Goal: Information Seeking & Learning: Find specific fact

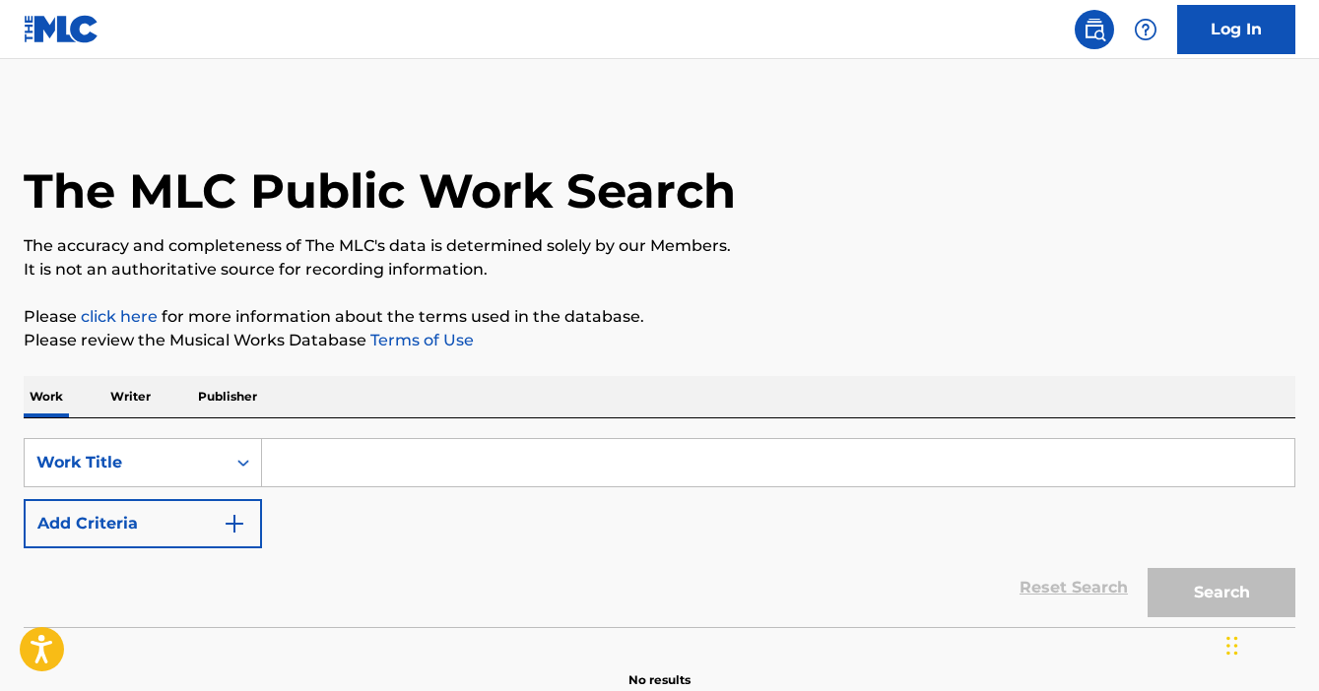
click at [131, 401] on p "Writer" at bounding box center [130, 396] width 52 height 41
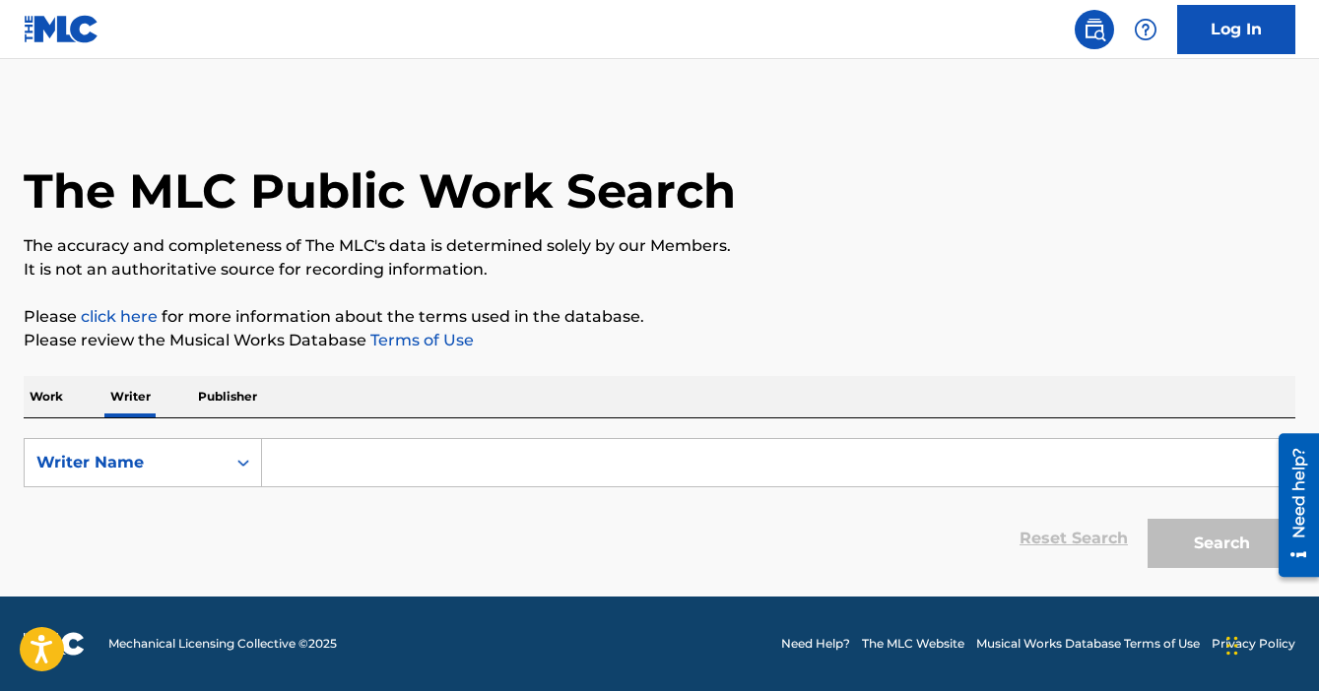
click at [381, 485] on input "Search Form" at bounding box center [778, 462] width 1032 height 47
paste input "[PERSON_NAME]"
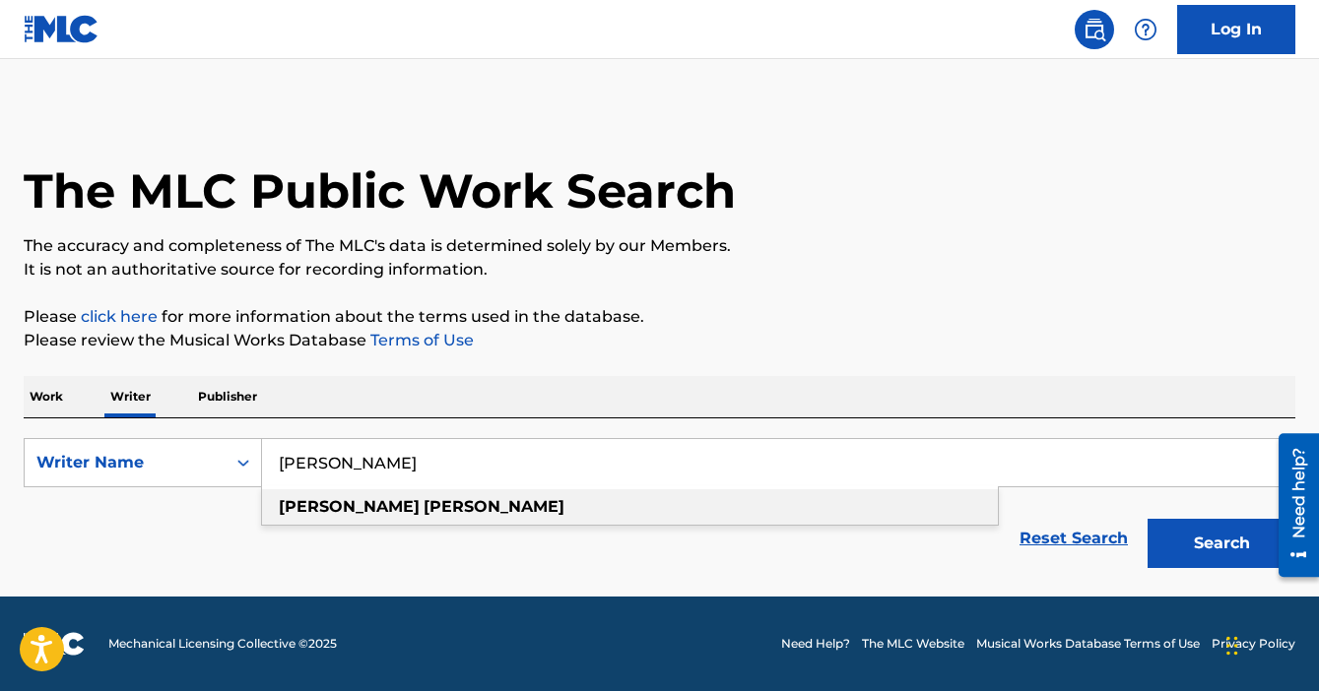
click at [424, 511] on strong "[PERSON_NAME]" at bounding box center [494, 506] width 141 height 19
type input "[PERSON_NAME]"
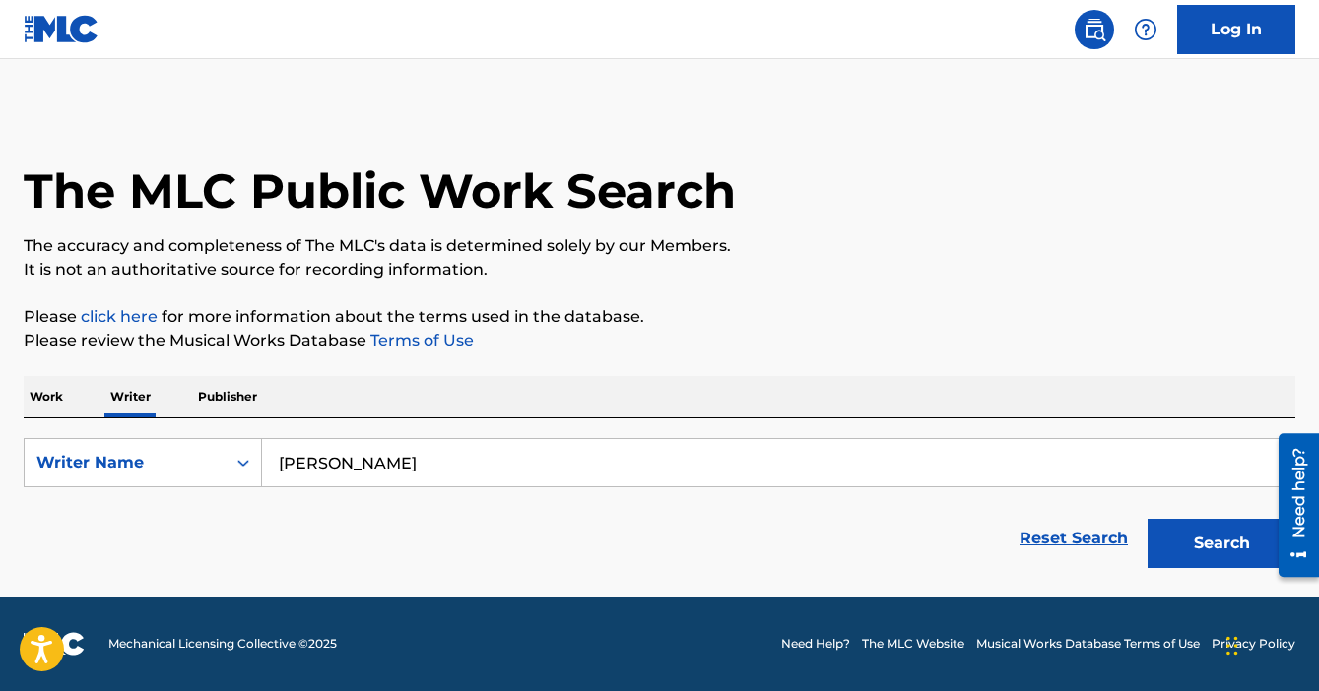
click at [1229, 552] on button "Search" at bounding box center [1221, 543] width 148 height 49
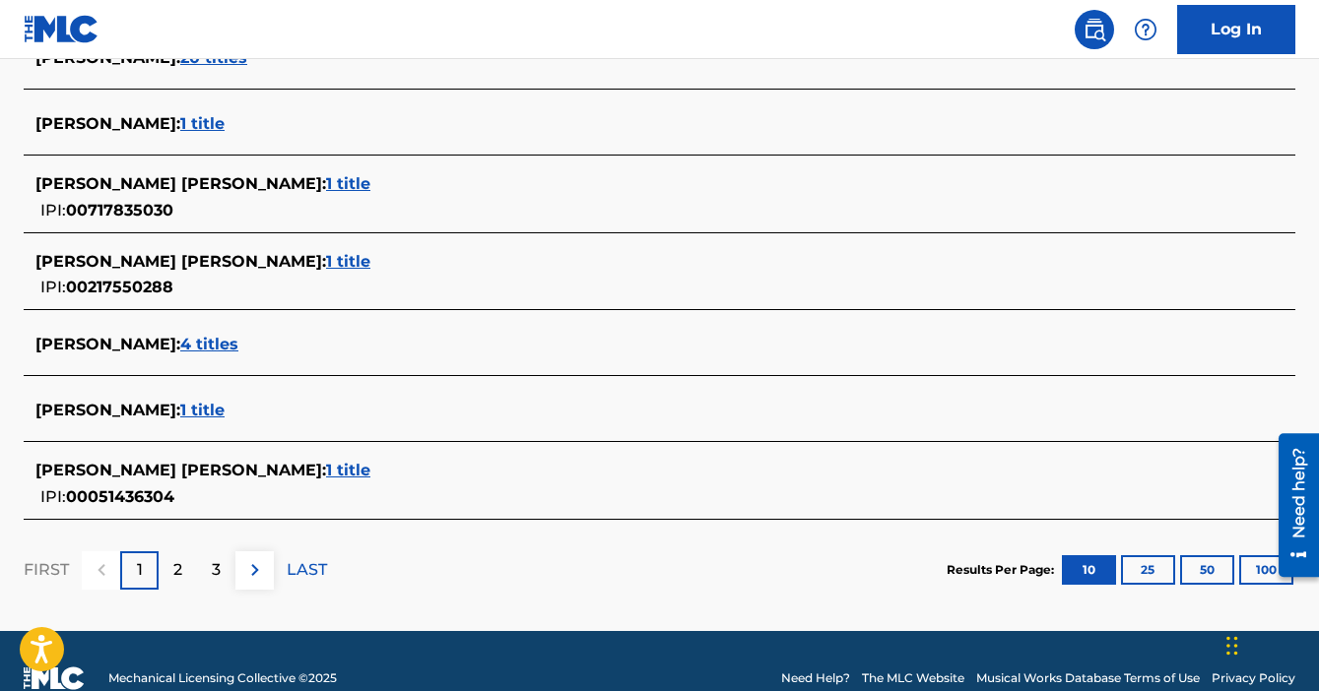
scroll to position [818, 0]
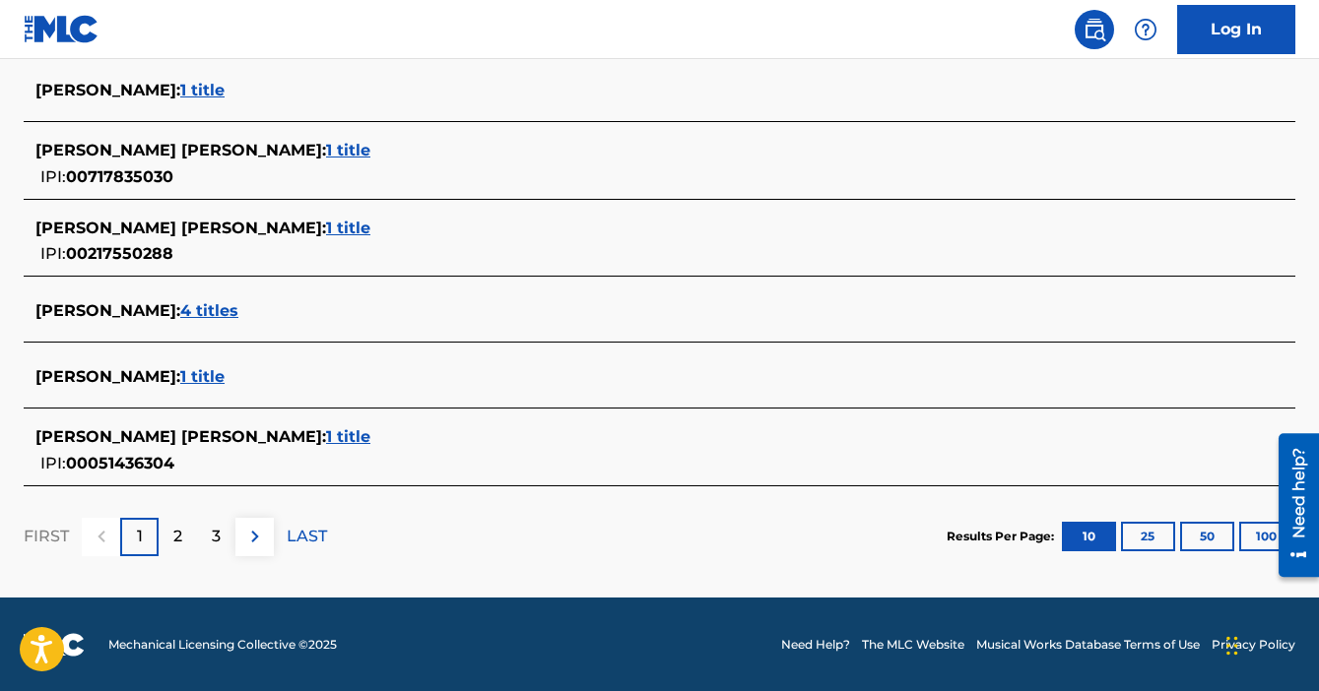
click at [238, 318] on span "4 titles" at bounding box center [209, 310] width 58 height 19
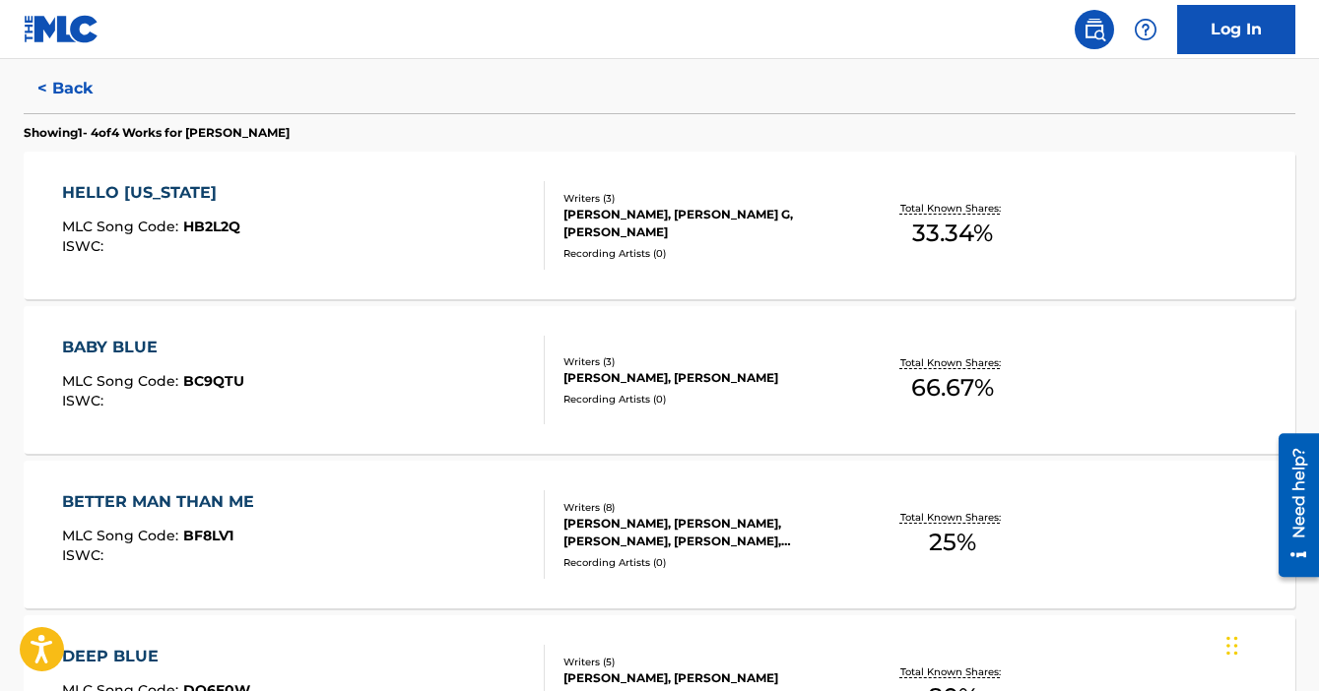
scroll to position [508, 0]
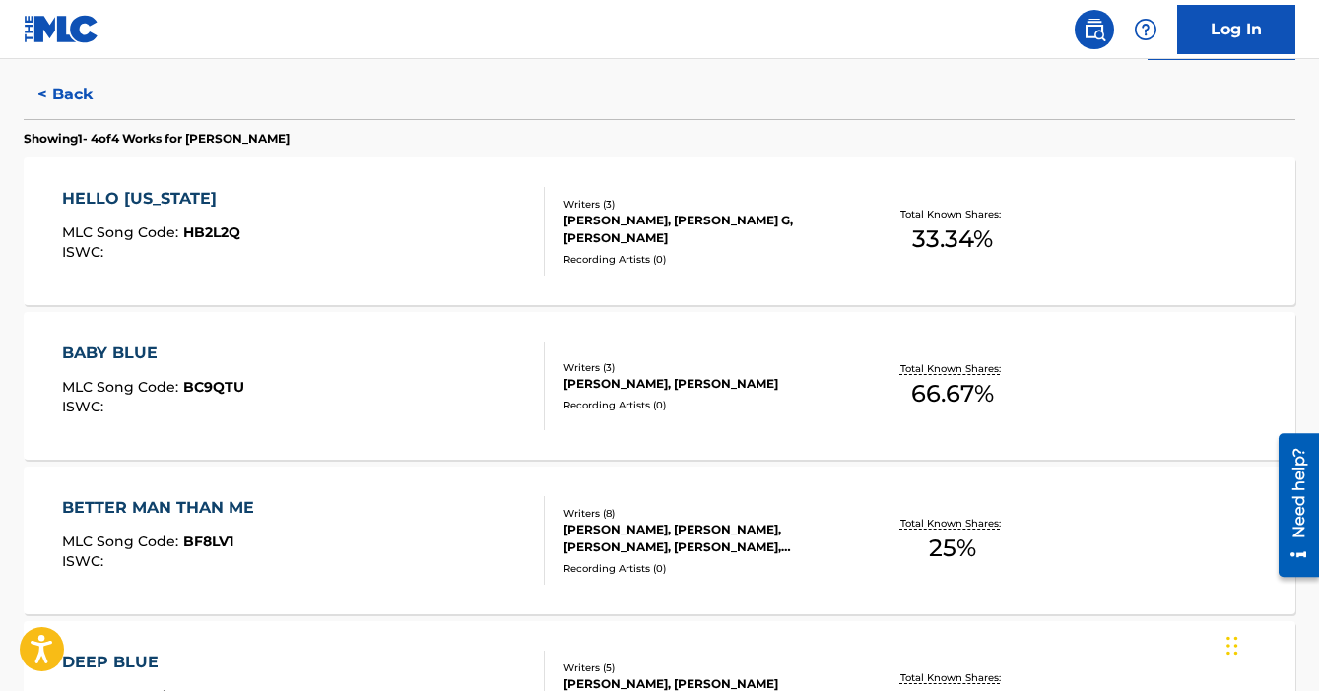
click at [188, 199] on div "HELLO [US_STATE]" at bounding box center [151, 199] width 178 height 24
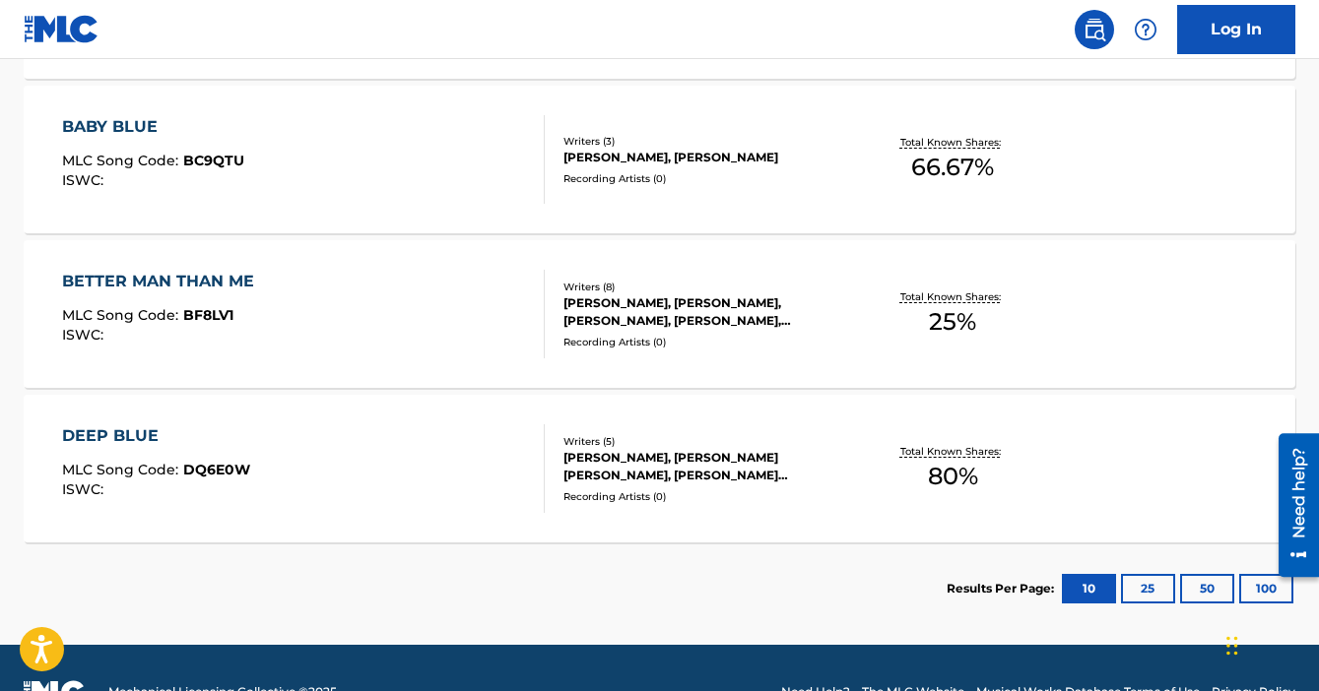
scroll to position [747, 0]
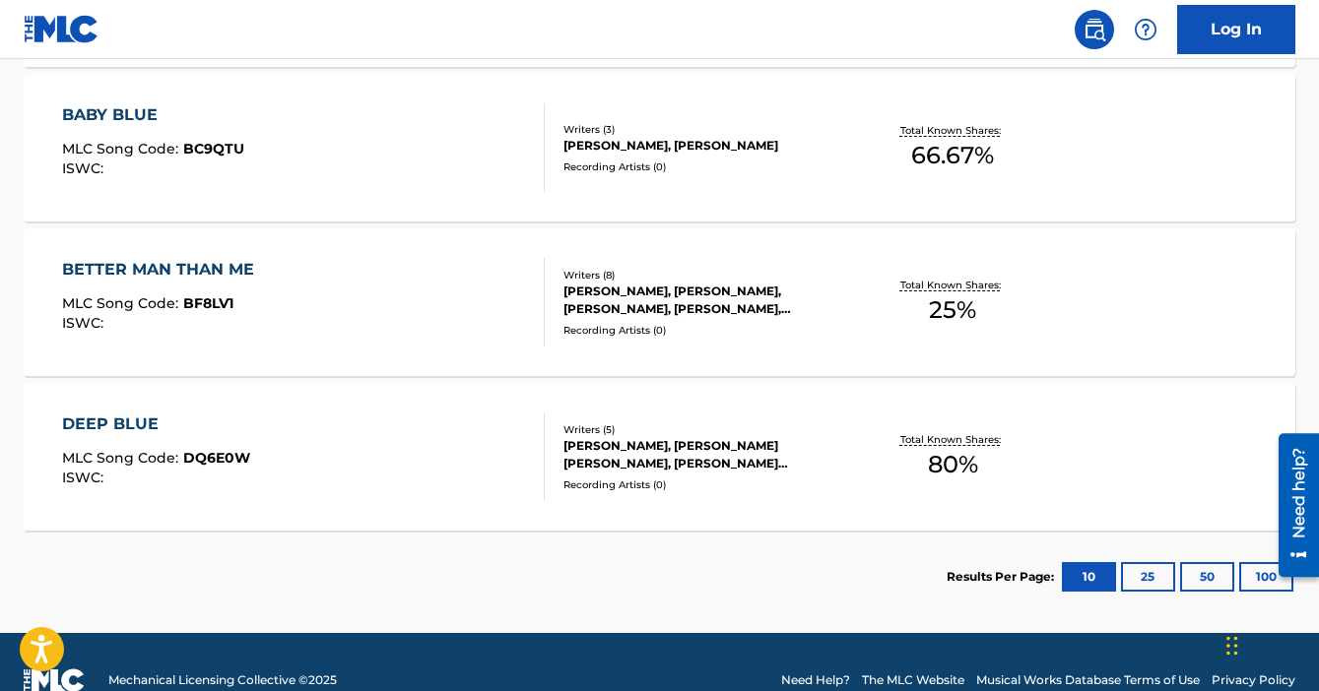
click at [203, 272] on div "BETTER MAN THAN ME" at bounding box center [163, 270] width 202 height 24
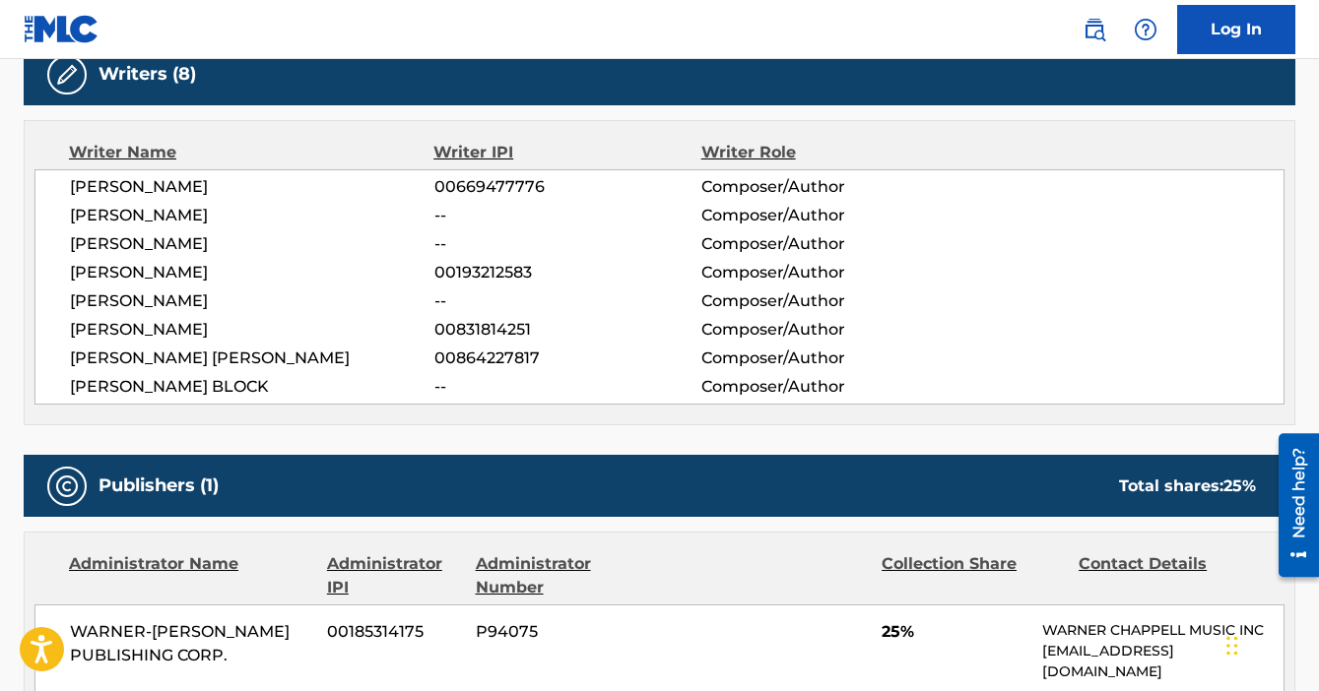
scroll to position [649, 0]
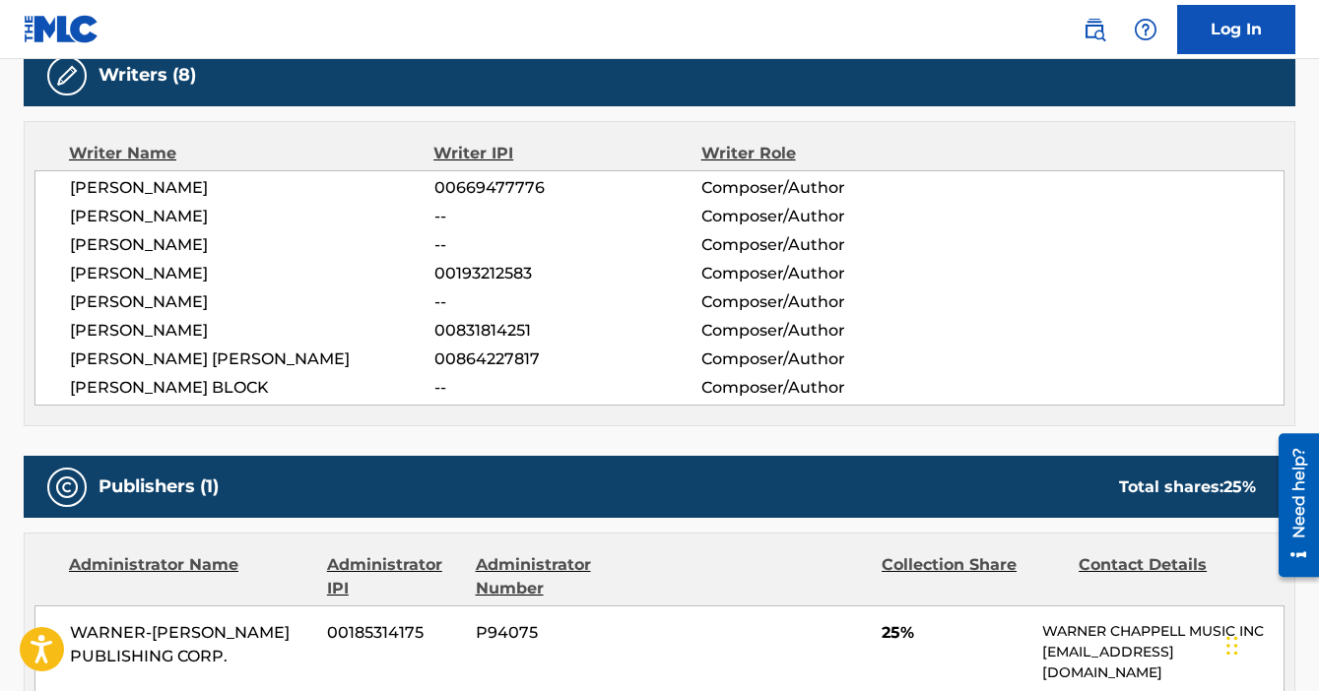
click at [252, 245] on span "[PERSON_NAME]" at bounding box center [252, 245] width 364 height 24
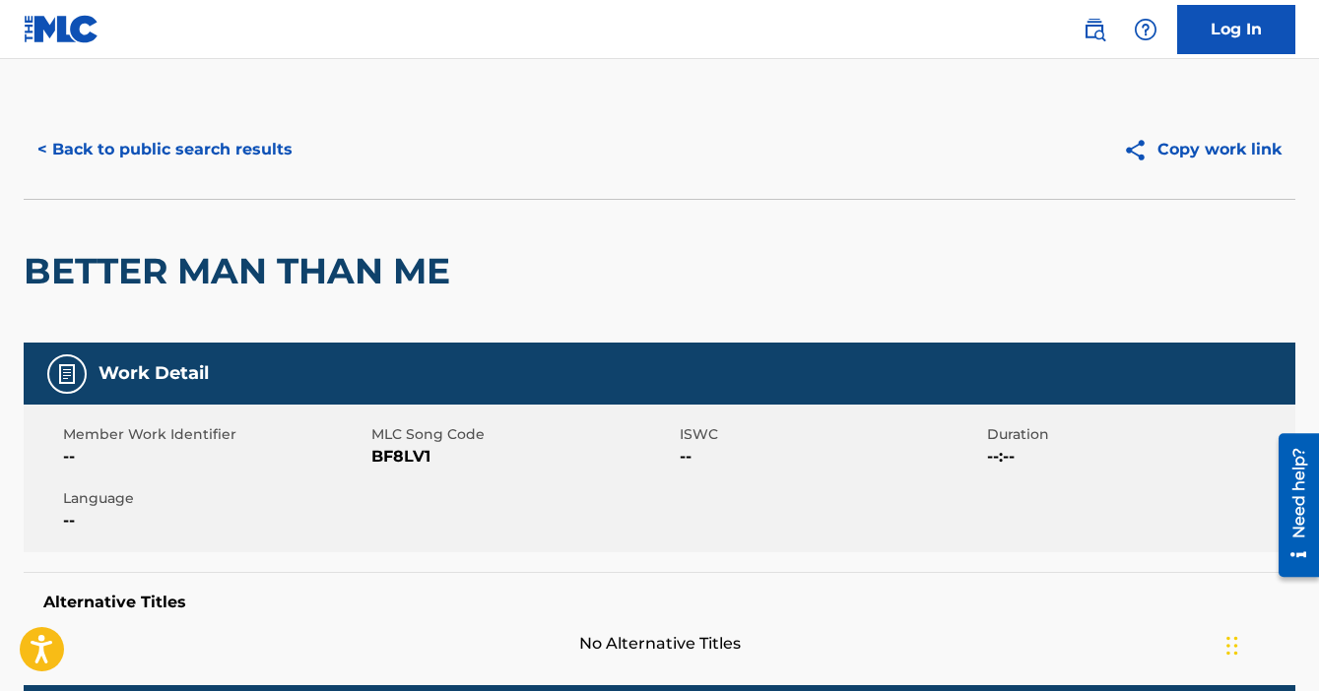
scroll to position [0, 0]
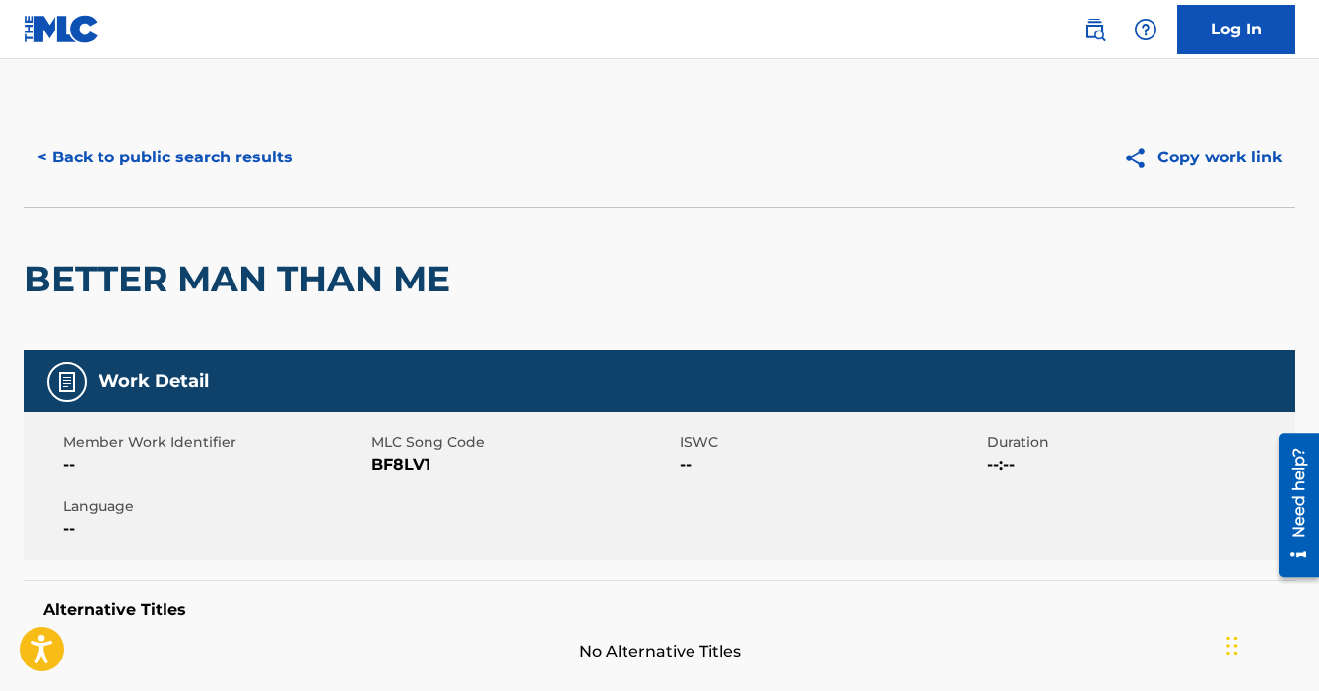
click at [417, 140] on div "< Back to public search results" at bounding box center [342, 157] width 636 height 49
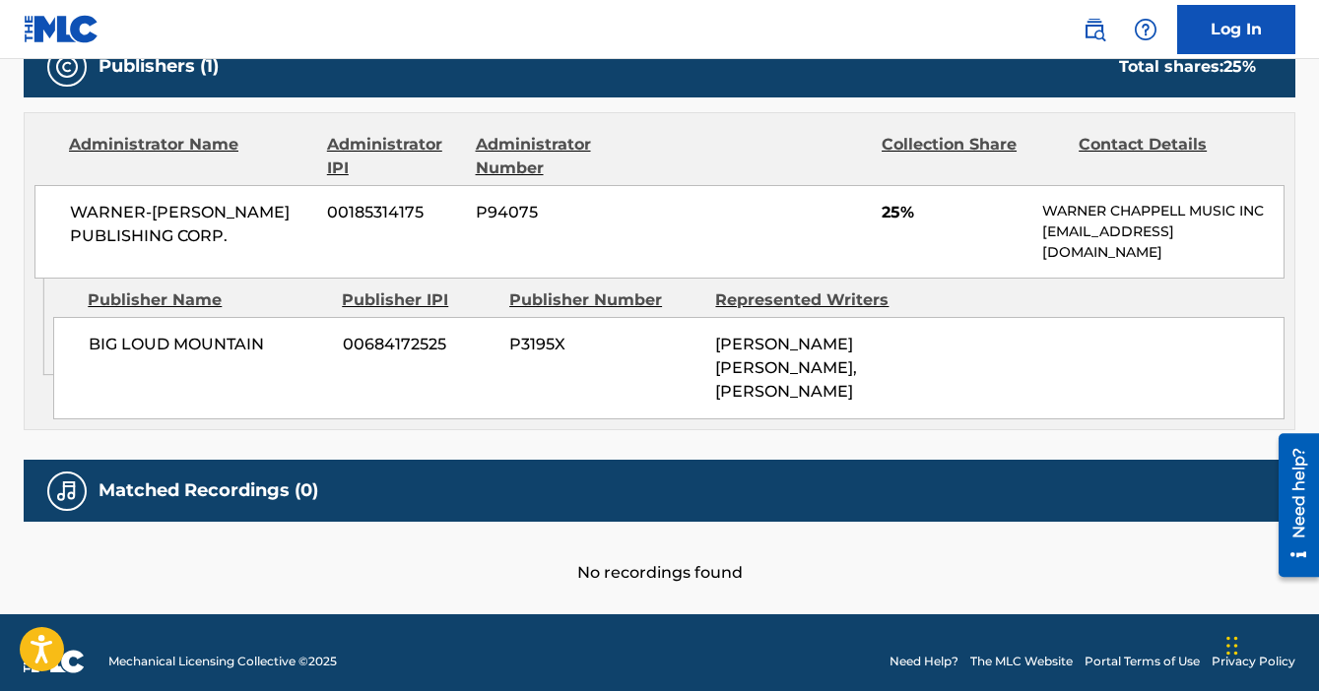
scroll to position [1084, 0]
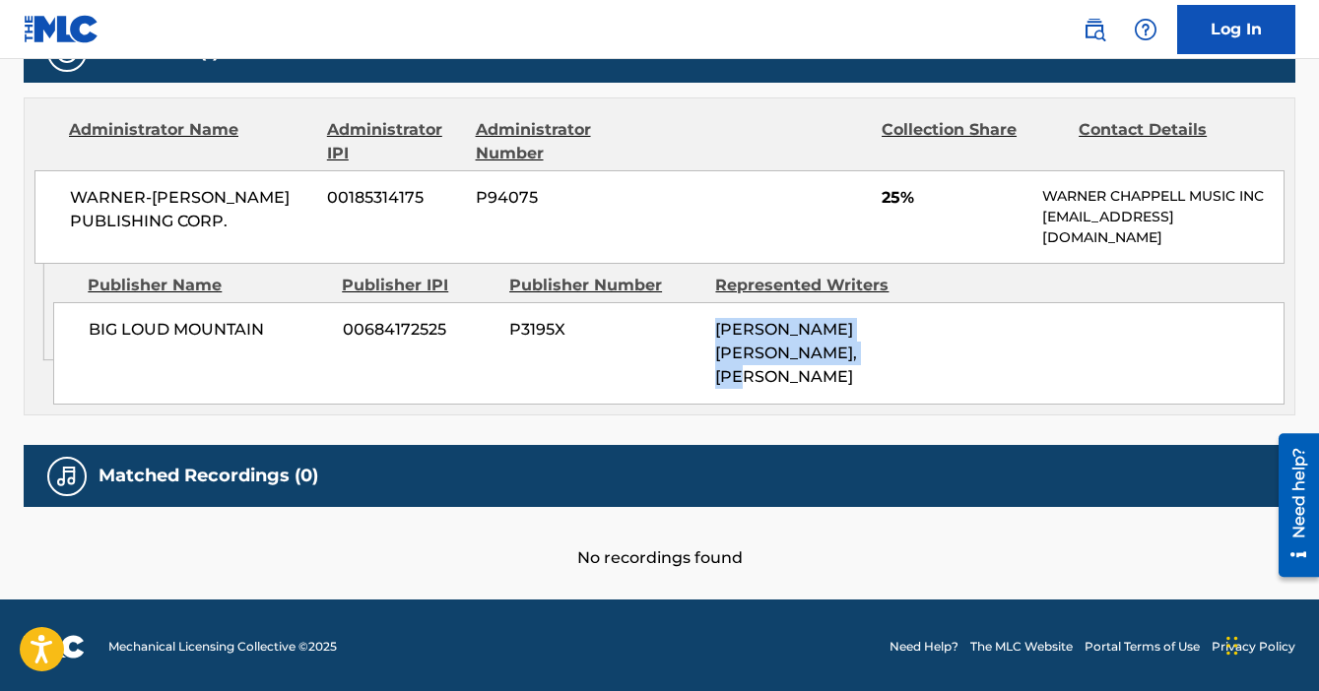
drag, startPoint x: 717, startPoint y: 338, endPoint x: 785, endPoint y: 401, distance: 92.7
click at [785, 401] on div "BIG LOUD MOUNTAIN 00684172525 P3195X [PERSON_NAME] [PERSON_NAME], [PERSON_NAME]…" at bounding box center [668, 353] width 1231 height 102
click at [791, 358] on span "[PERSON_NAME] [PERSON_NAME], [PERSON_NAME]" at bounding box center [786, 353] width 142 height 66
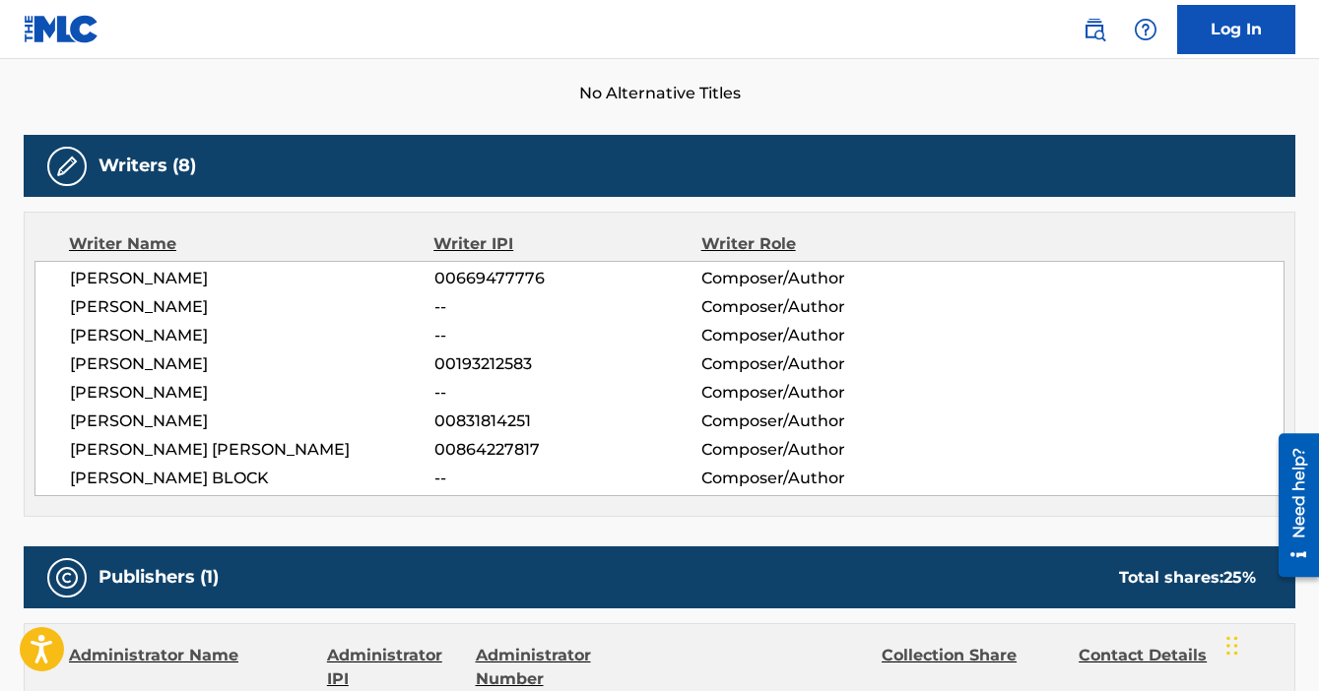
scroll to position [600, 0]
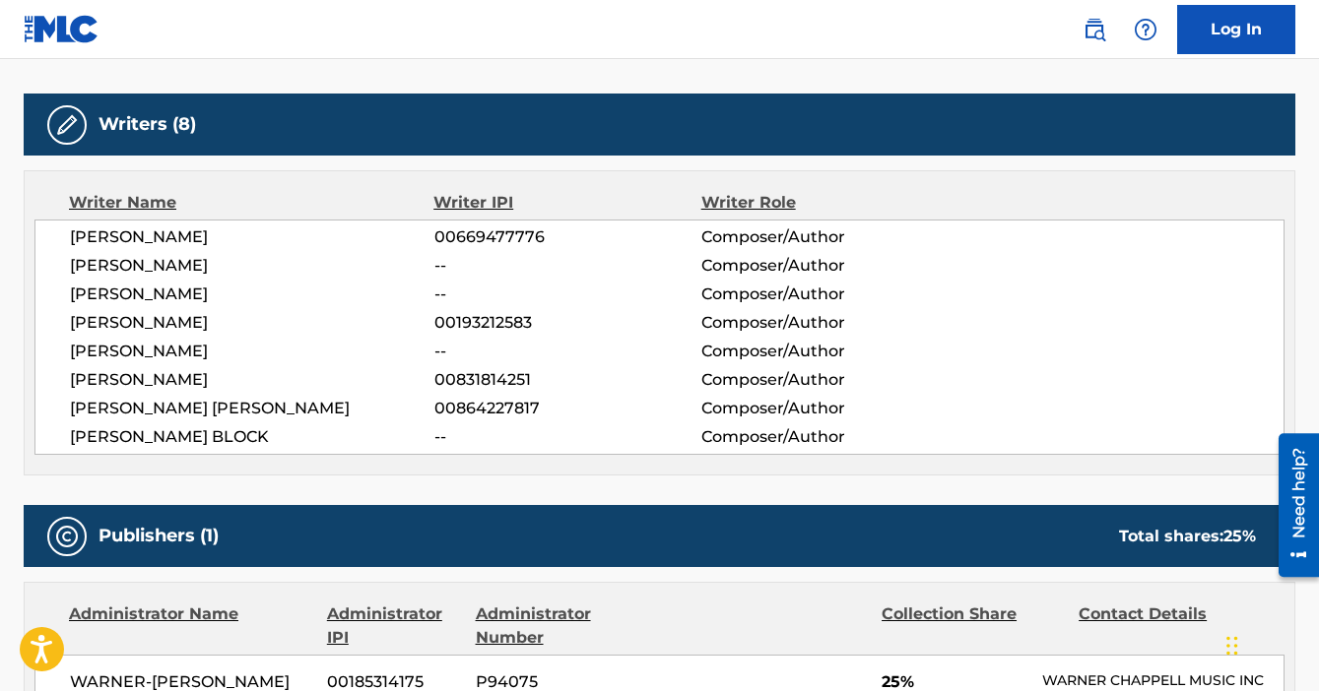
click at [494, 233] on span "00669477776" at bounding box center [567, 238] width 267 height 24
copy span "00669477776"
click at [64, 28] on img at bounding box center [62, 29] width 76 height 29
click at [485, 324] on span "00193212583" at bounding box center [567, 323] width 267 height 24
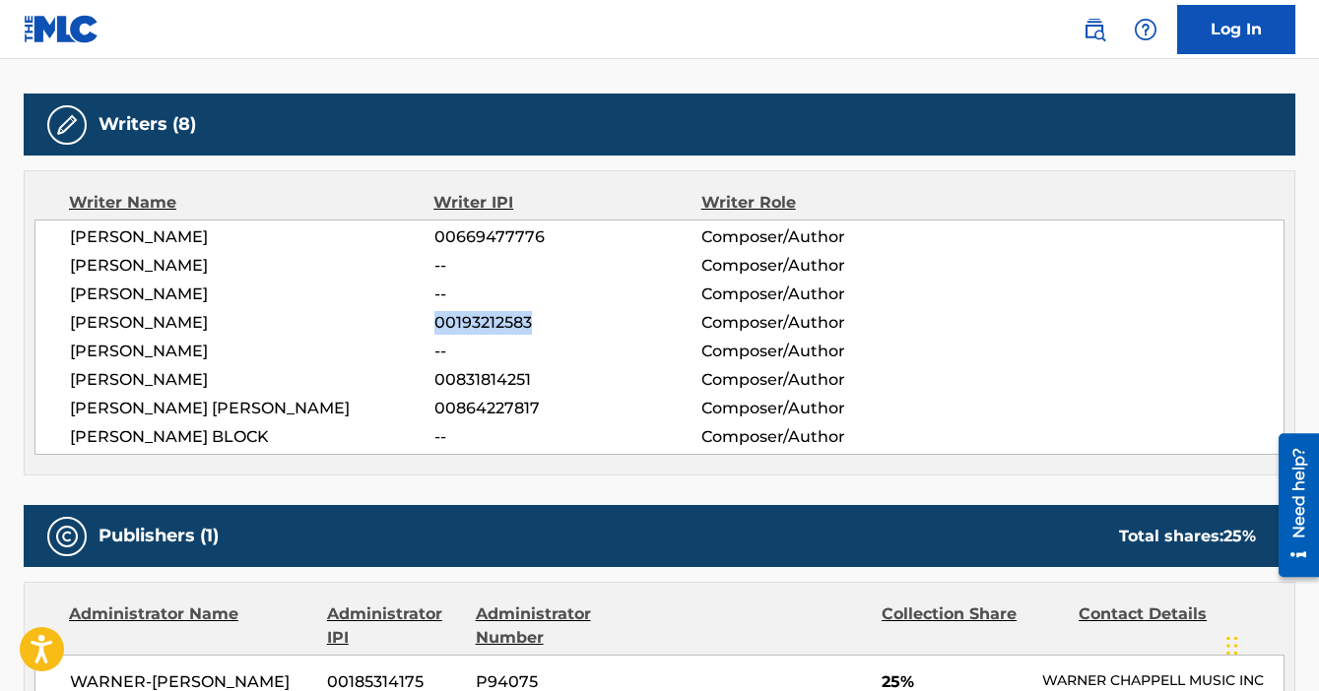
click at [485, 324] on span "00193212583" at bounding box center [567, 323] width 267 height 24
copy span "00193212583"
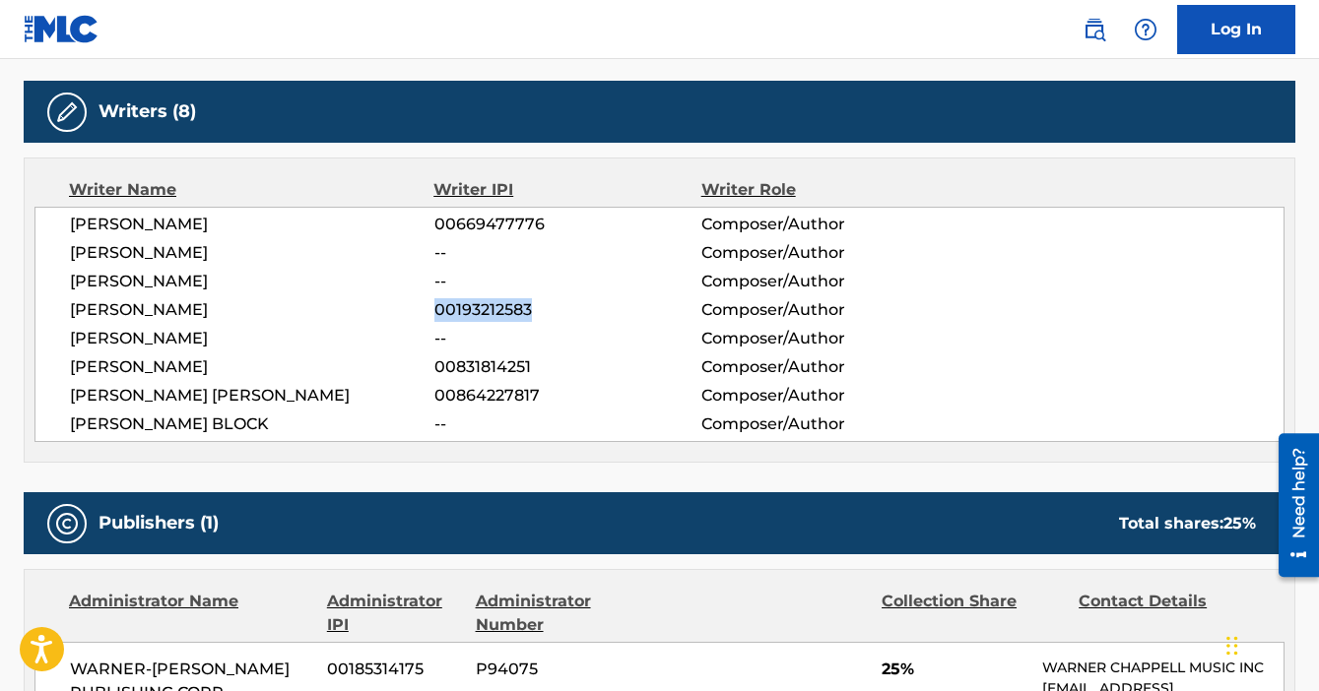
scroll to position [0, 0]
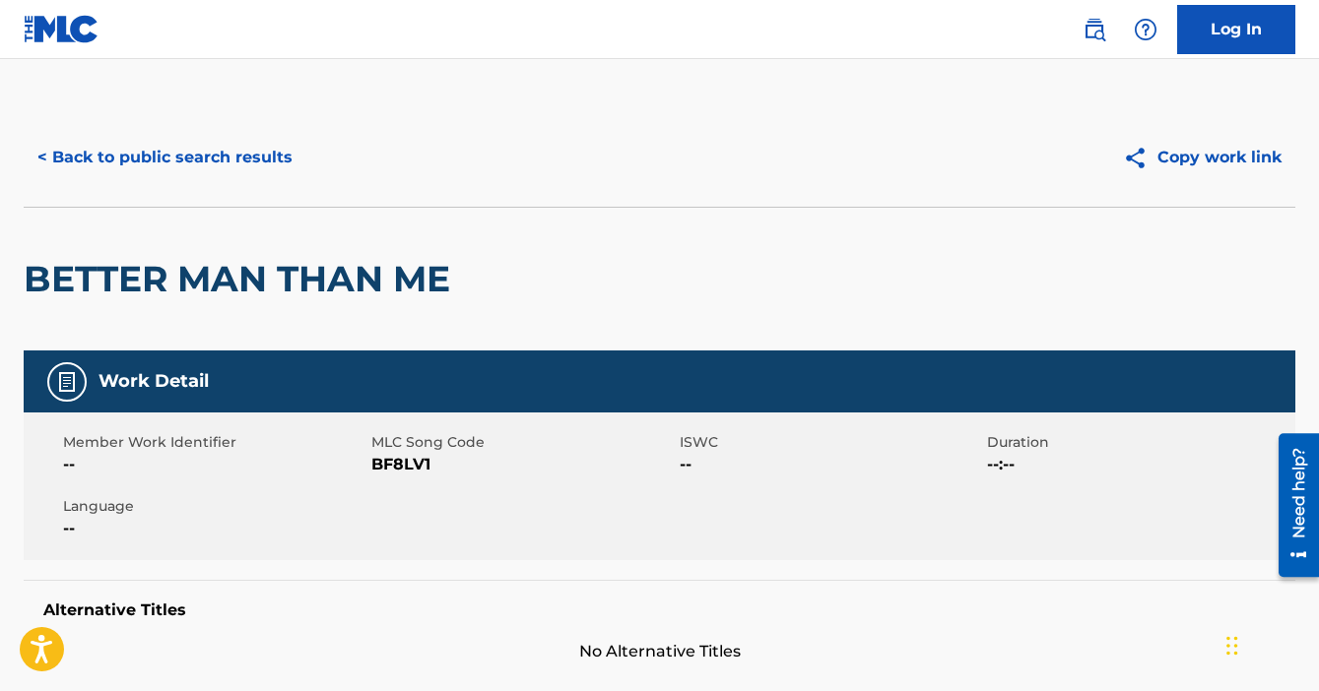
click at [164, 154] on button "< Back to public search results" at bounding box center [165, 157] width 283 height 49
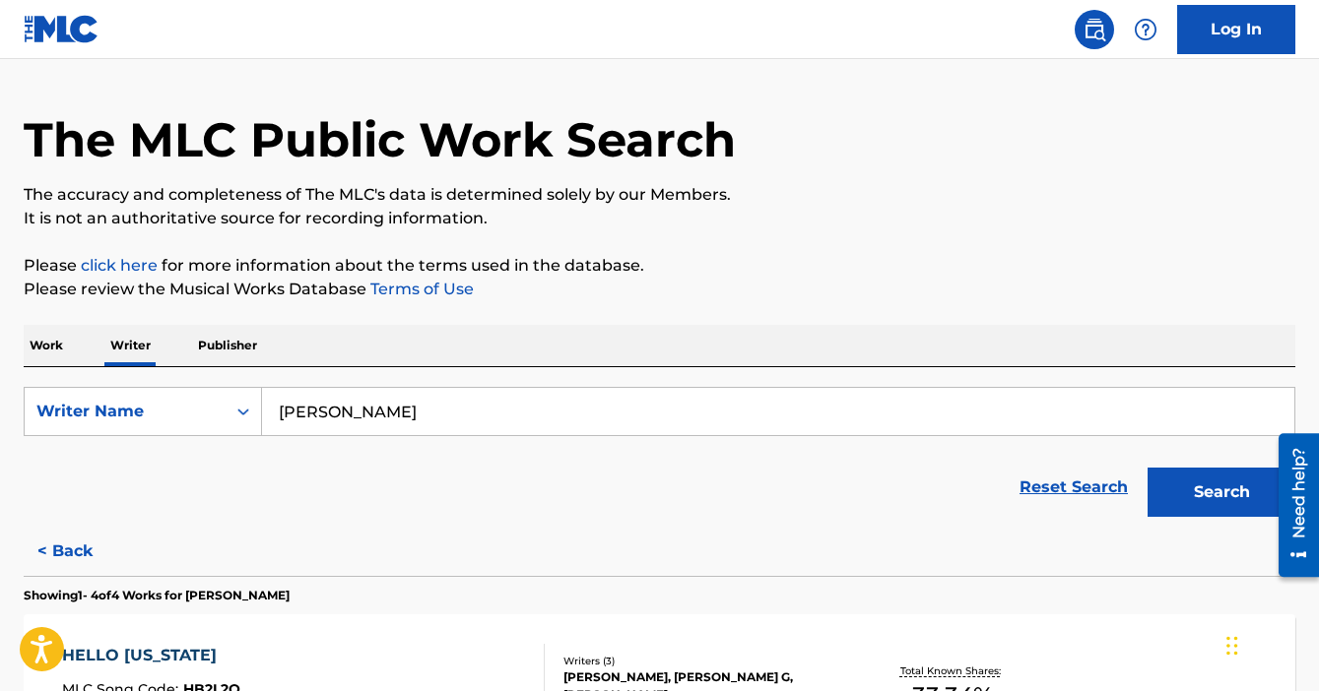
click at [456, 408] on input "[PERSON_NAME]" at bounding box center [778, 411] width 1032 height 47
click at [455, 408] on input "[PERSON_NAME]" at bounding box center [778, 411] width 1032 height 47
click at [513, 365] on div "Work Writer Publisher" at bounding box center [660, 345] width 1272 height 41
click at [353, 415] on input "[PERSON_NAME]" at bounding box center [778, 411] width 1032 height 47
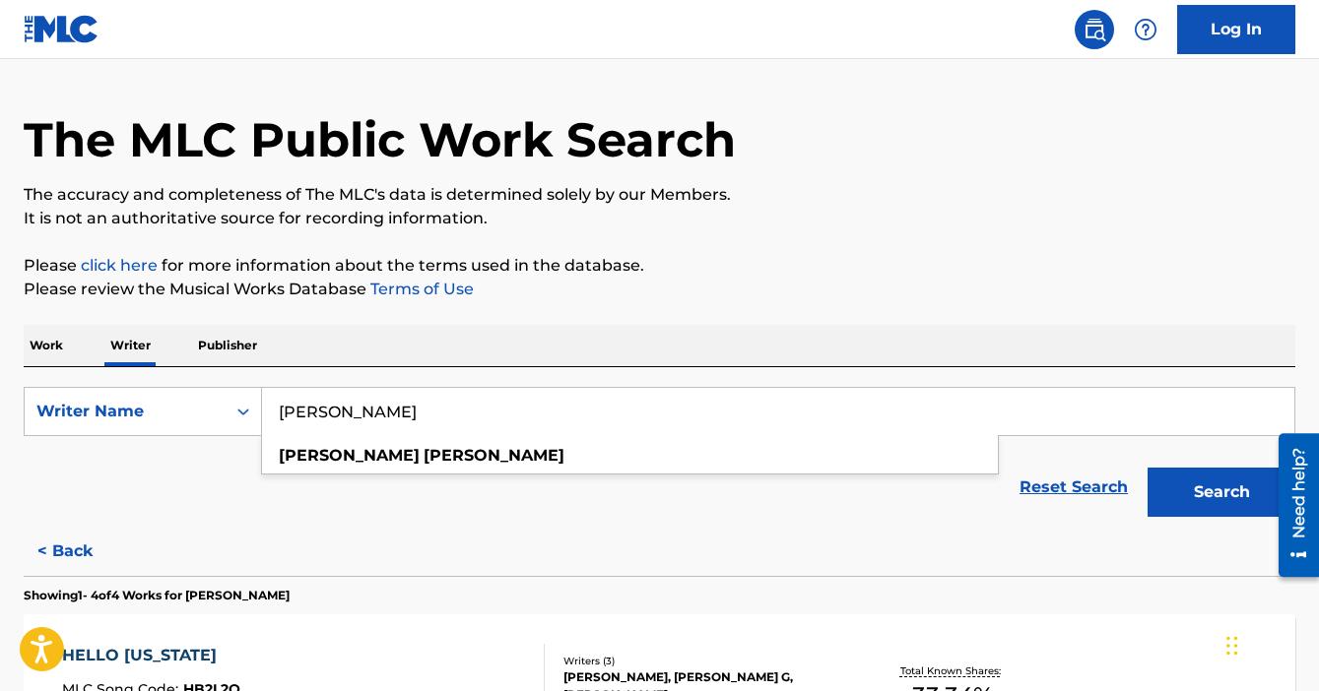
type input "[PERSON_NAME]"
click at [1147, 468] on button "Search" at bounding box center [1221, 492] width 148 height 49
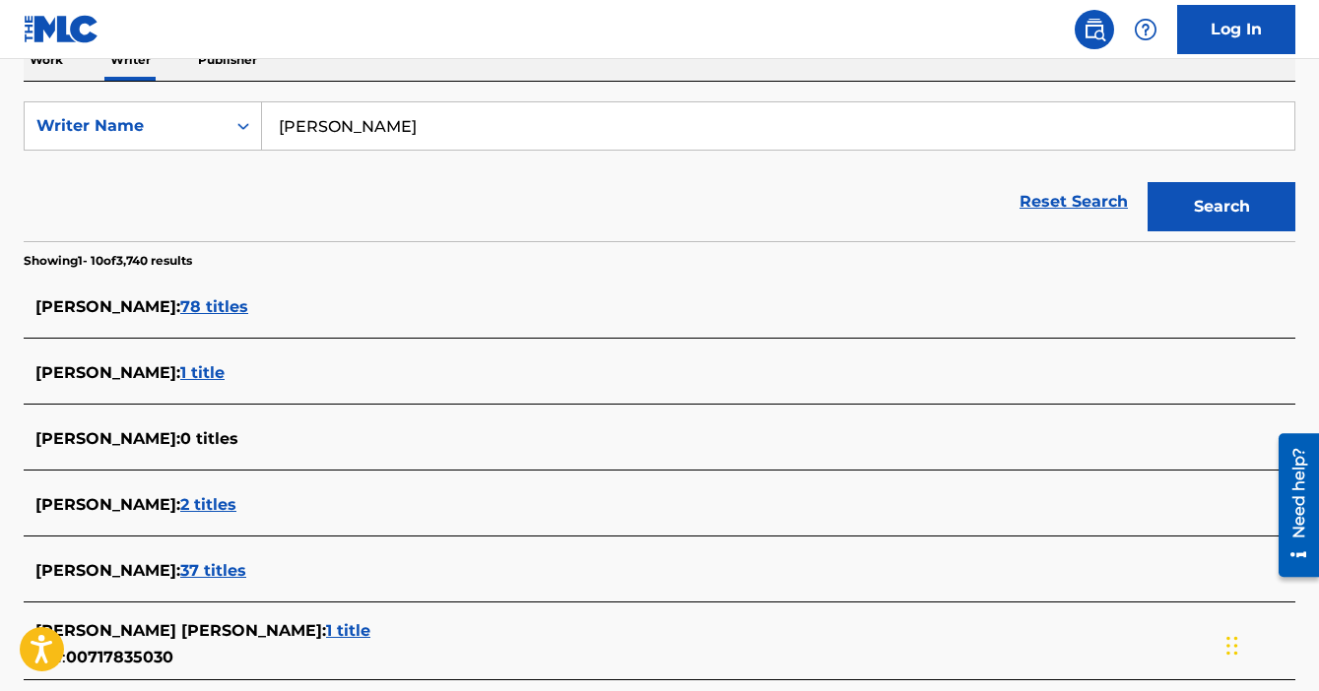
scroll to position [357, 0]
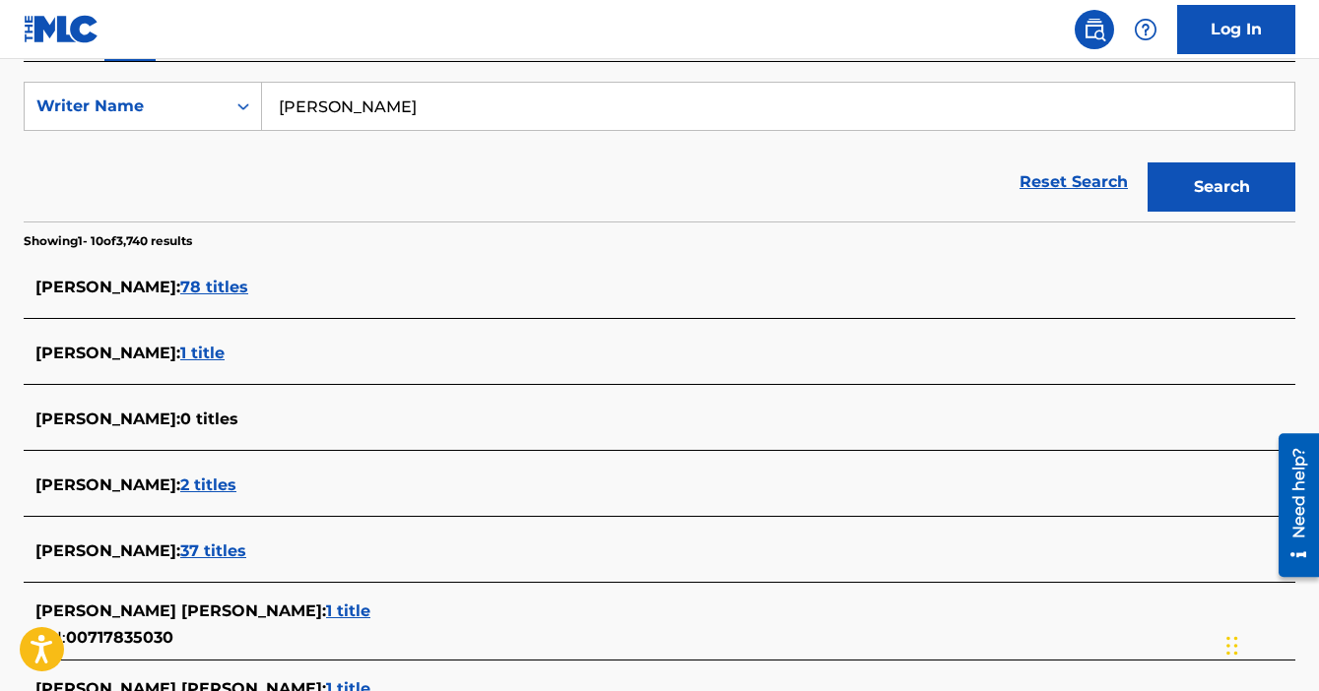
click at [248, 287] on span "78 titles" at bounding box center [214, 287] width 68 height 19
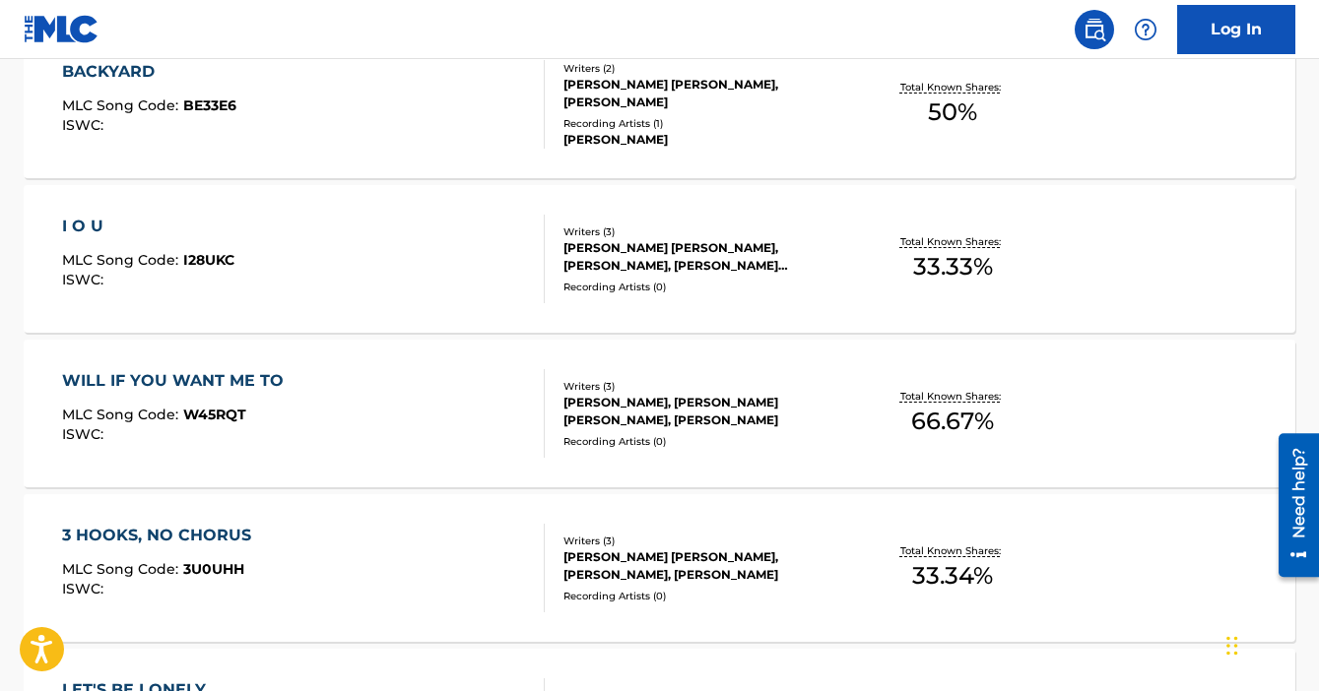
scroll to position [908, 0]
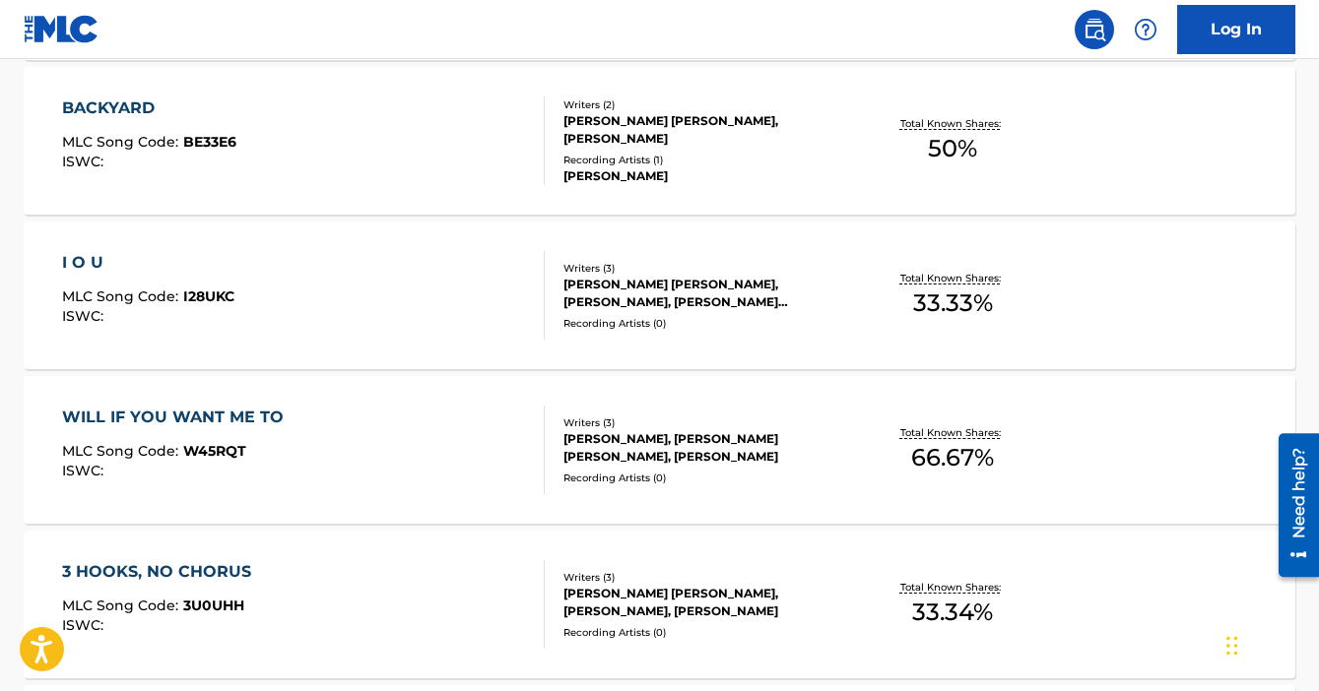
click at [318, 141] on div "BACKYARD MLC Song Code : BE33E6 ISWC :" at bounding box center [304, 141] width 484 height 89
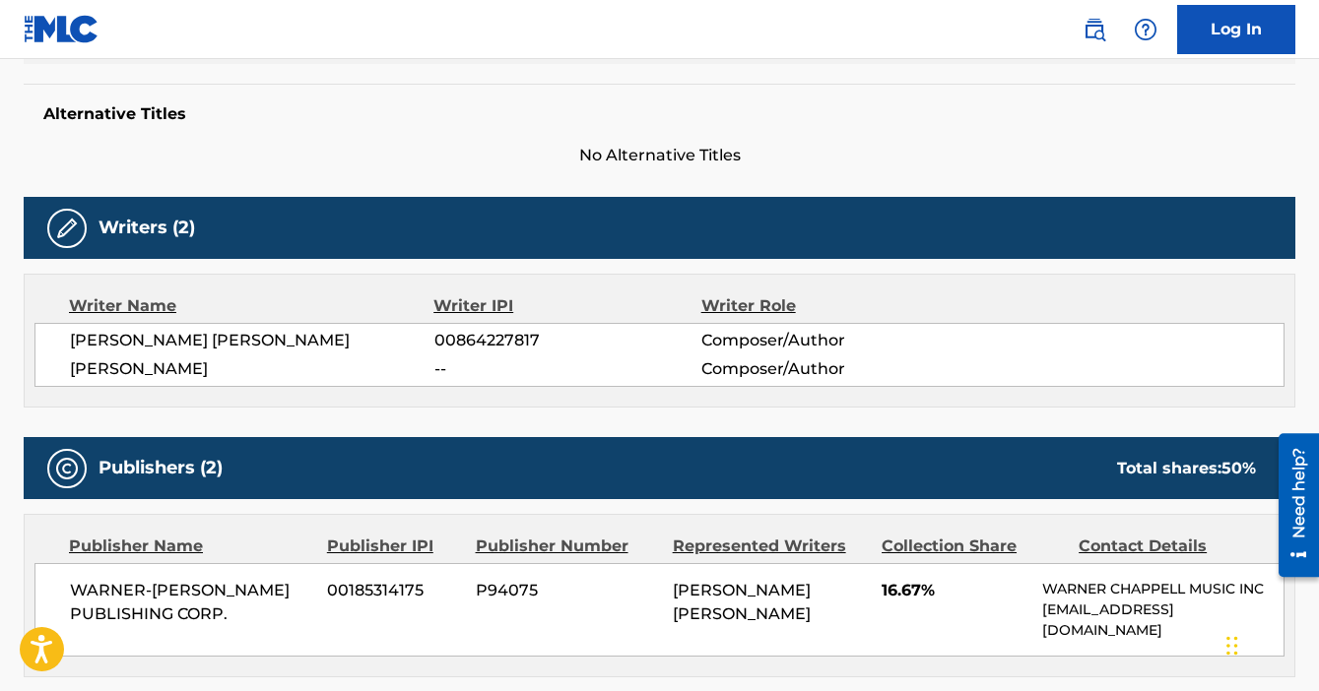
scroll to position [459, 0]
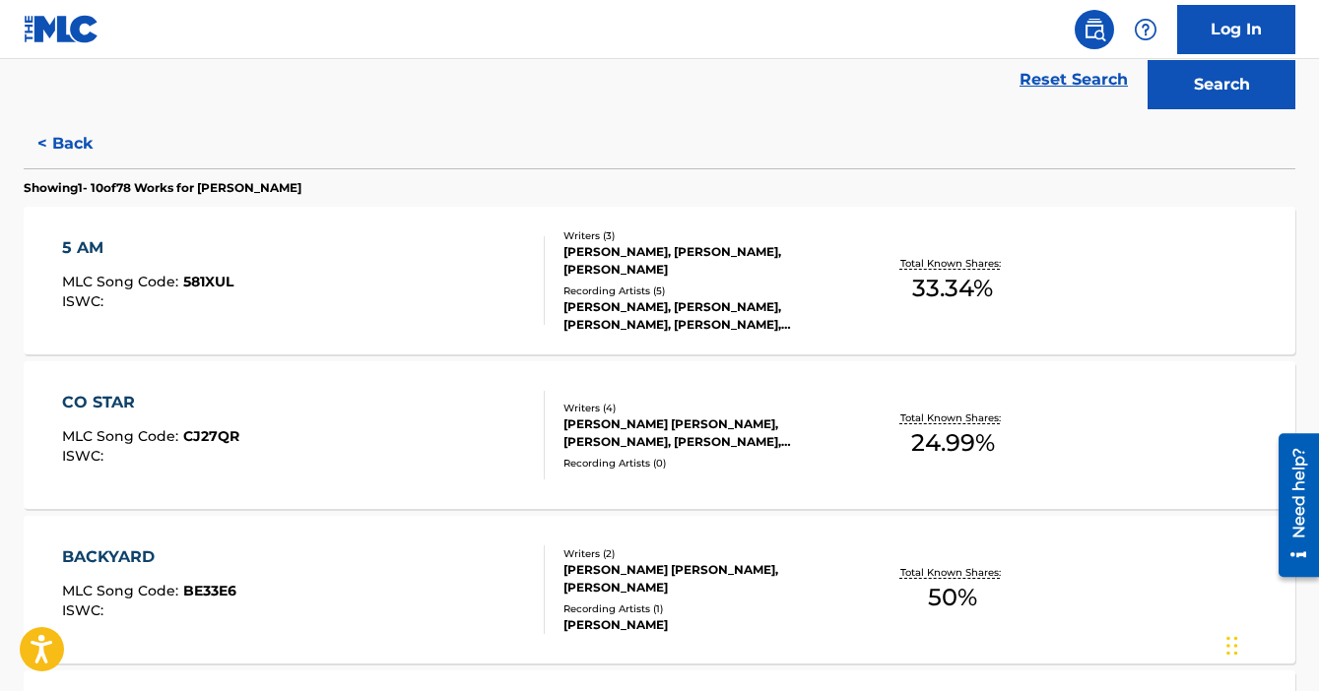
click at [481, 439] on div "CO STAR MLC Song Code : CJ27QR ISWC :" at bounding box center [304, 435] width 484 height 89
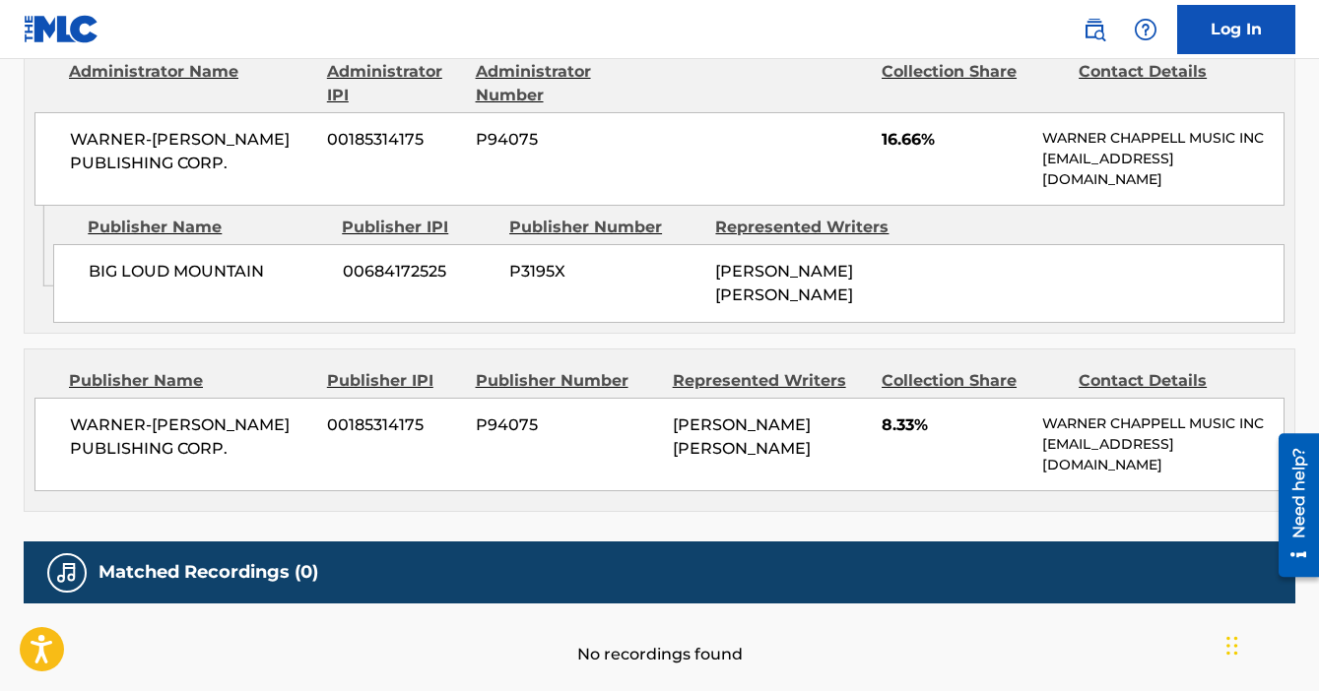
scroll to position [1124, 0]
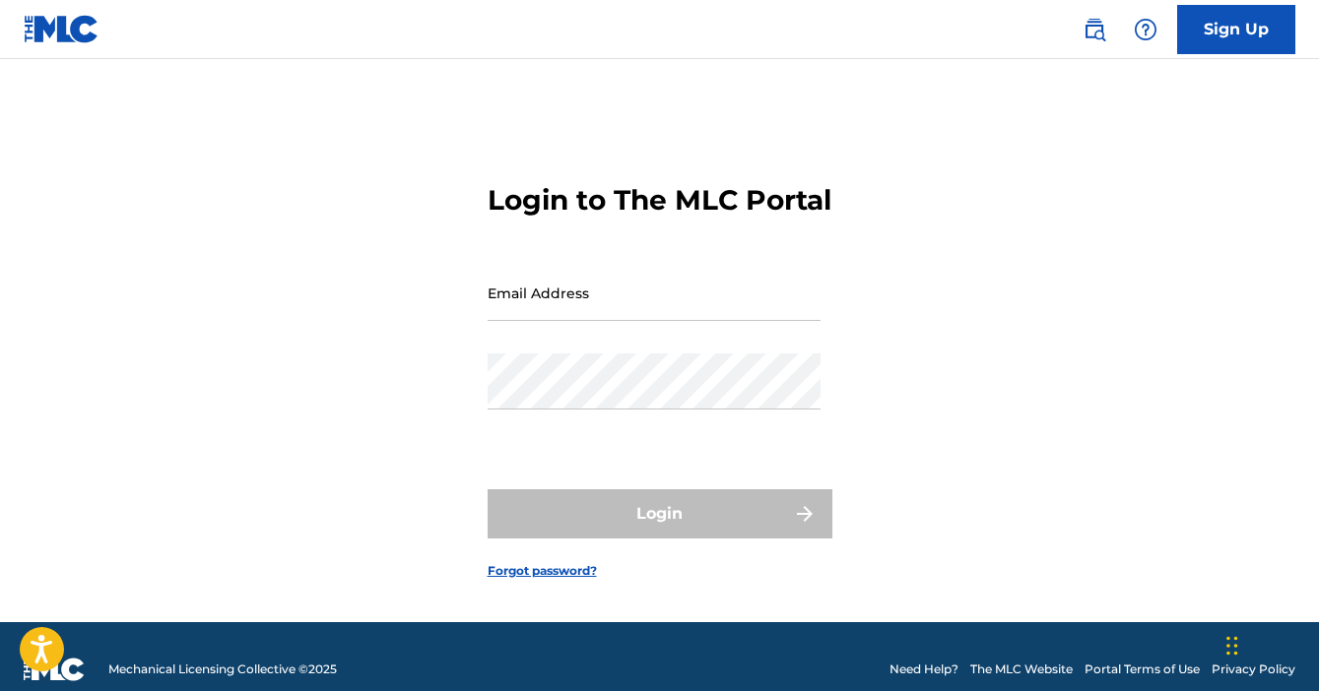
click at [560, 318] on input "Email Address" at bounding box center [654, 293] width 333 height 56
click at [62, 16] on img at bounding box center [62, 29] width 76 height 29
click at [65, 33] on img at bounding box center [62, 29] width 76 height 29
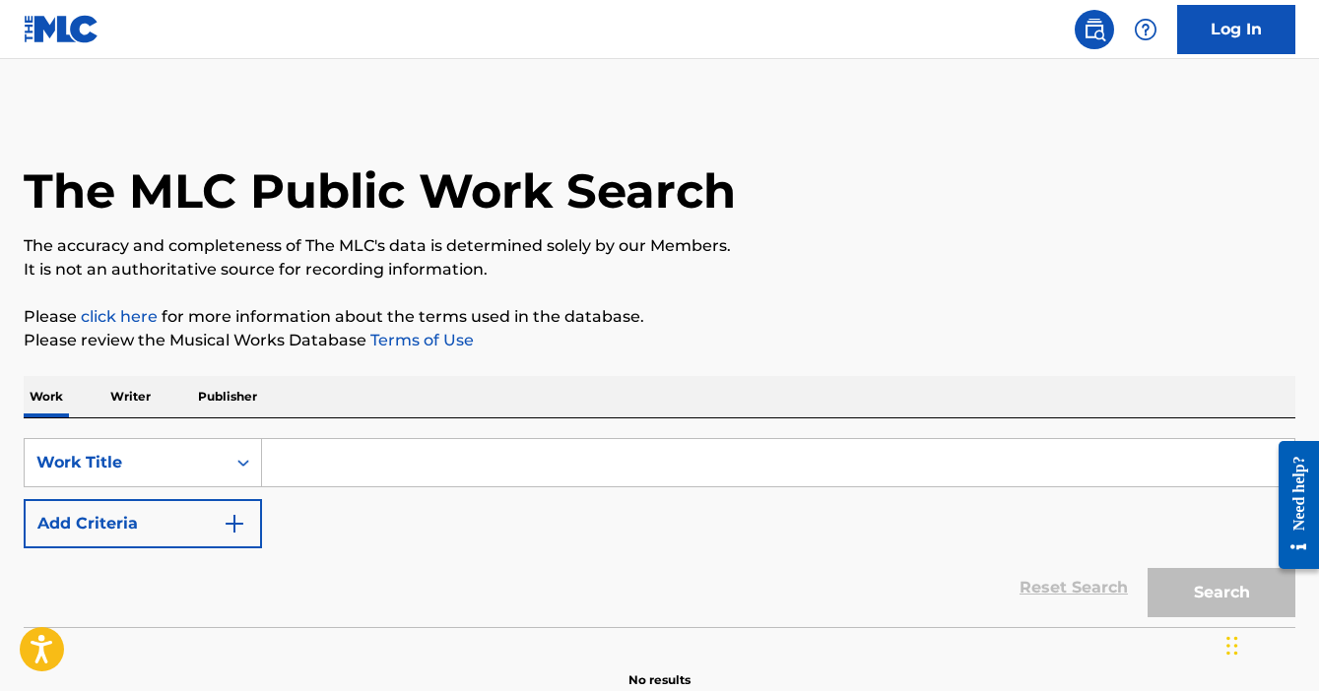
click at [146, 388] on p "Writer" at bounding box center [130, 396] width 52 height 41
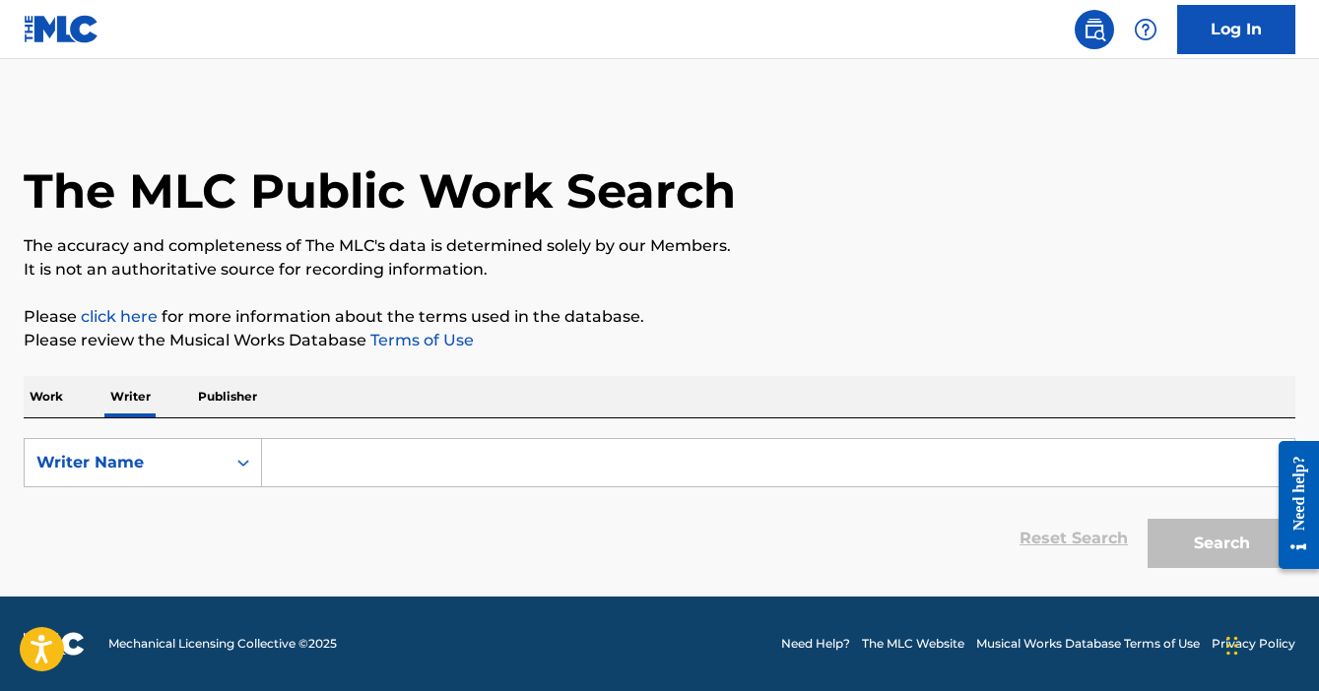
click at [311, 457] on input "Search Form" at bounding box center [778, 462] width 1032 height 47
click at [226, 462] on div "Search Form" at bounding box center [243, 462] width 35 height 35
click at [152, 510] on div "Writer IPI" at bounding box center [143, 512] width 236 height 49
click at [396, 479] on input "Search Form" at bounding box center [778, 462] width 1032 height 47
paste input "00669477776"
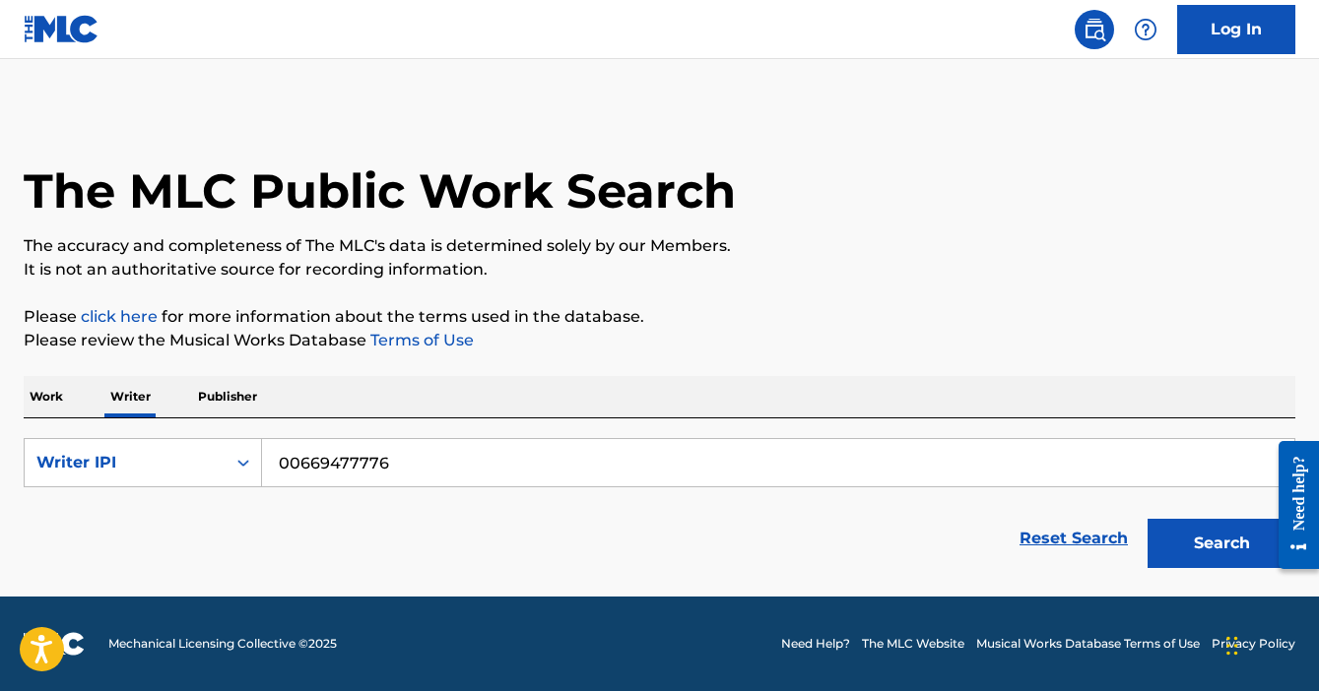
type input "00669477776"
click at [1147, 519] on button "Search" at bounding box center [1221, 543] width 148 height 49
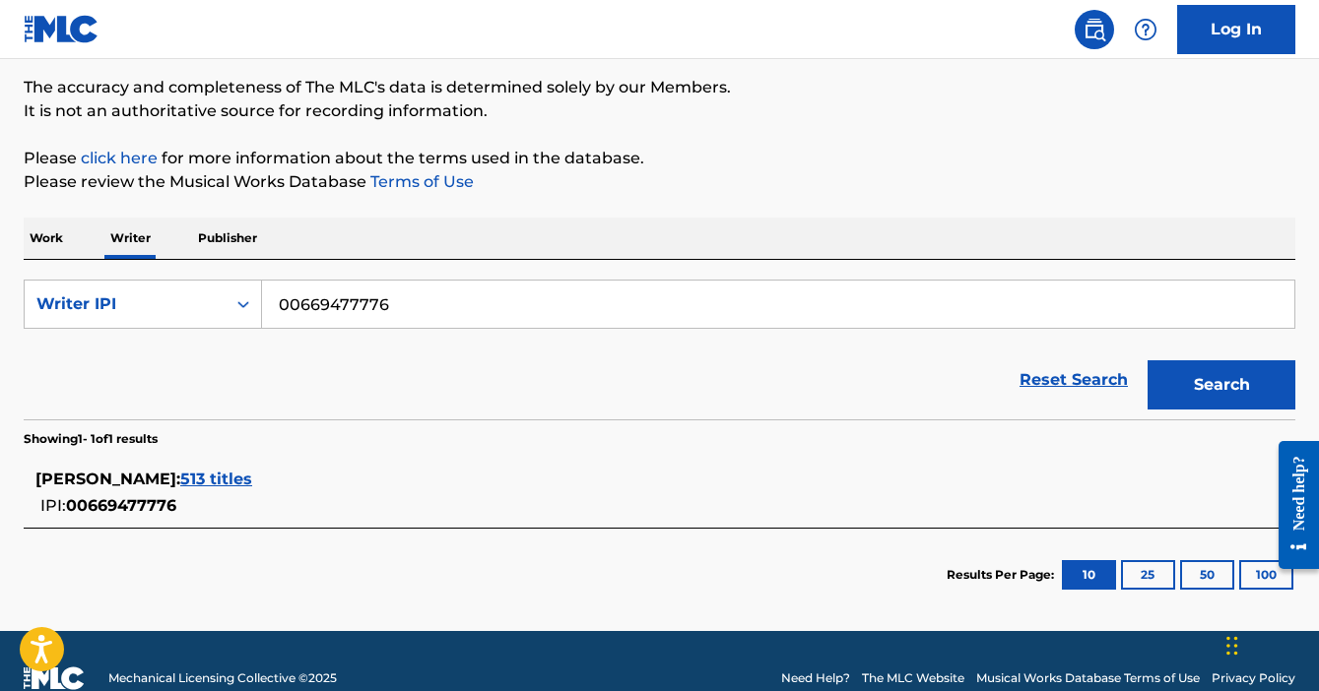
scroll to position [161, 0]
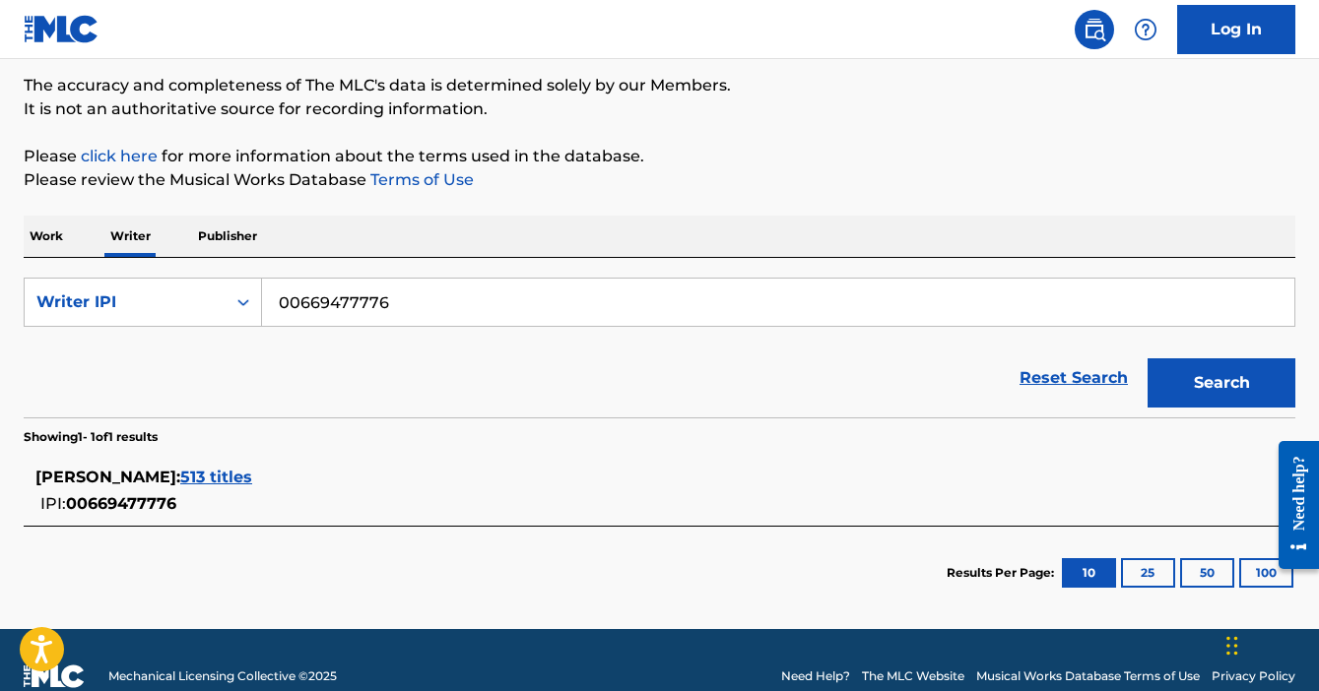
click at [231, 475] on span "513 titles" at bounding box center [216, 477] width 72 height 19
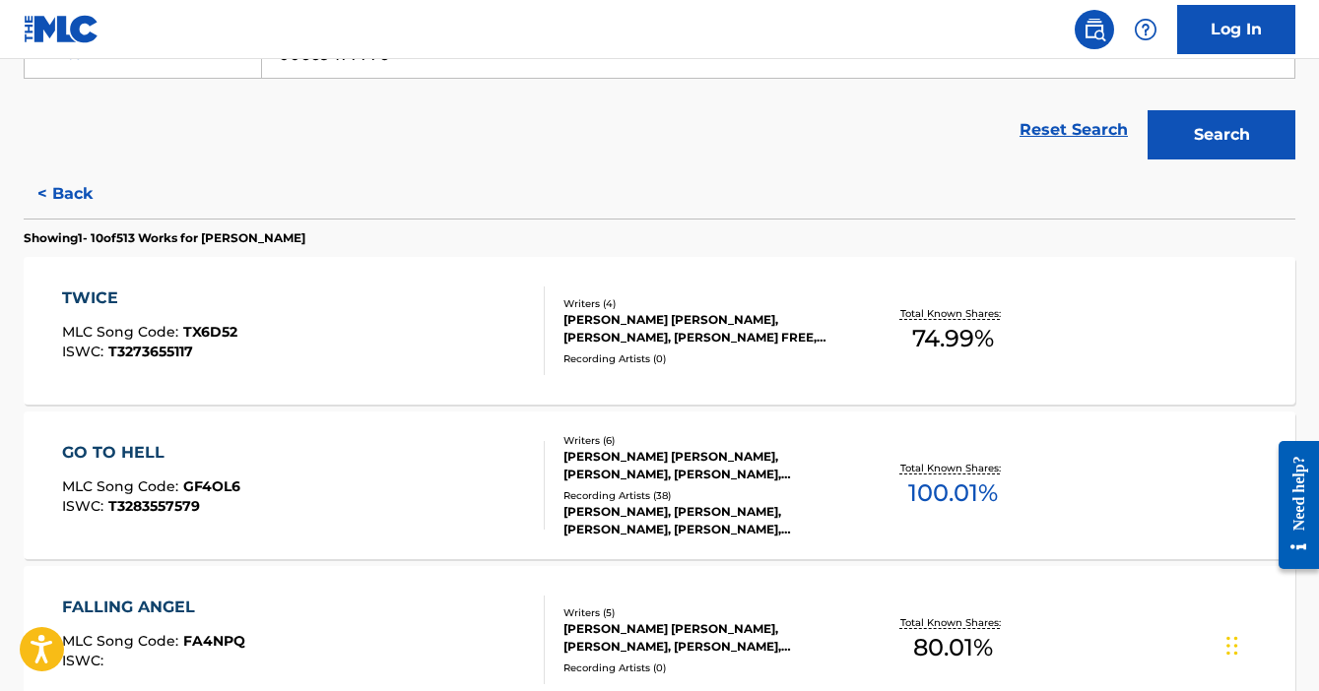
scroll to position [470, 0]
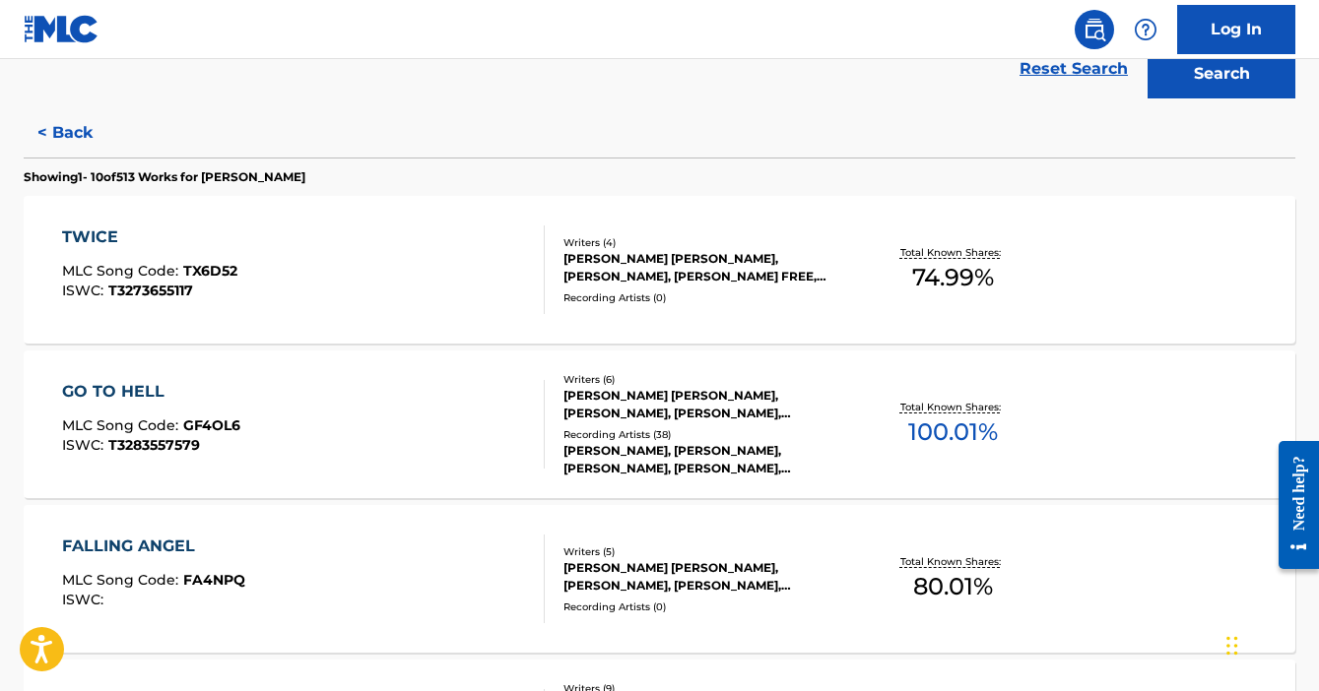
click at [298, 405] on div "GO TO HELL MLC Song Code : GF4OL6 ISWC : T3283557579" at bounding box center [304, 424] width 484 height 89
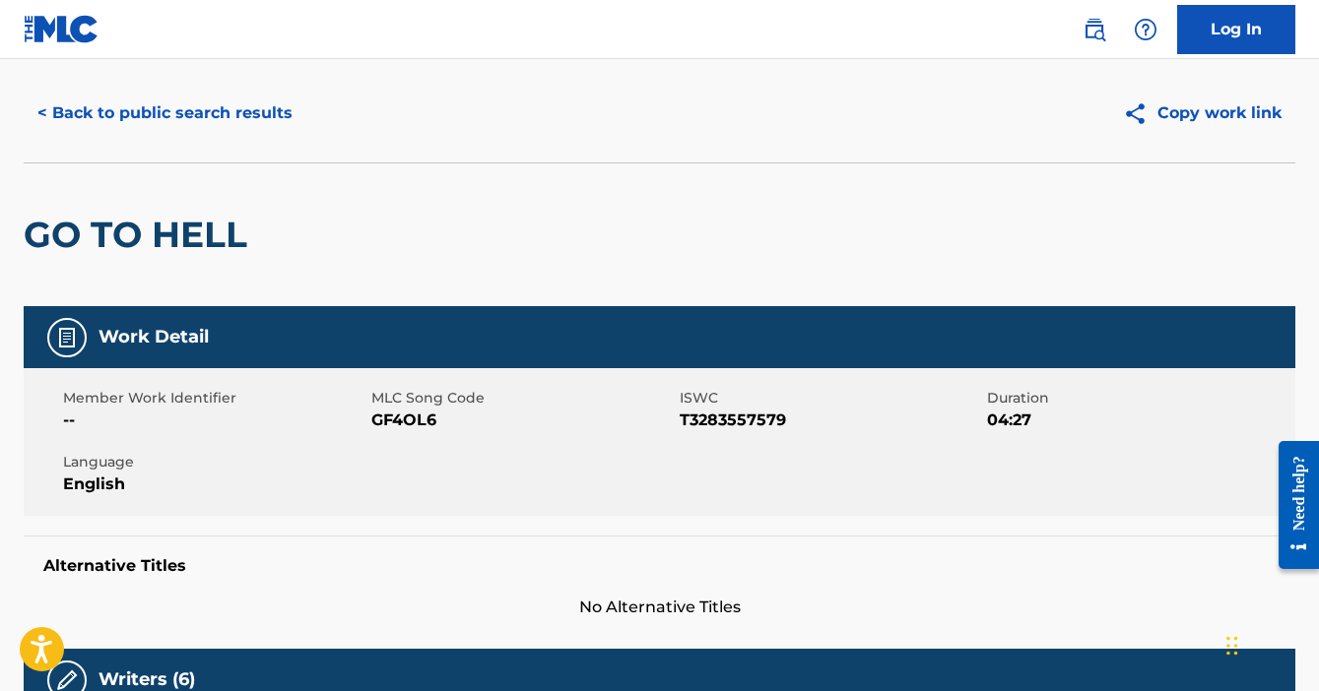
scroll to position [55, 0]
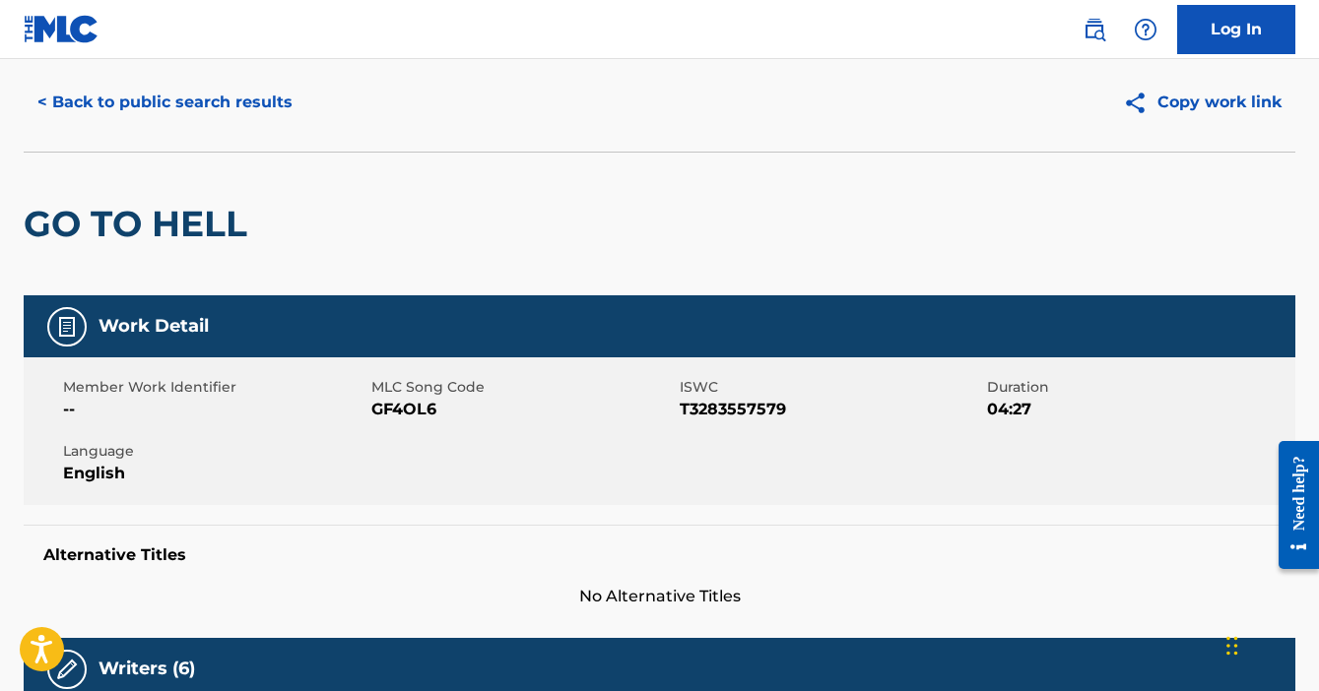
click at [114, 94] on button "< Back to public search results" at bounding box center [165, 102] width 283 height 49
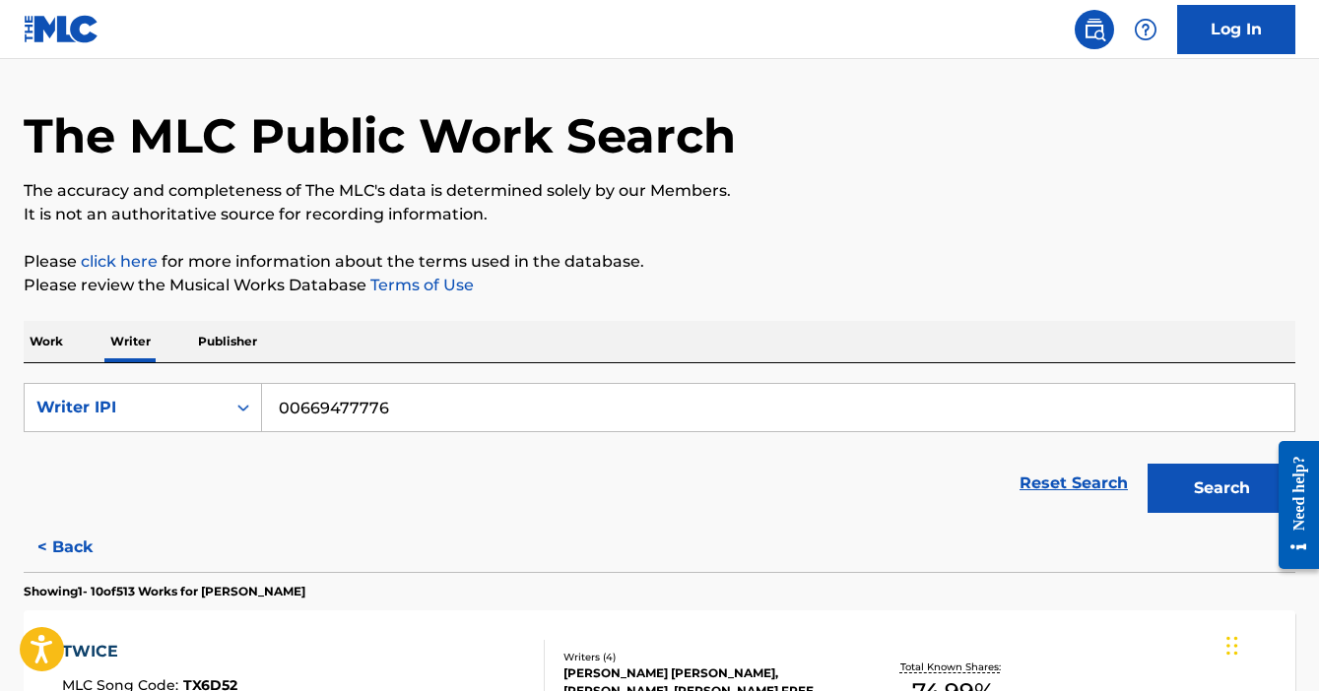
click at [357, 409] on input "00669477776" at bounding box center [778, 407] width 1032 height 47
paste input "193212583"
type input "00193212583"
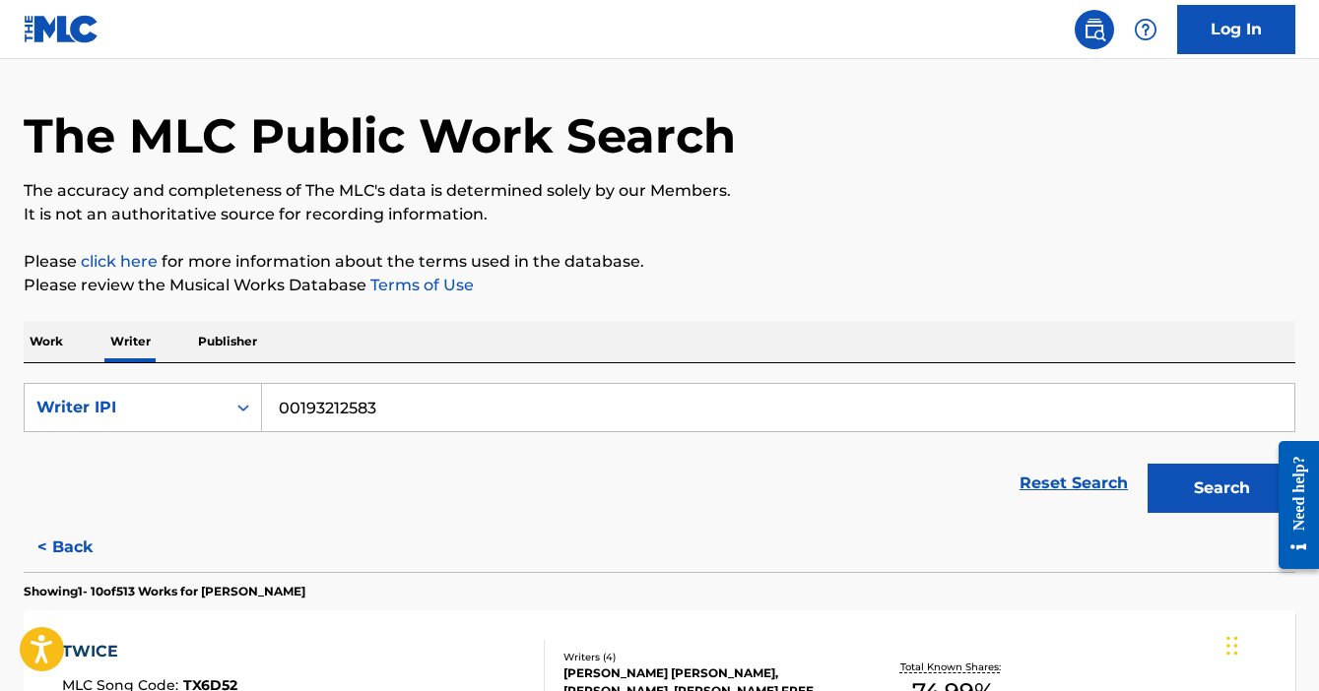
click at [1147, 464] on button "Search" at bounding box center [1221, 488] width 148 height 49
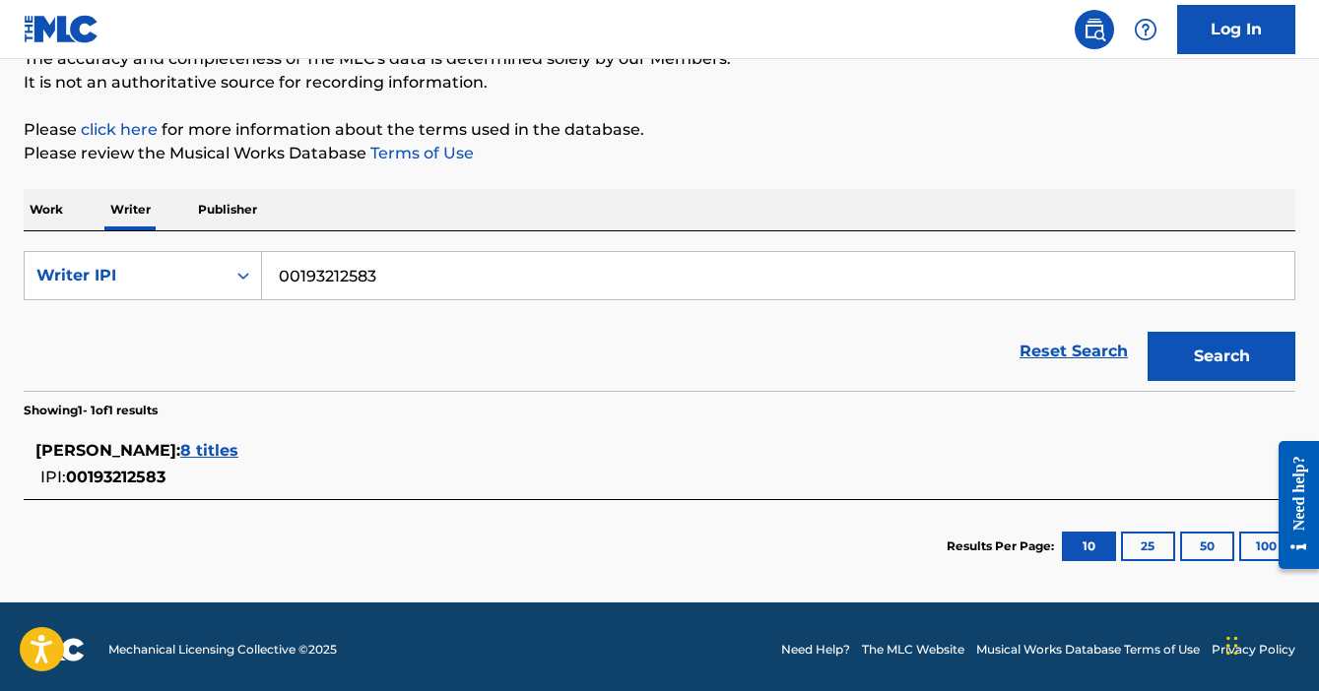
scroll to position [192, 0]
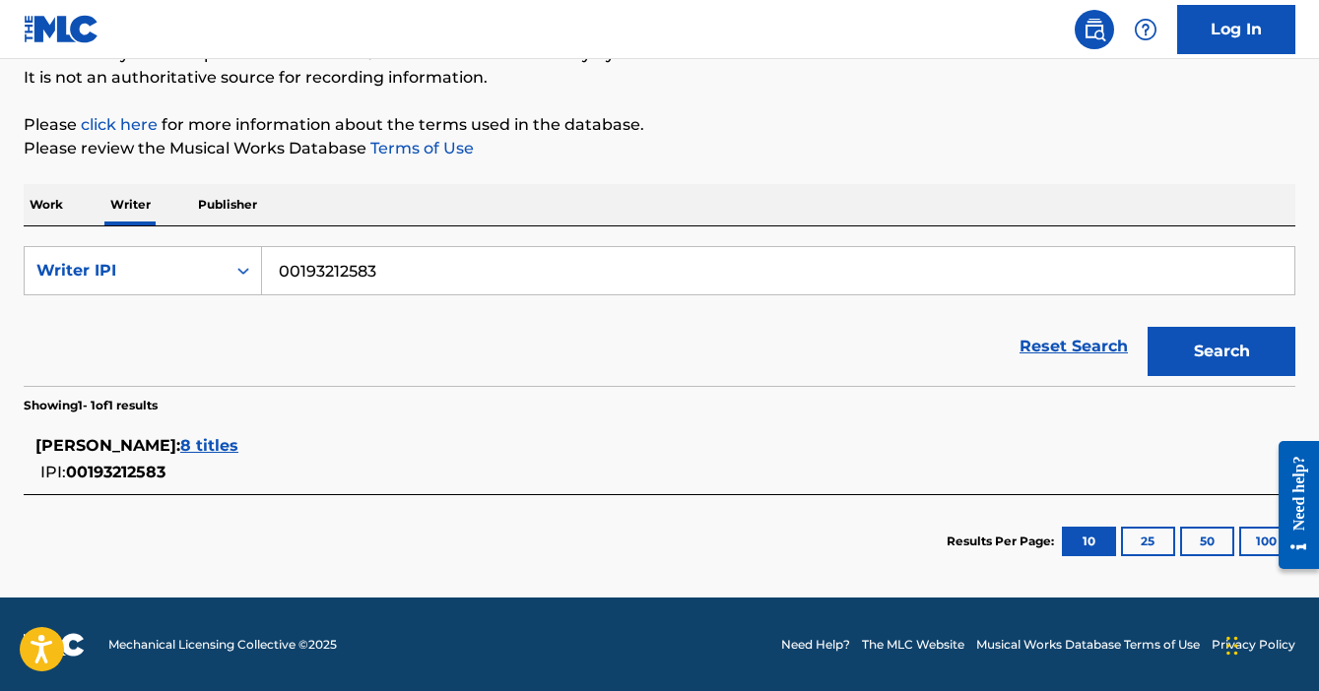
click at [238, 447] on span "8 titles" at bounding box center [209, 445] width 58 height 19
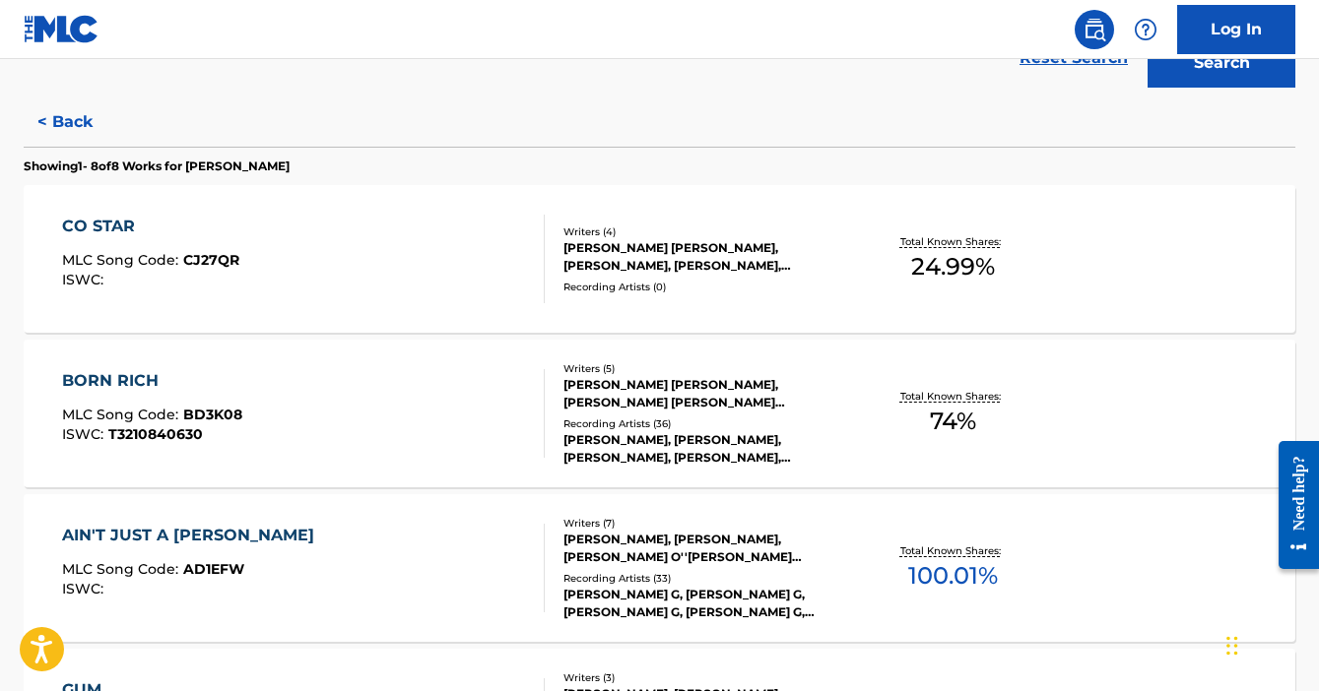
scroll to position [485, 0]
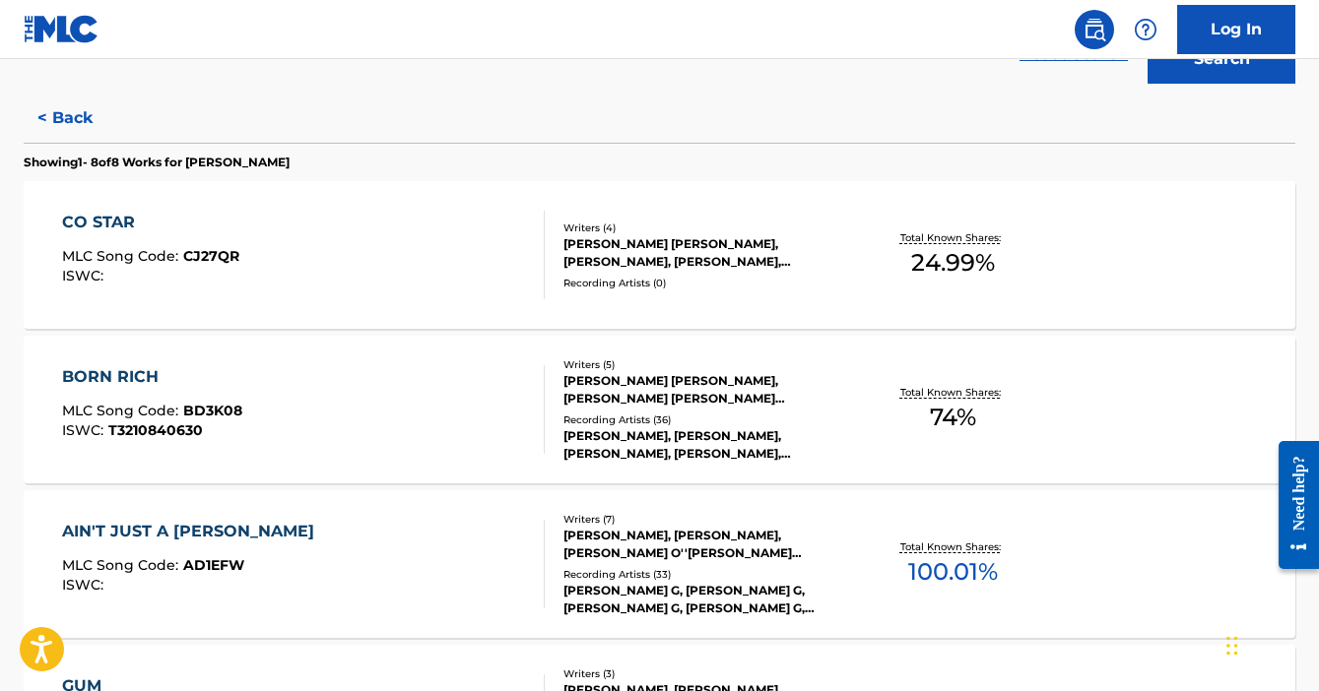
click at [143, 373] on div "BORN RICH" at bounding box center [152, 377] width 180 height 24
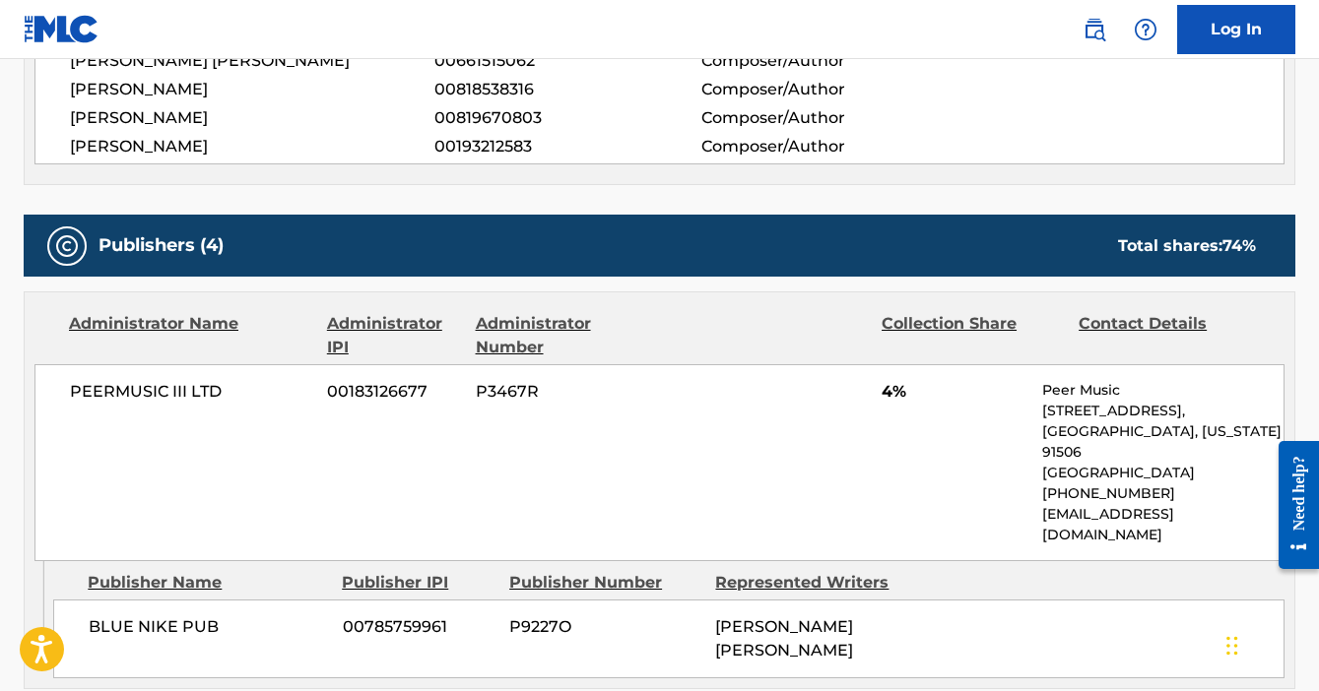
scroll to position [813, 0]
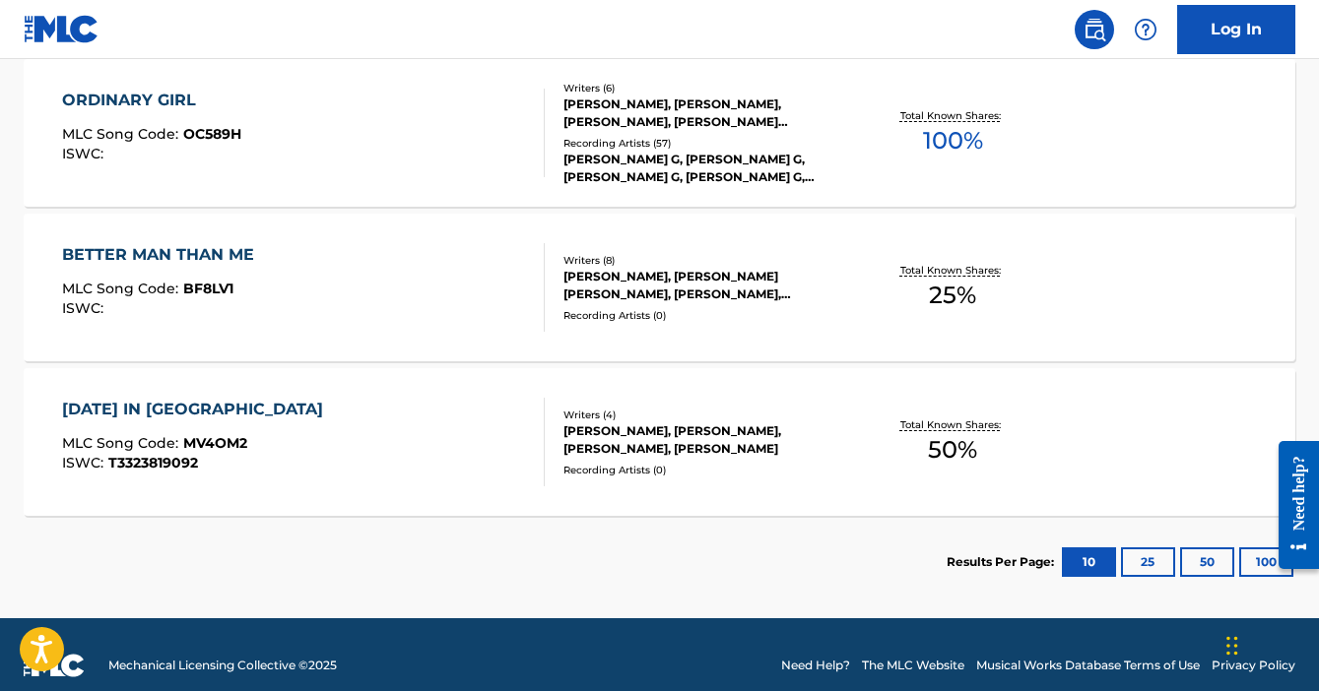
scroll to position [1393, 0]
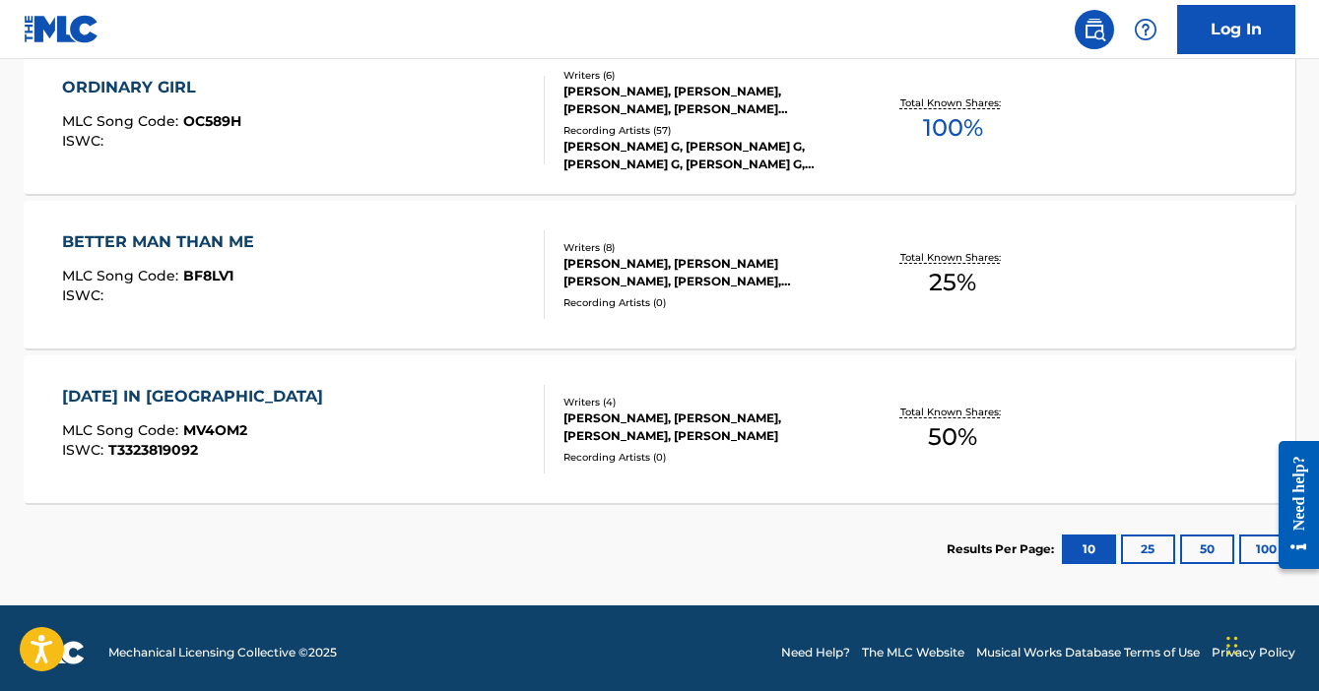
click at [477, 459] on div "MONDAY IN VEGAS MLC Song Code : MV4OM2 ISWC : T3323819092" at bounding box center [304, 429] width 484 height 89
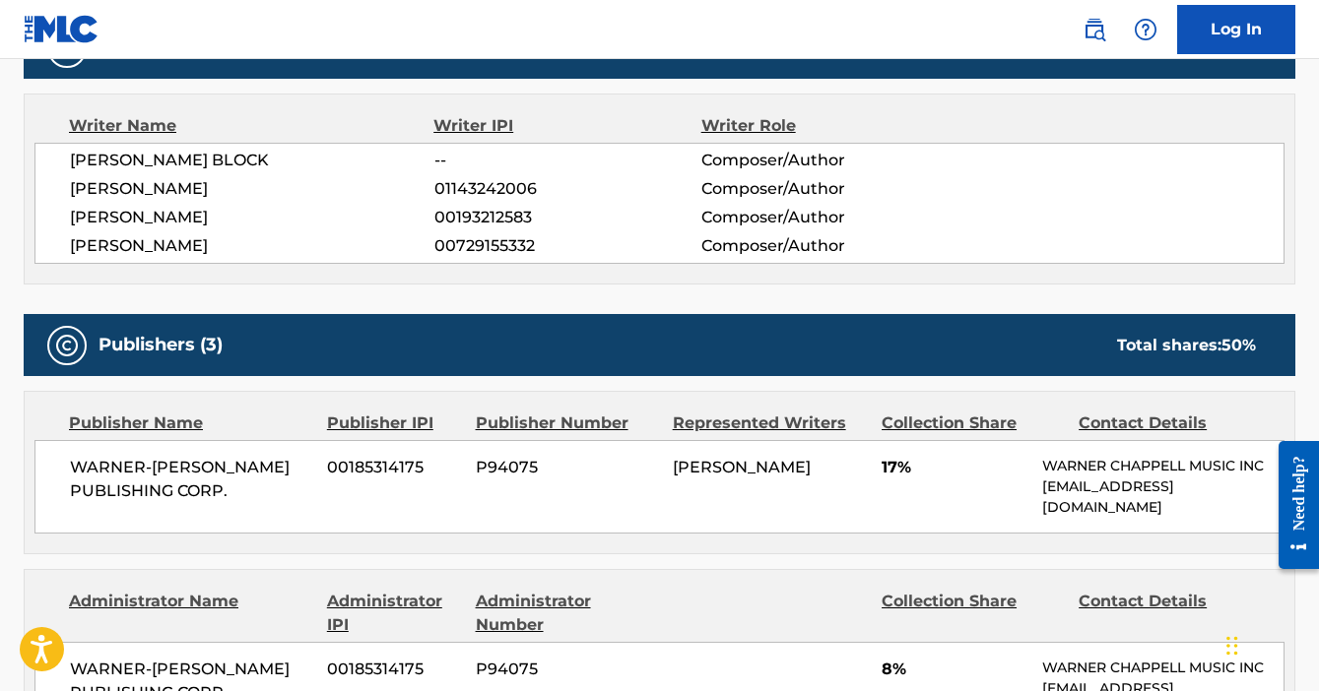
scroll to position [684, 0]
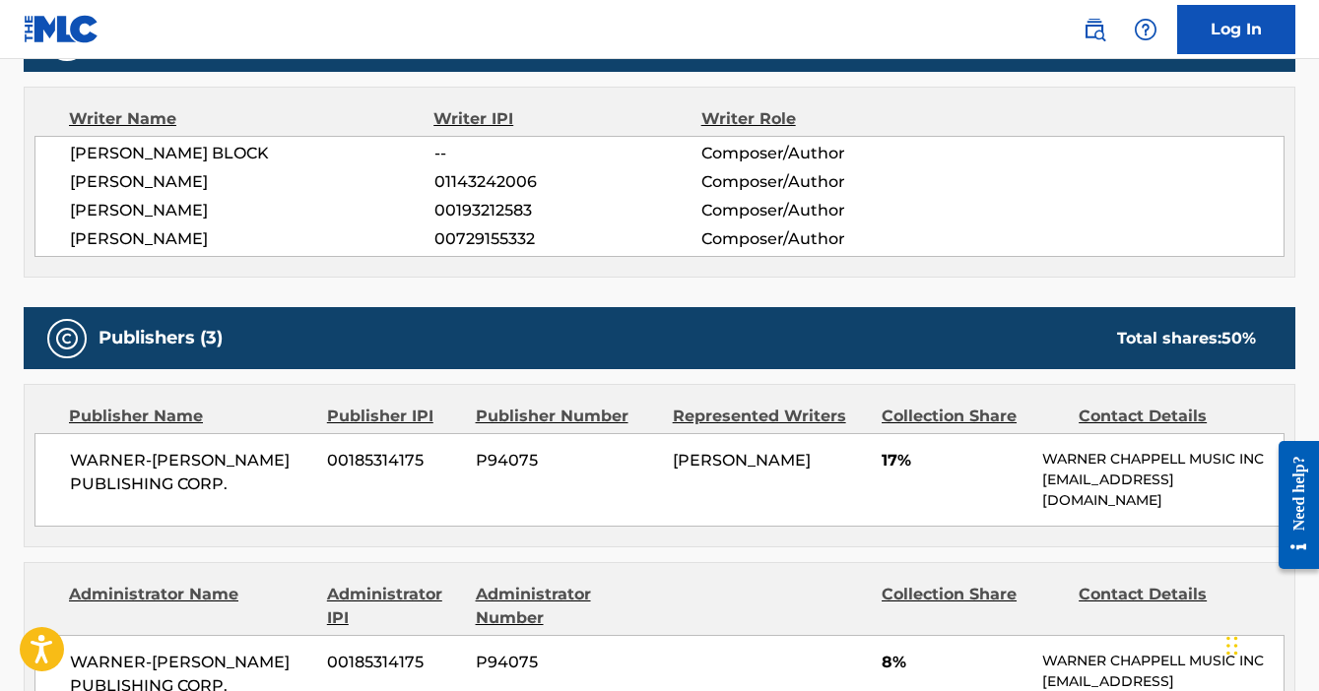
click at [474, 205] on span "00193212583" at bounding box center [567, 211] width 267 height 24
copy span "00193212583"
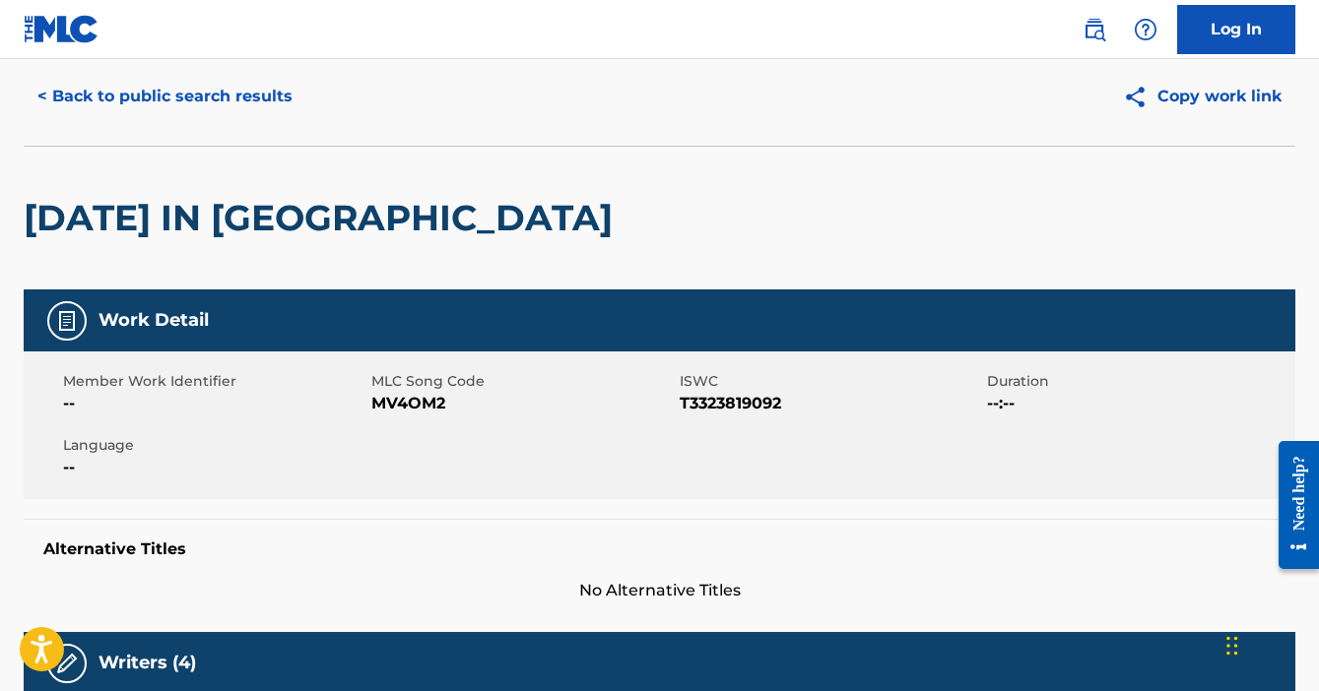
scroll to position [0, 0]
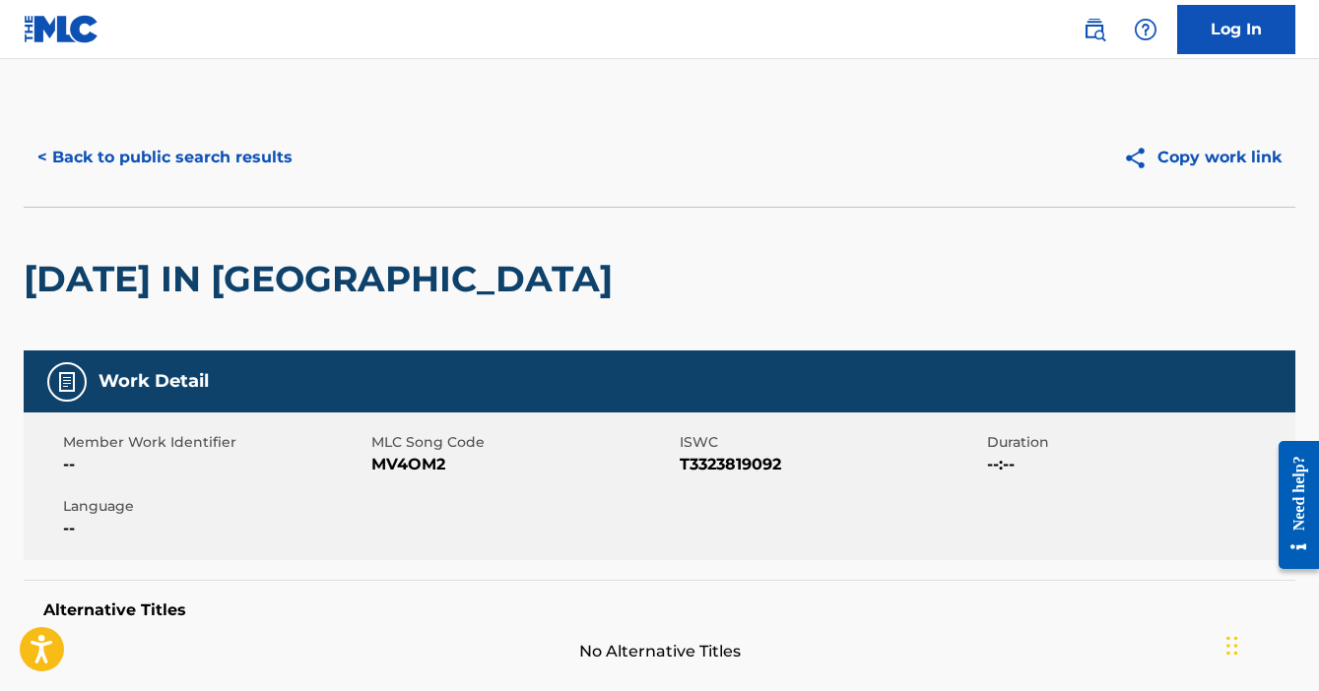
click at [46, 165] on button "< Back to public search results" at bounding box center [165, 157] width 283 height 49
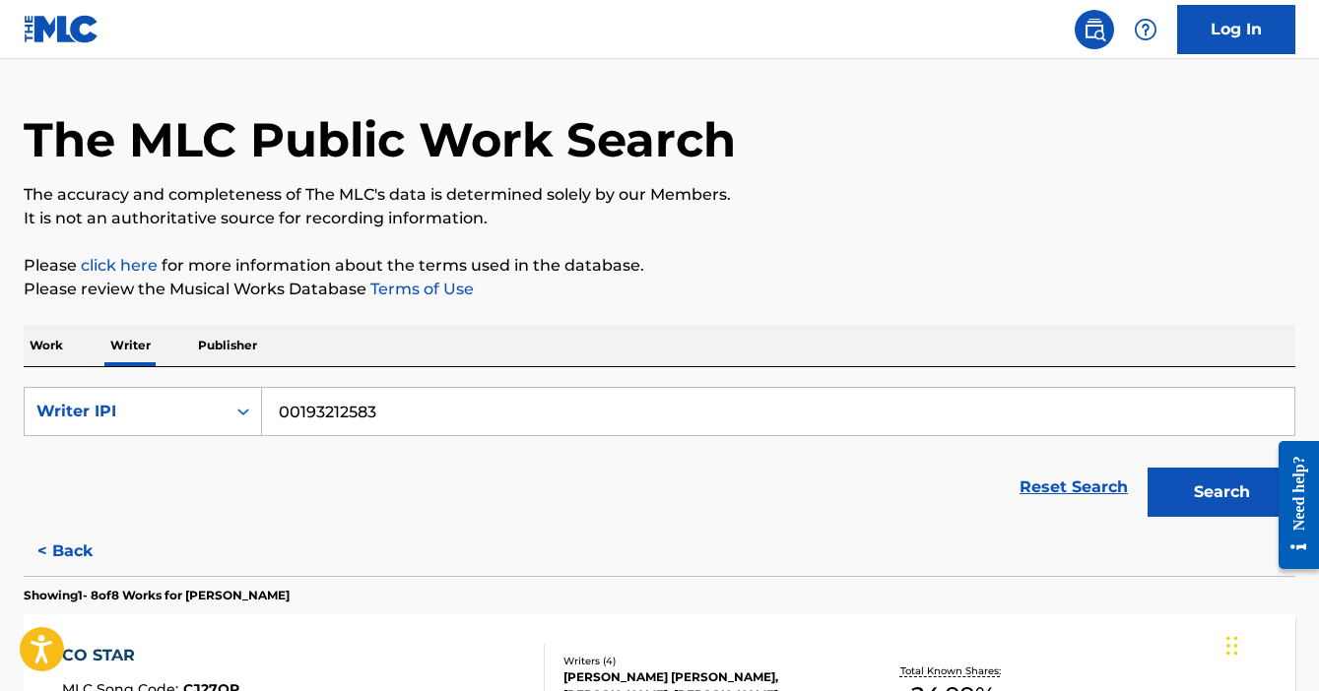
click at [374, 422] on input "00193212583" at bounding box center [778, 411] width 1032 height 47
click at [1147, 468] on button "Search" at bounding box center [1221, 492] width 148 height 49
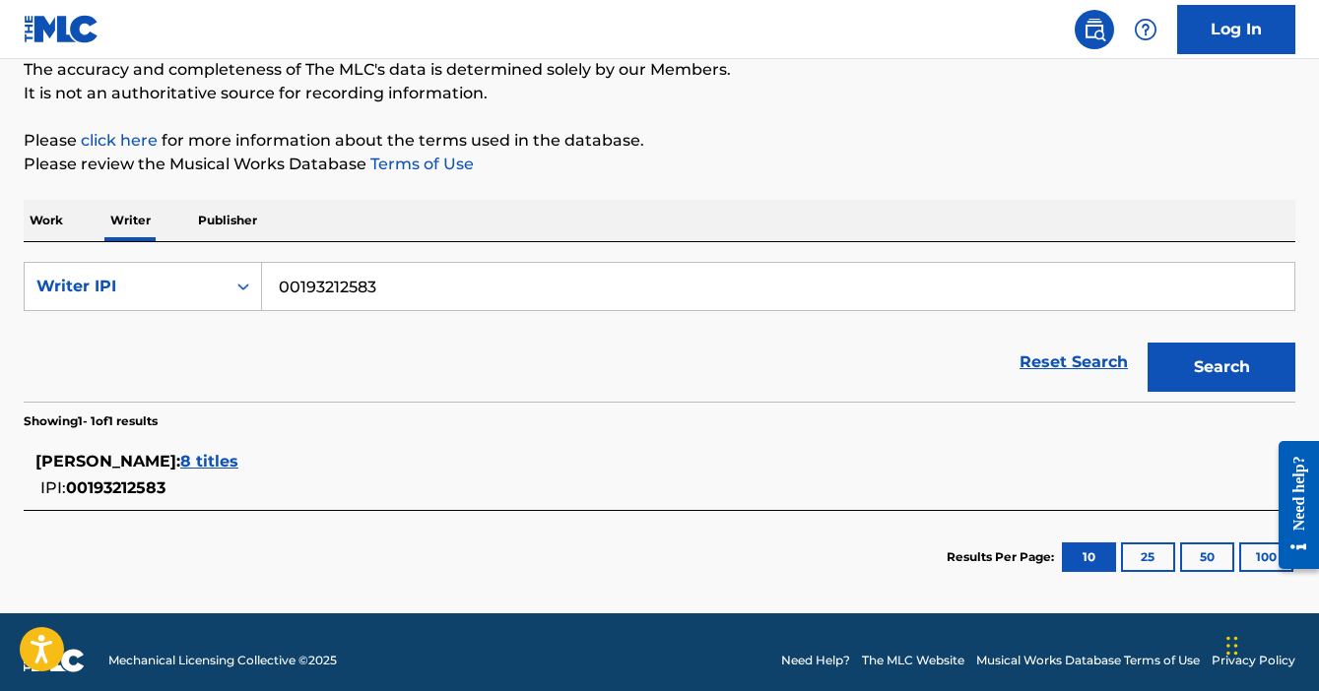
scroll to position [192, 0]
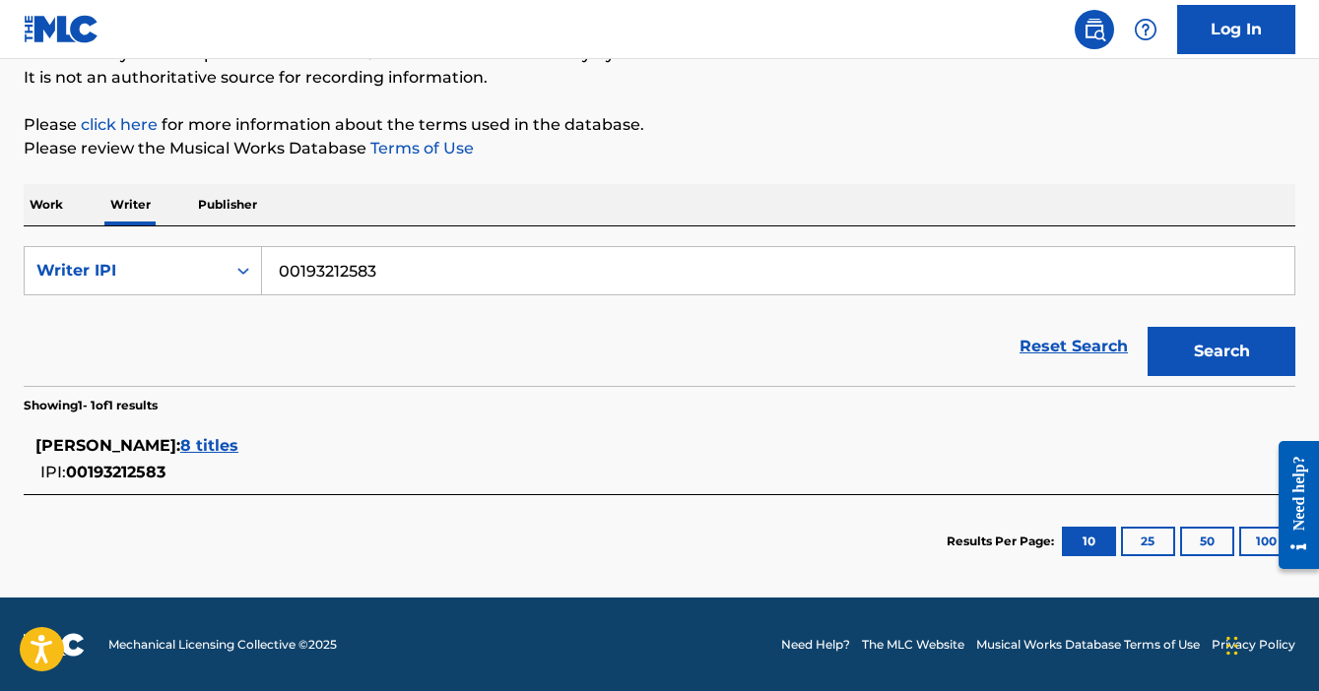
click at [238, 438] on span "8 titles" at bounding box center [209, 445] width 58 height 19
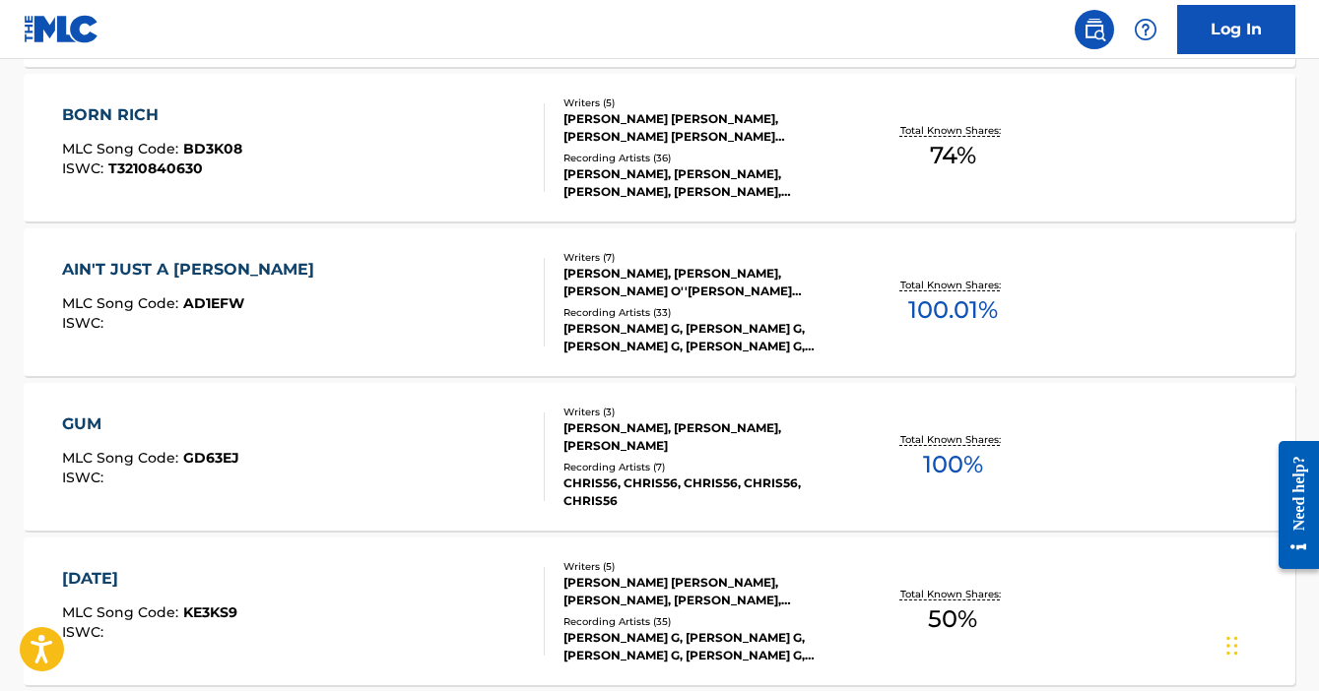
scroll to position [746, 0]
click at [416, 296] on div "AIN'T JUST A KIDD MLC Song Code : AD1EFW ISWC :" at bounding box center [304, 303] width 484 height 89
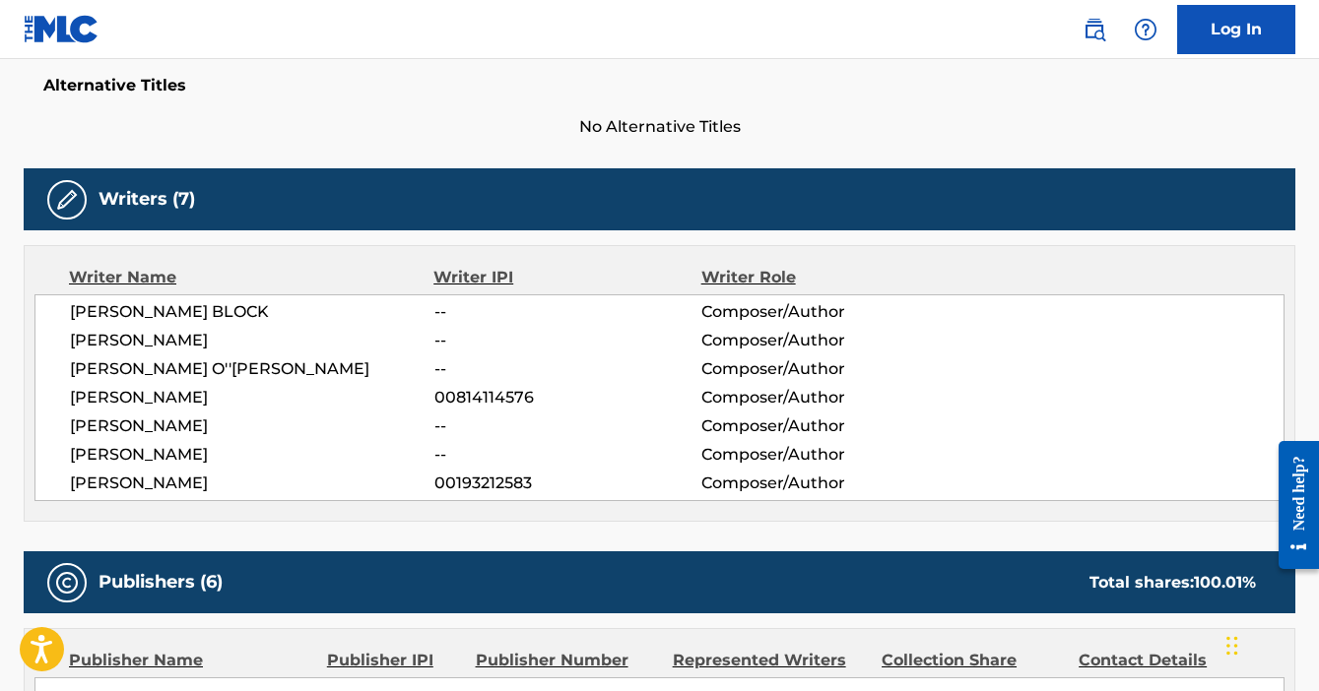
scroll to position [526, 0]
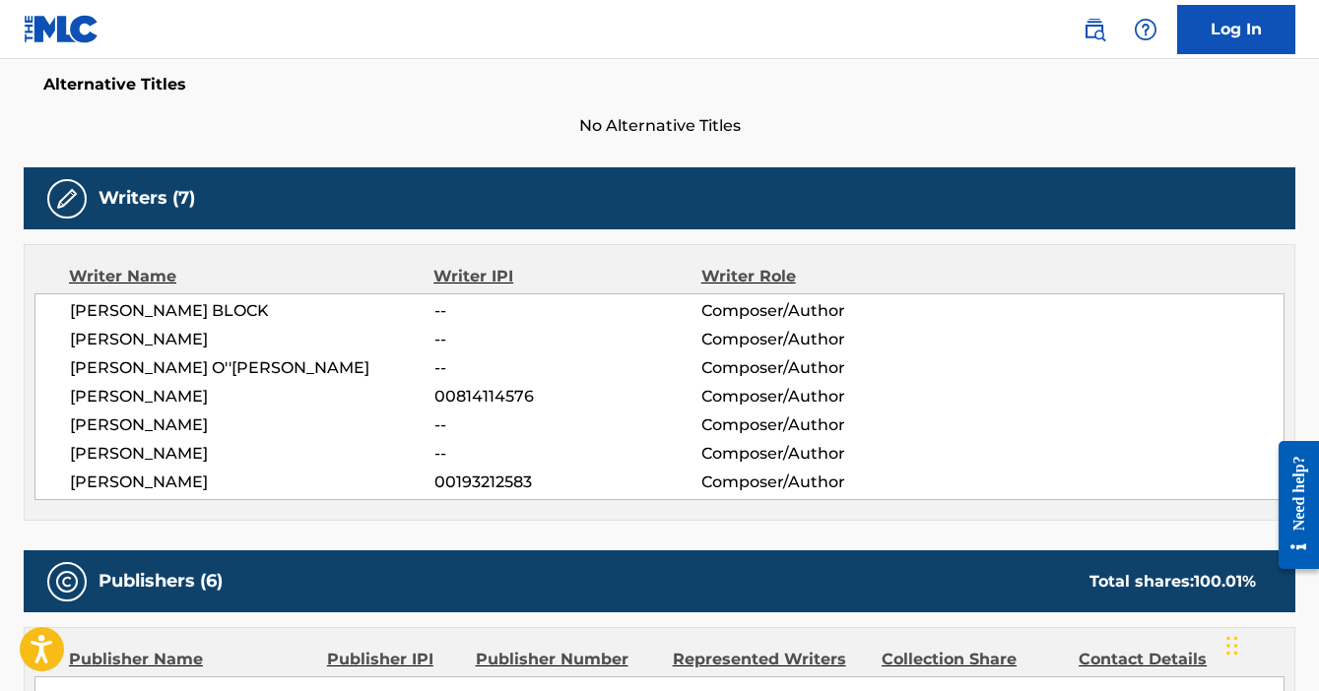
click at [231, 416] on span "[PERSON_NAME]" at bounding box center [252, 426] width 364 height 24
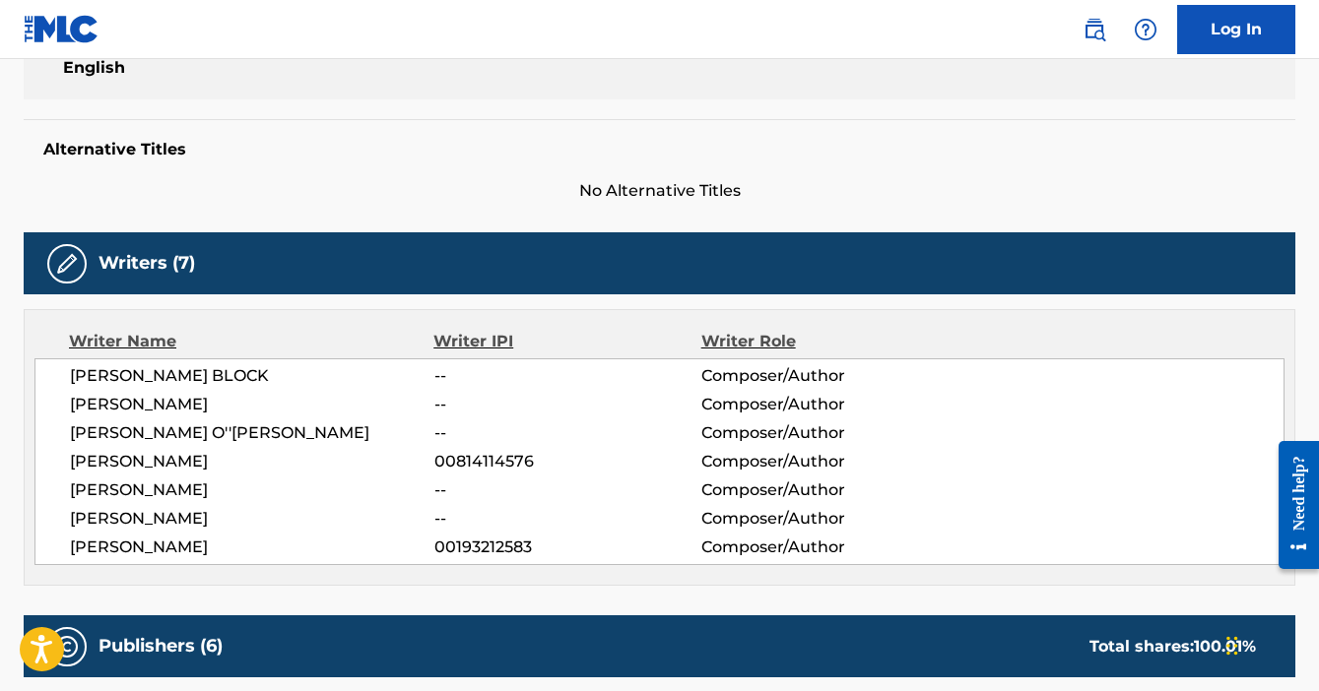
scroll to position [0, 0]
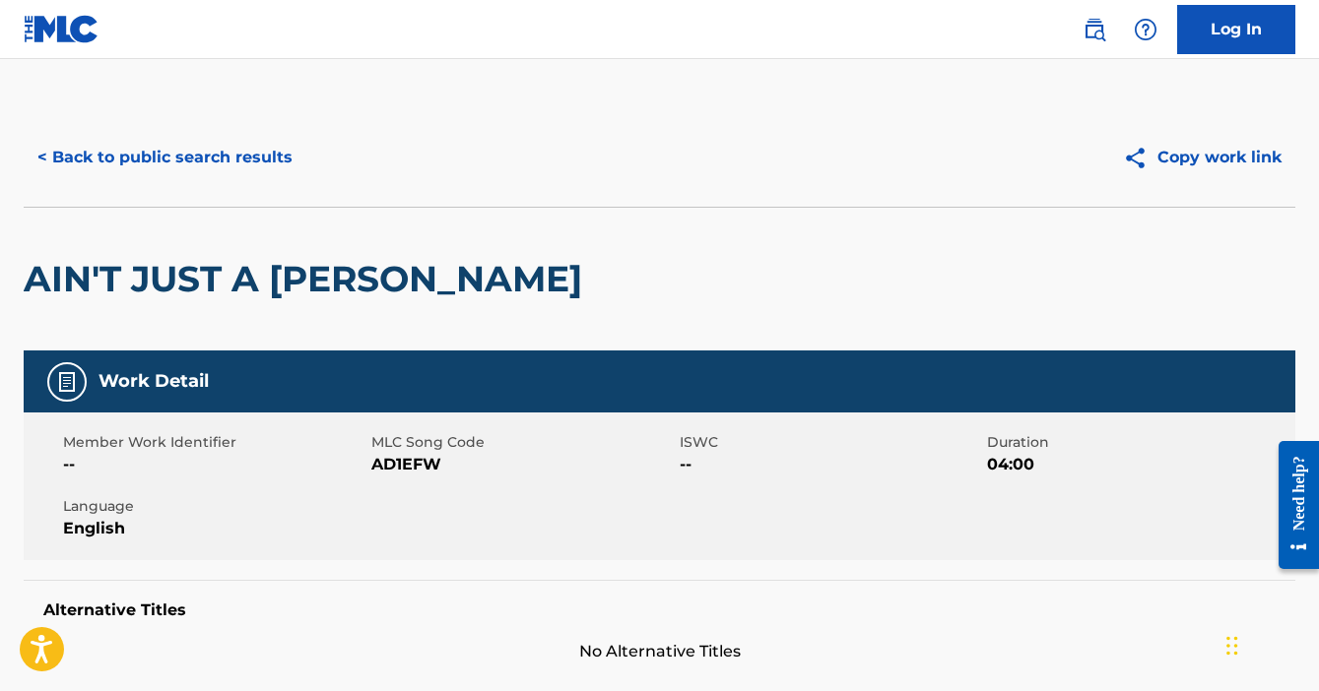
click at [119, 164] on button "< Back to public search results" at bounding box center [165, 157] width 283 height 49
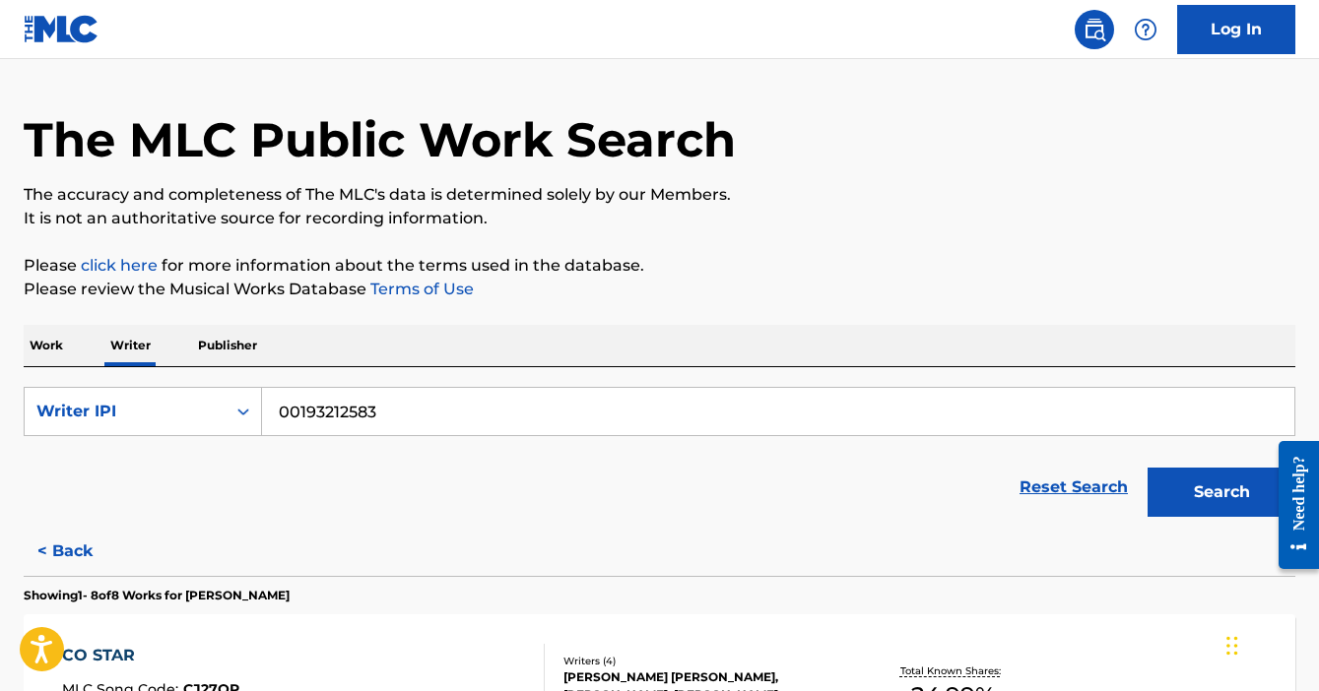
click at [476, 429] on input "00193212583" at bounding box center [778, 411] width 1032 height 47
paste input "(Jermaine Eric Shute"
click at [283, 412] on input "(Jermaine Eric Shute" at bounding box center [778, 411] width 1032 height 47
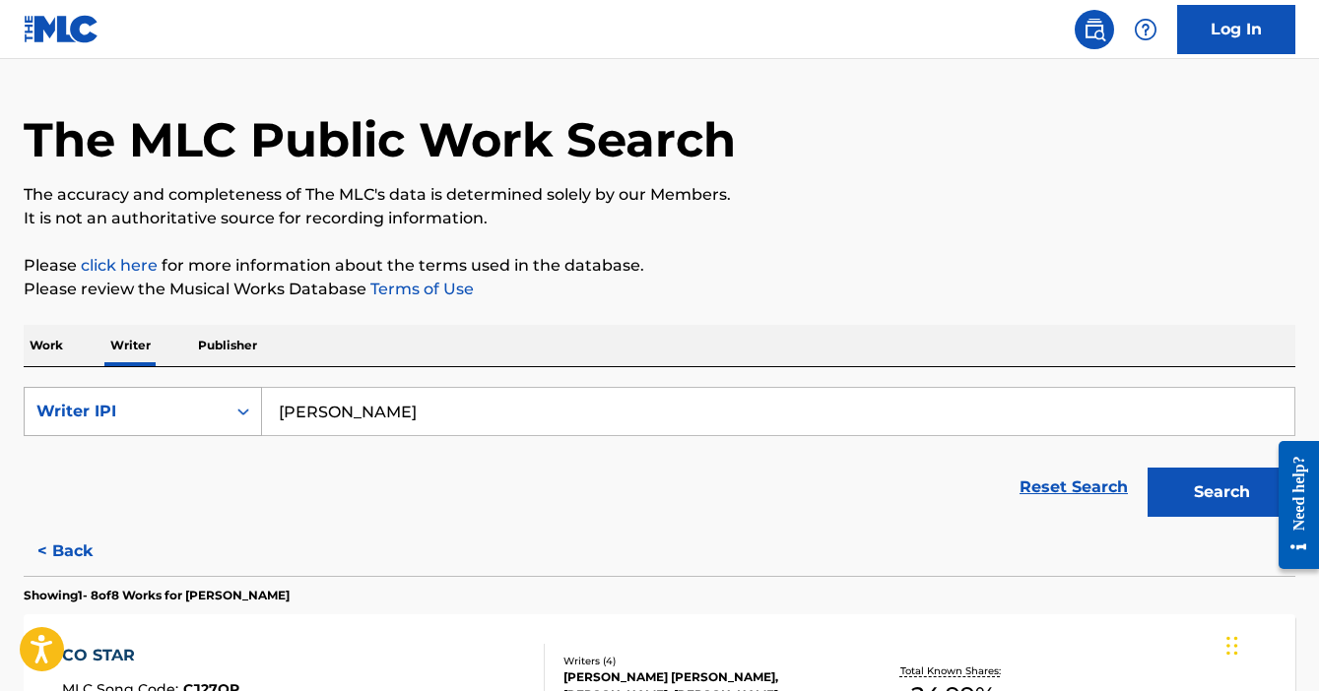
type input "Jermaine Eric Shute"
click at [237, 410] on icon "Search Form" at bounding box center [243, 412] width 20 height 20
click at [213, 475] on div "Writer Name" at bounding box center [143, 460] width 236 height 49
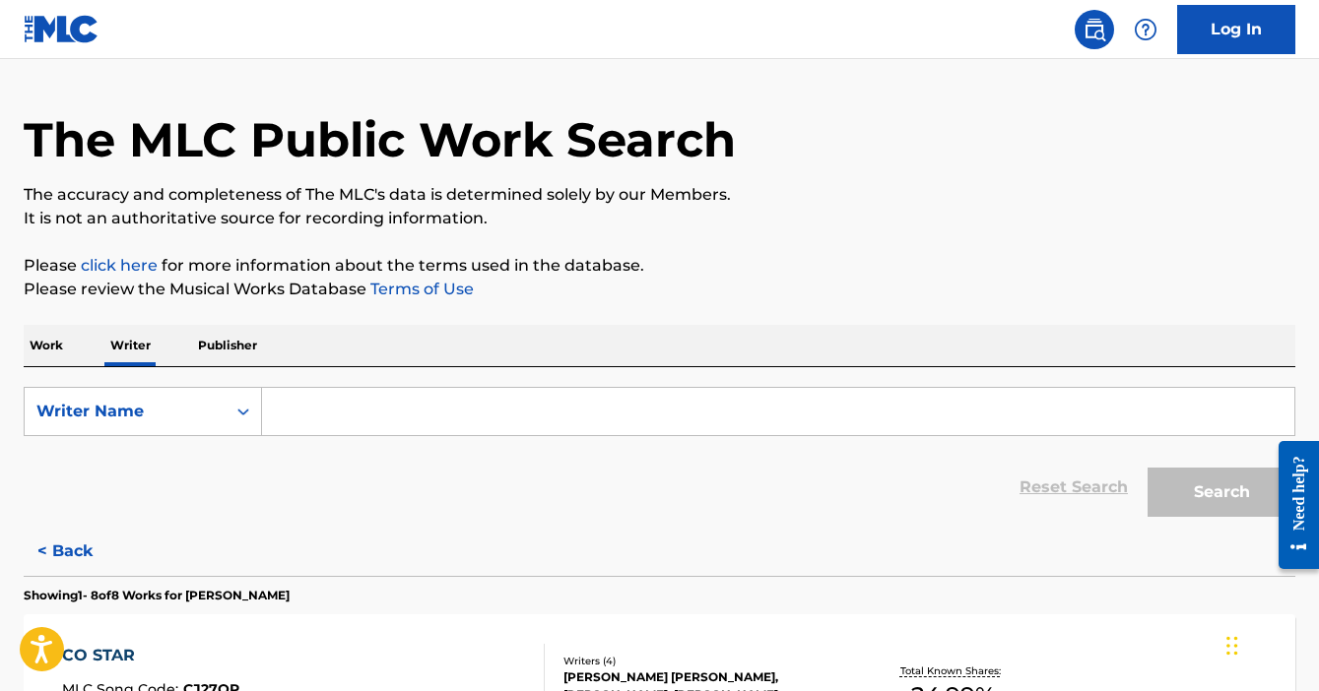
click at [436, 418] on input "Search Form" at bounding box center [778, 411] width 1032 height 47
paste input "(Jermaine Eric Shute"
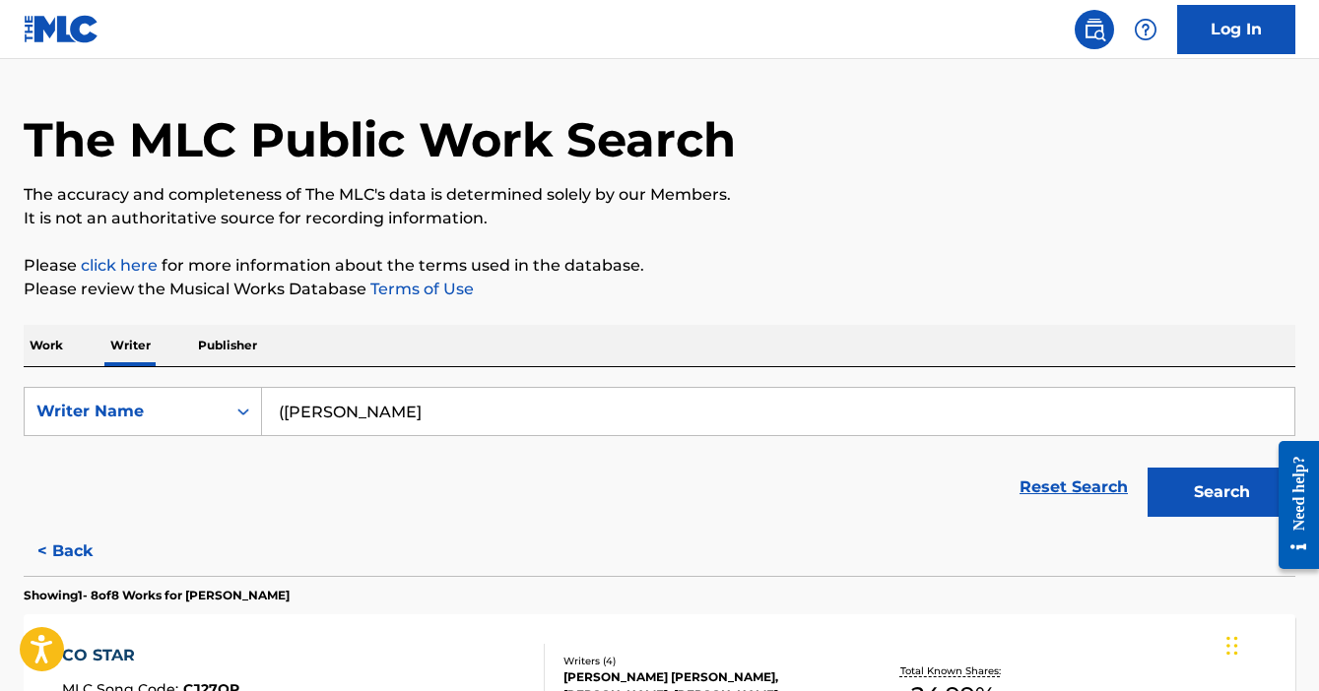
click at [287, 412] on input "(Jermaine Eric Shute" at bounding box center [778, 411] width 1032 height 47
type input "Jermaine Eric Shute"
click at [1147, 468] on button "Search" at bounding box center [1221, 492] width 148 height 49
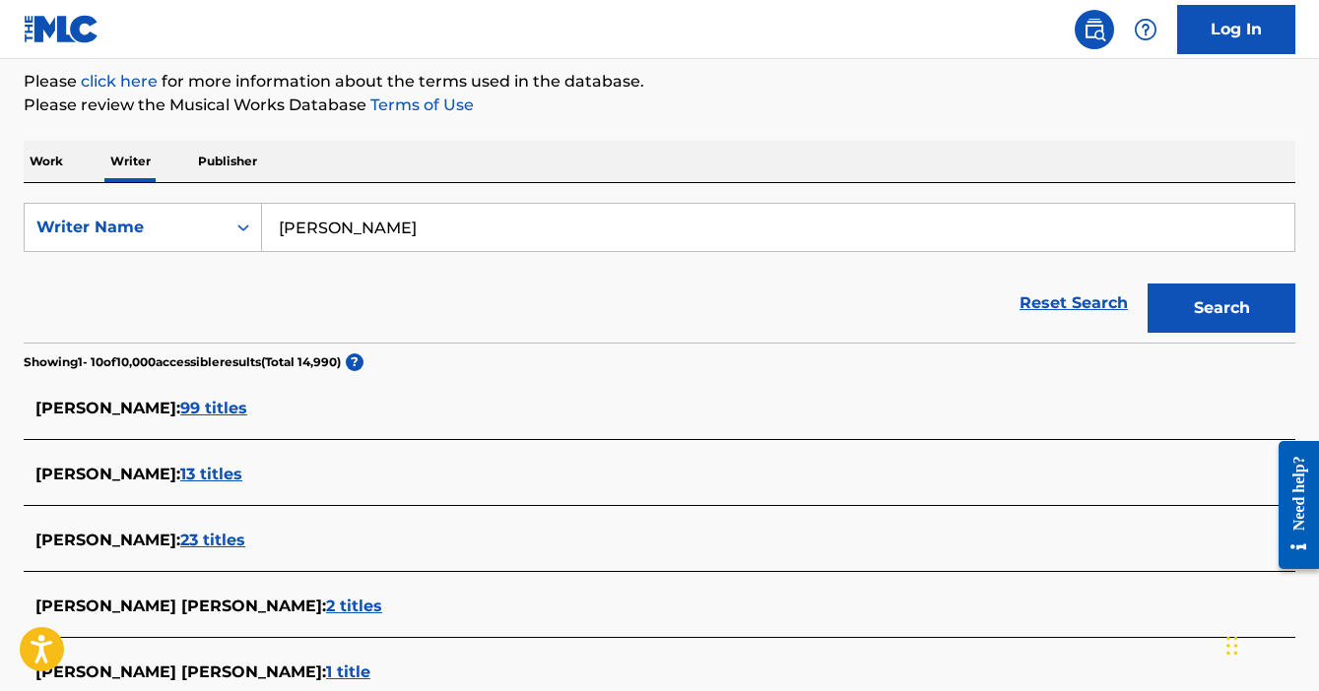
scroll to position [237, 0]
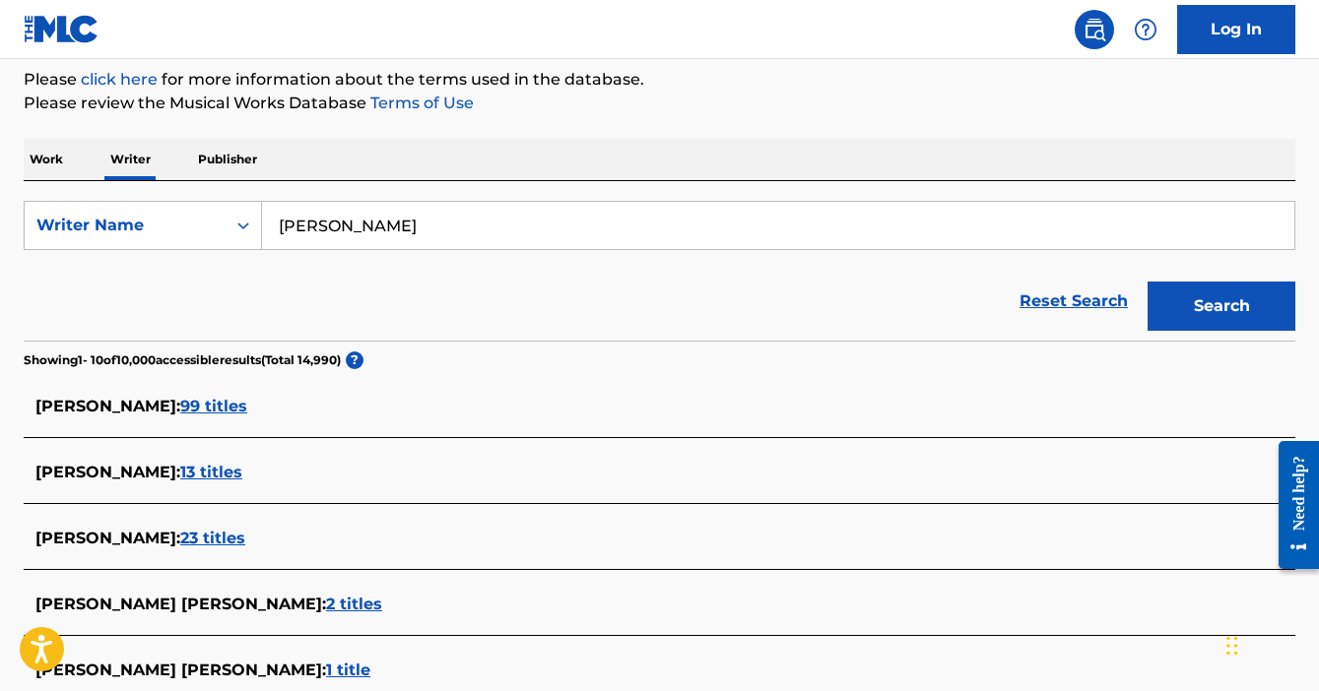
click at [230, 411] on span "99 titles" at bounding box center [213, 406] width 67 height 19
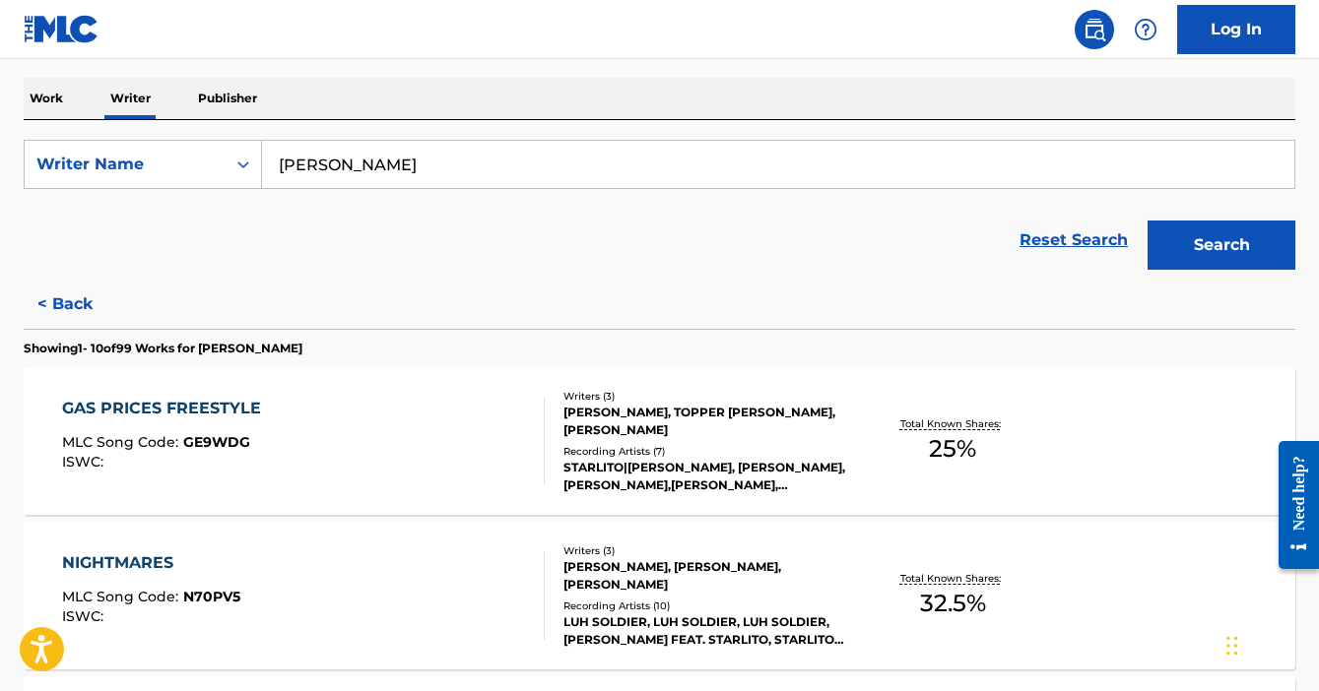
scroll to position [311, 0]
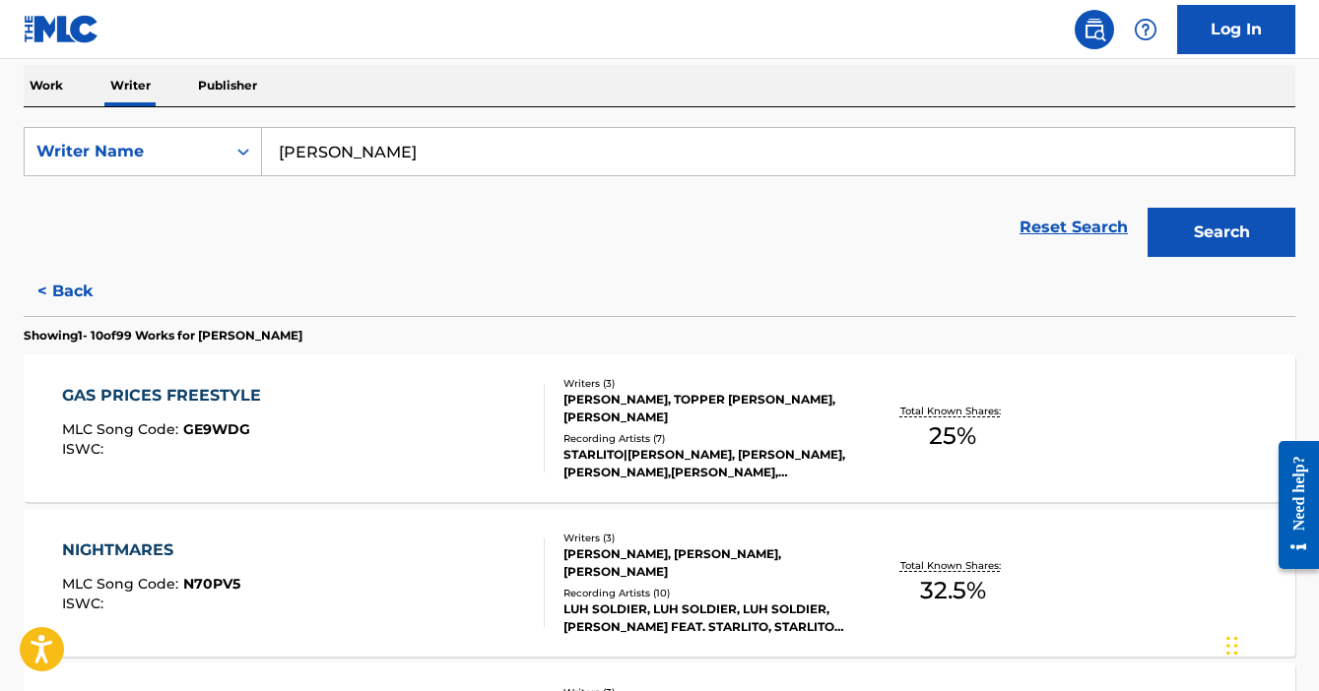
click at [322, 424] on div "GAS PRICES FREESTYLE MLC Song Code : GE9WDG ISWC :" at bounding box center [304, 428] width 484 height 89
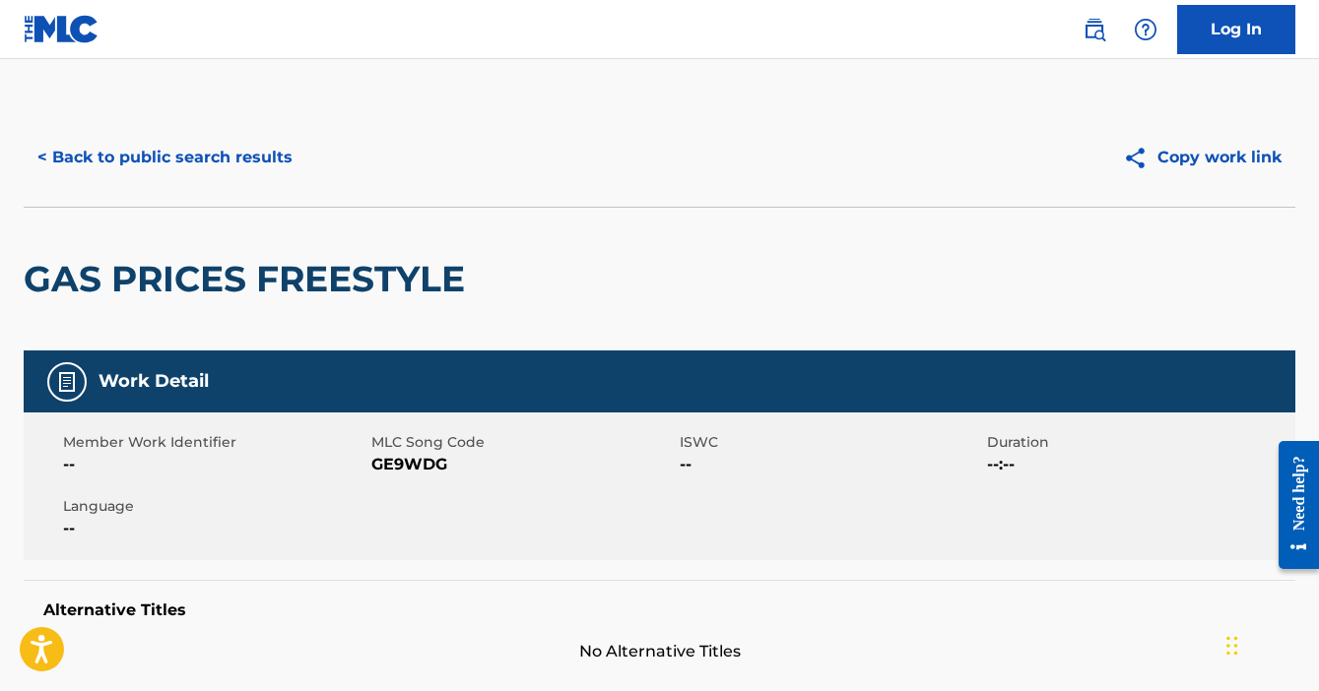
click at [43, 154] on button "< Back to public search results" at bounding box center [165, 157] width 283 height 49
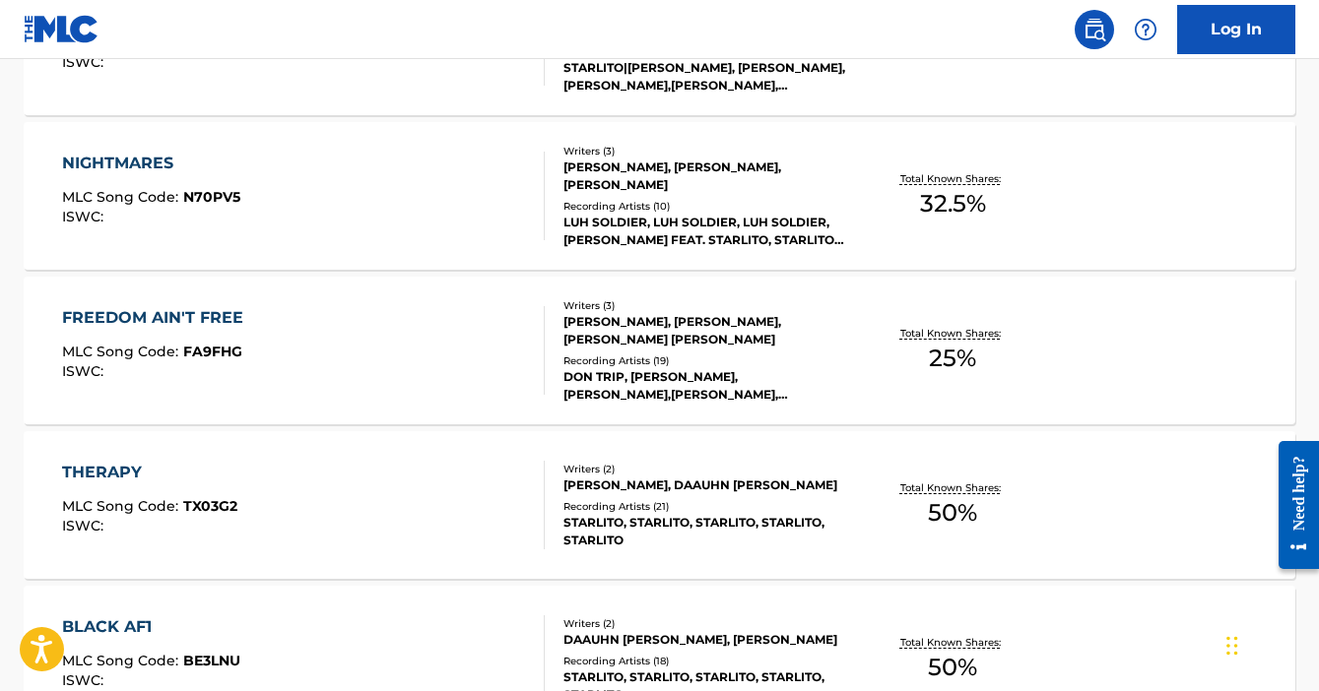
scroll to position [713, 0]
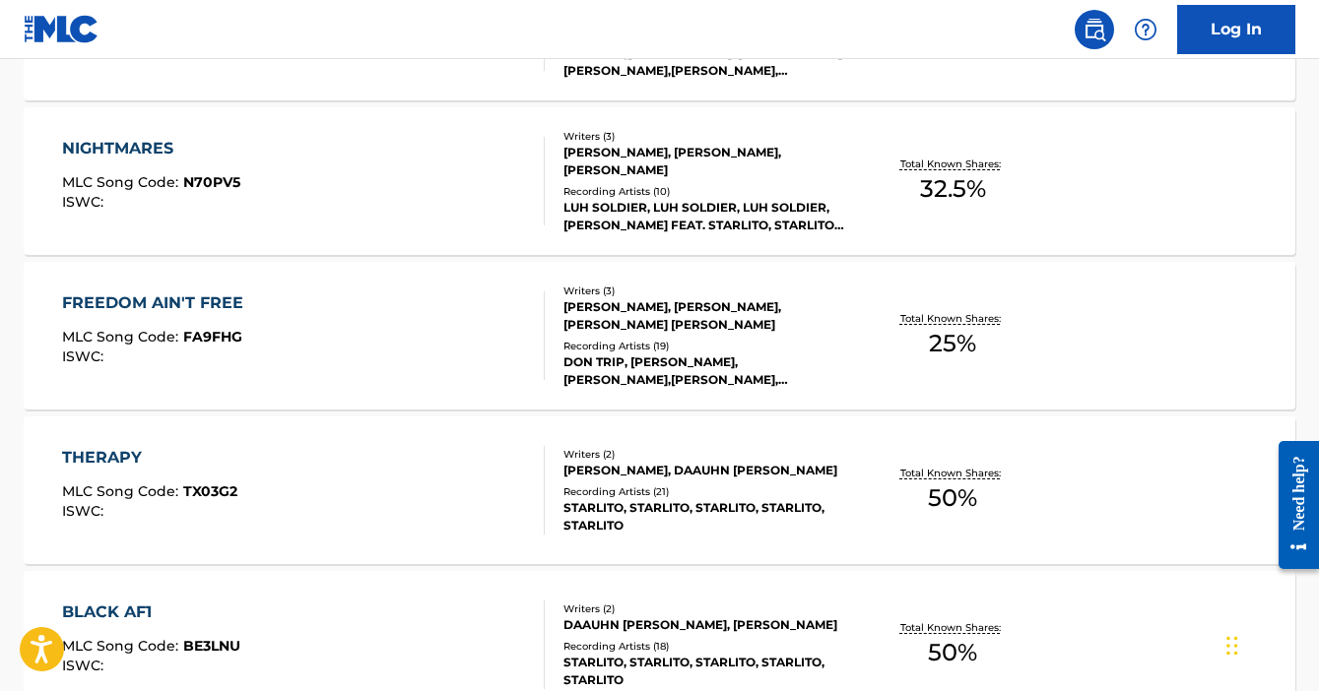
click at [410, 523] on div "THERAPY MLC Song Code : TX03G2 ISWC :" at bounding box center [304, 490] width 484 height 89
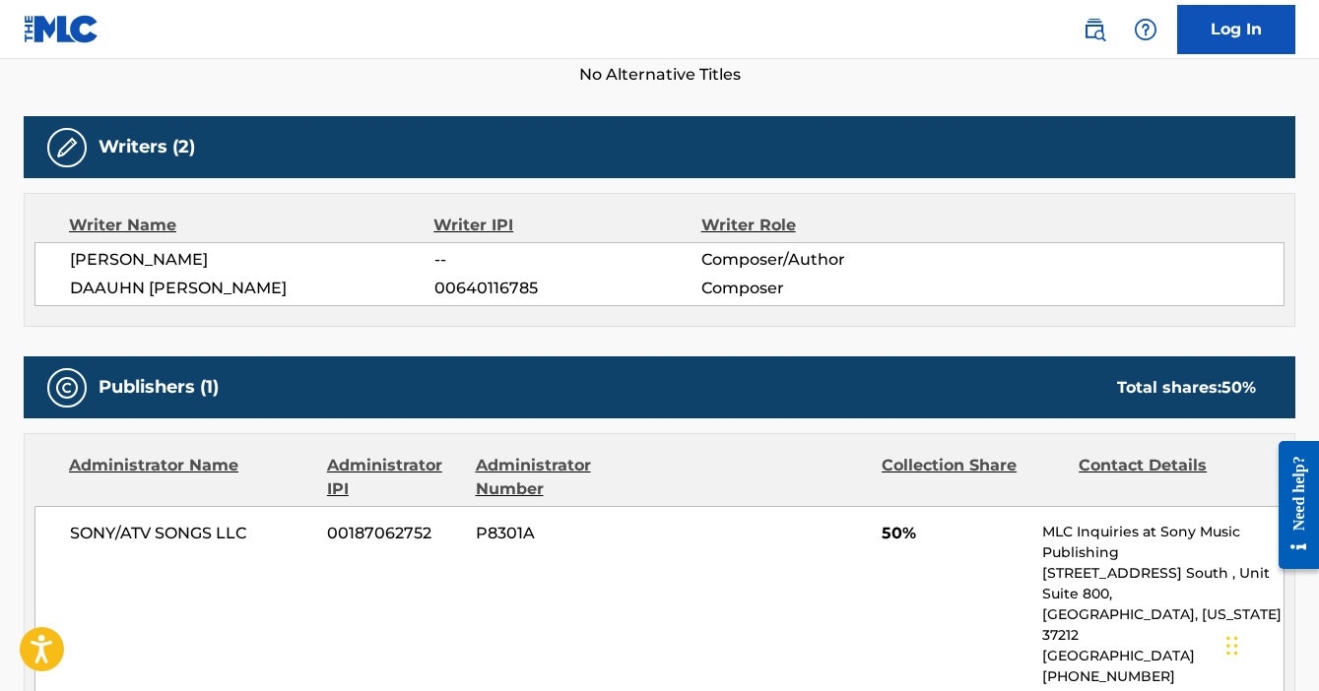
scroll to position [574, 0]
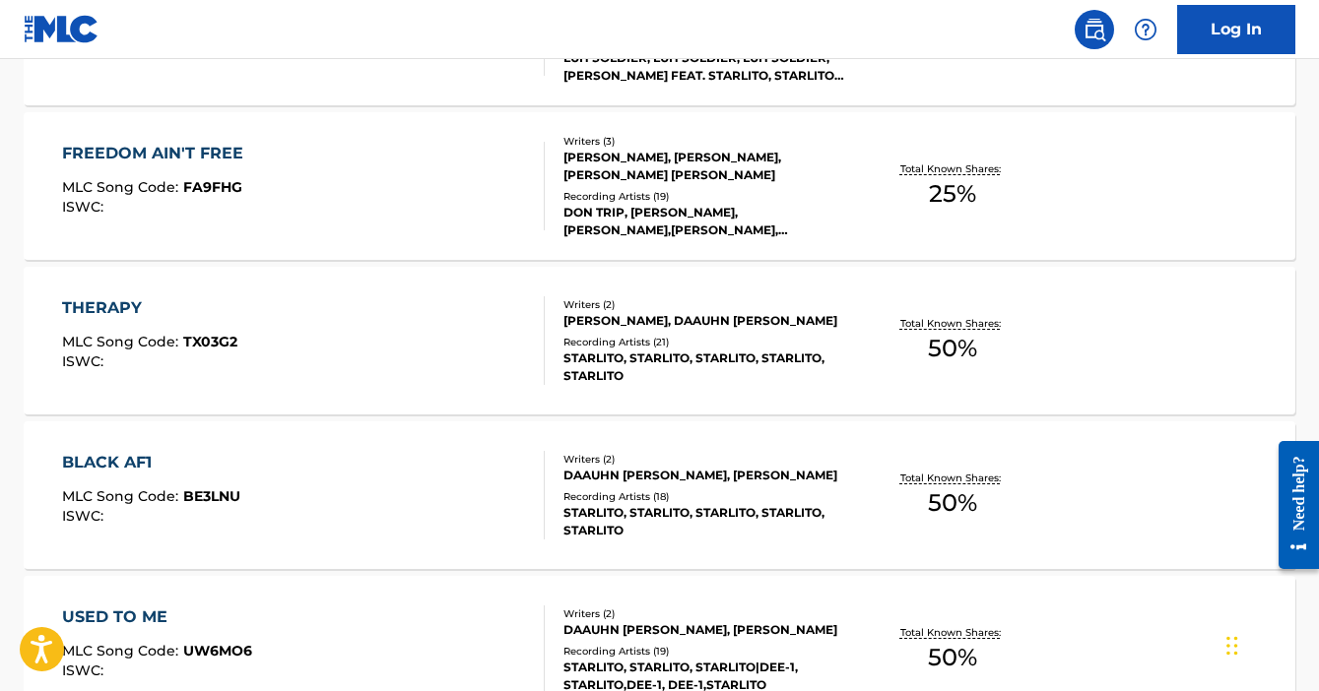
scroll to position [918, 0]
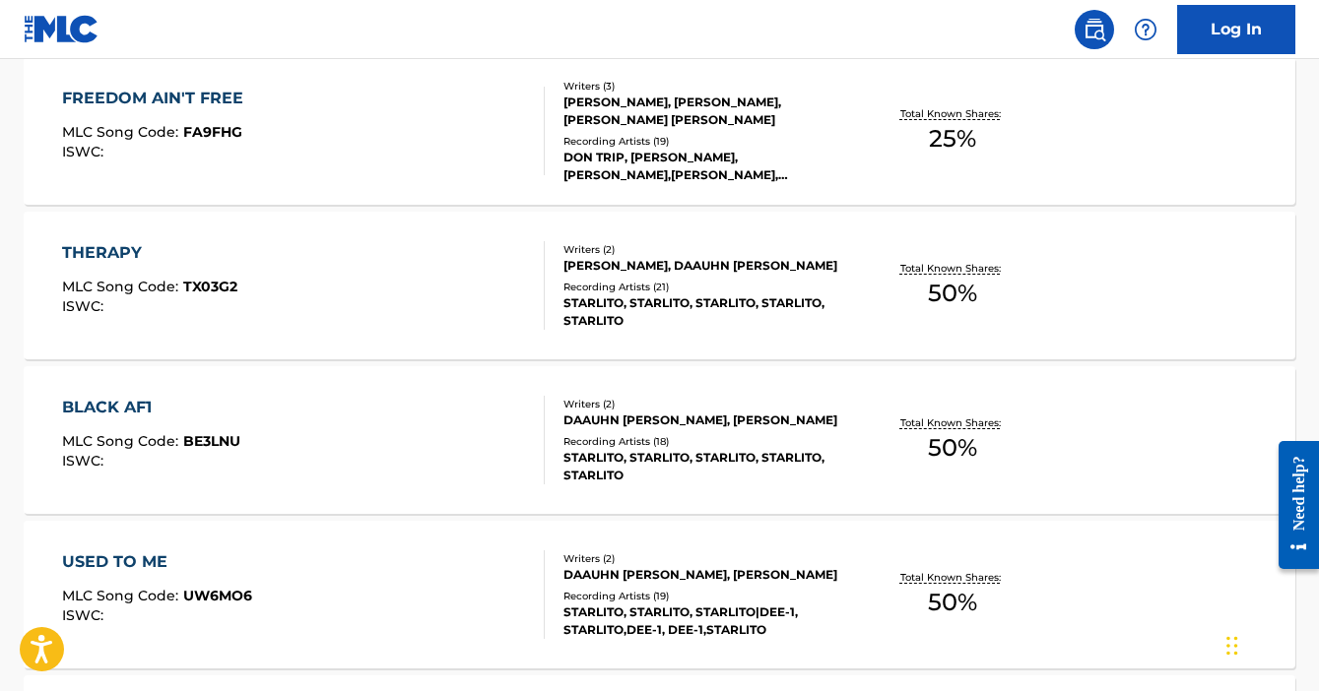
click at [494, 478] on div "BLACK AF1 MLC Song Code : BE3LNU ISWC :" at bounding box center [304, 440] width 484 height 89
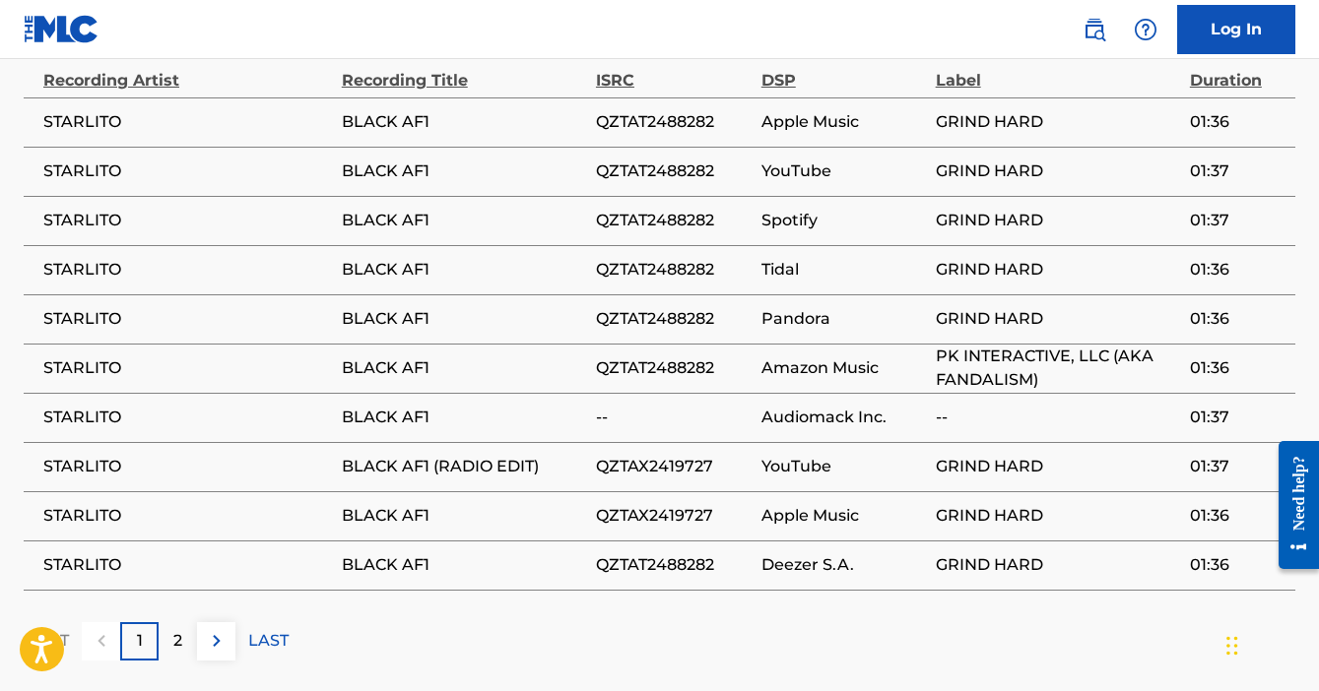
scroll to position [1572, 0]
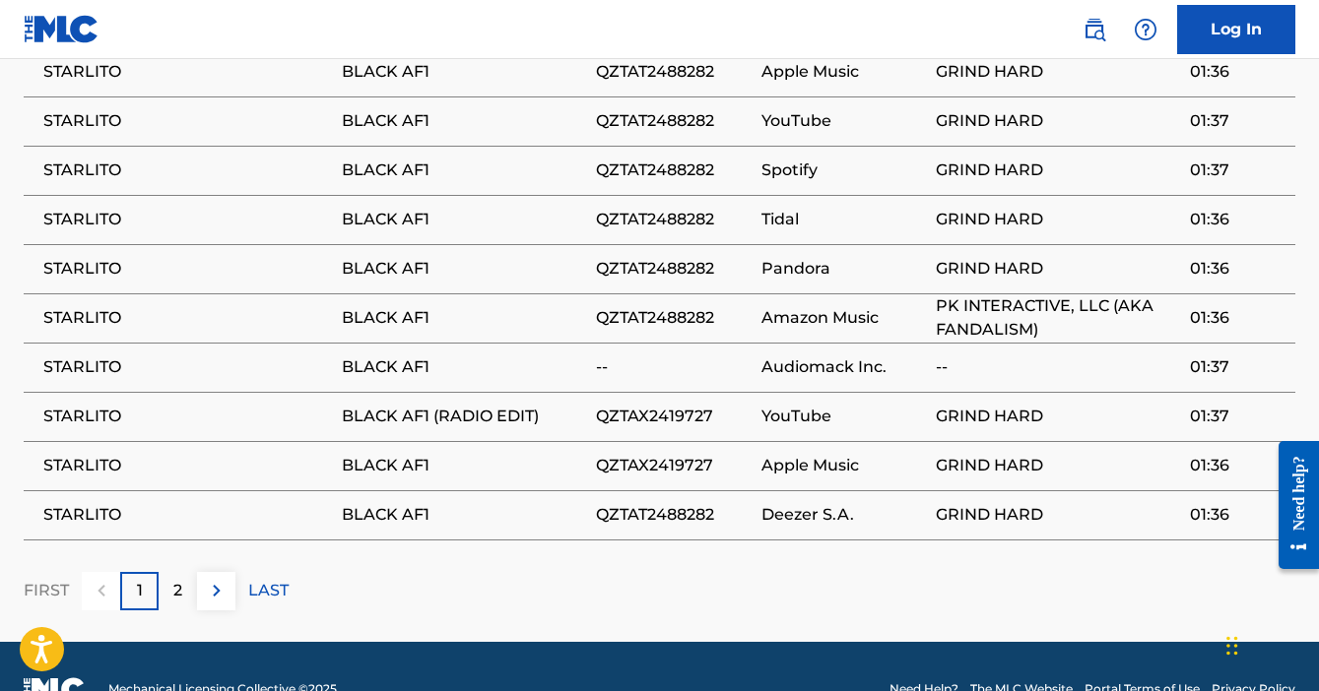
scroll to position [1720, 0]
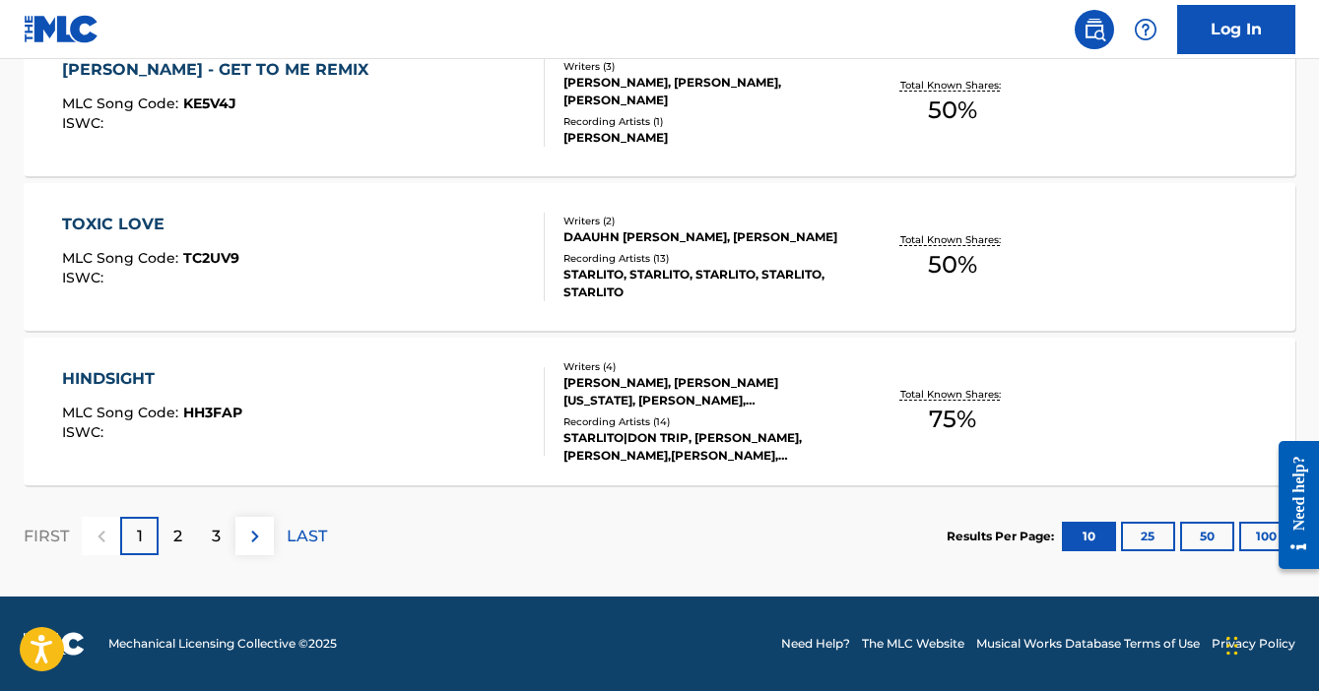
click at [408, 446] on div "HINDSIGHT MLC Song Code : HH3FAP ISWC :" at bounding box center [304, 411] width 484 height 89
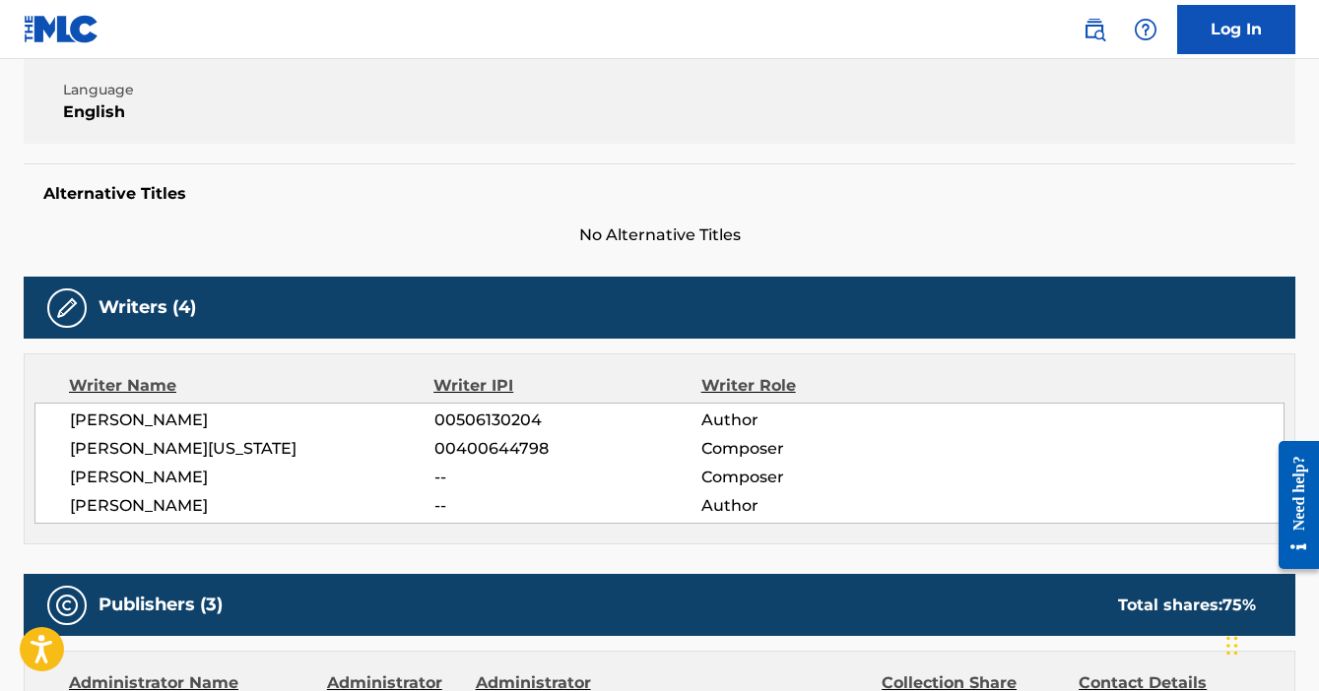
scroll to position [323, 0]
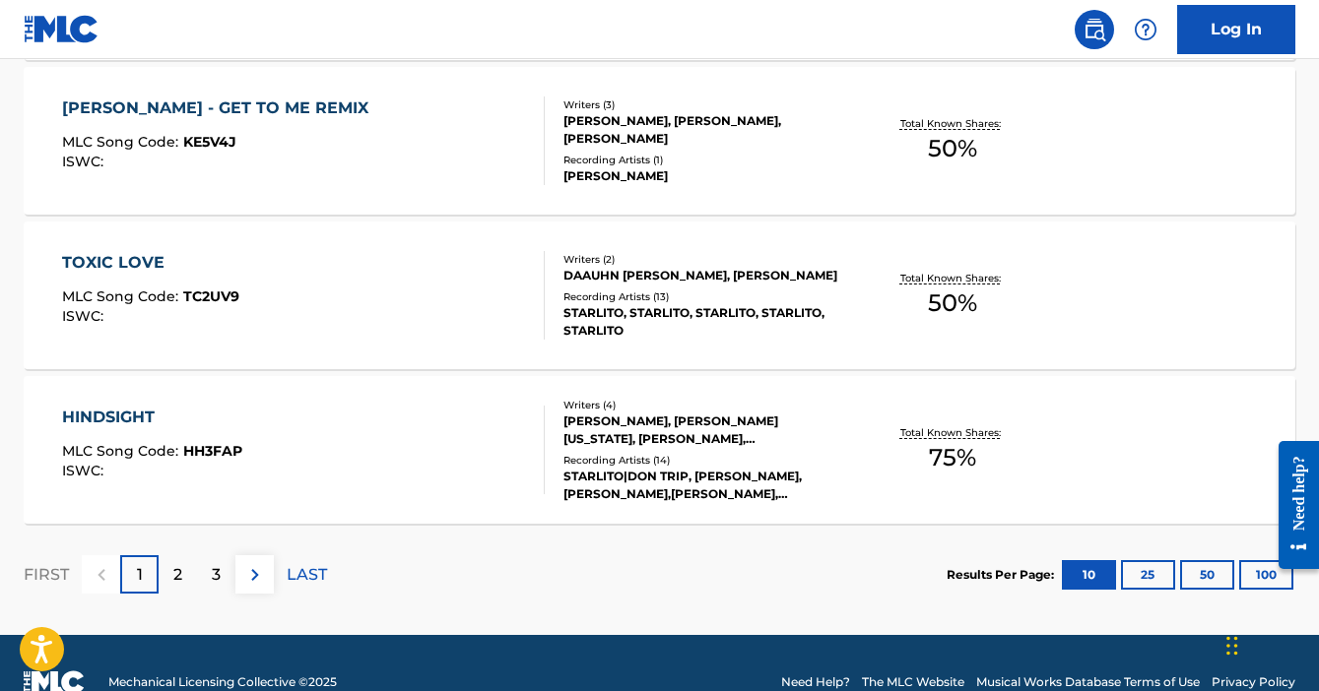
scroll to position [1690, 0]
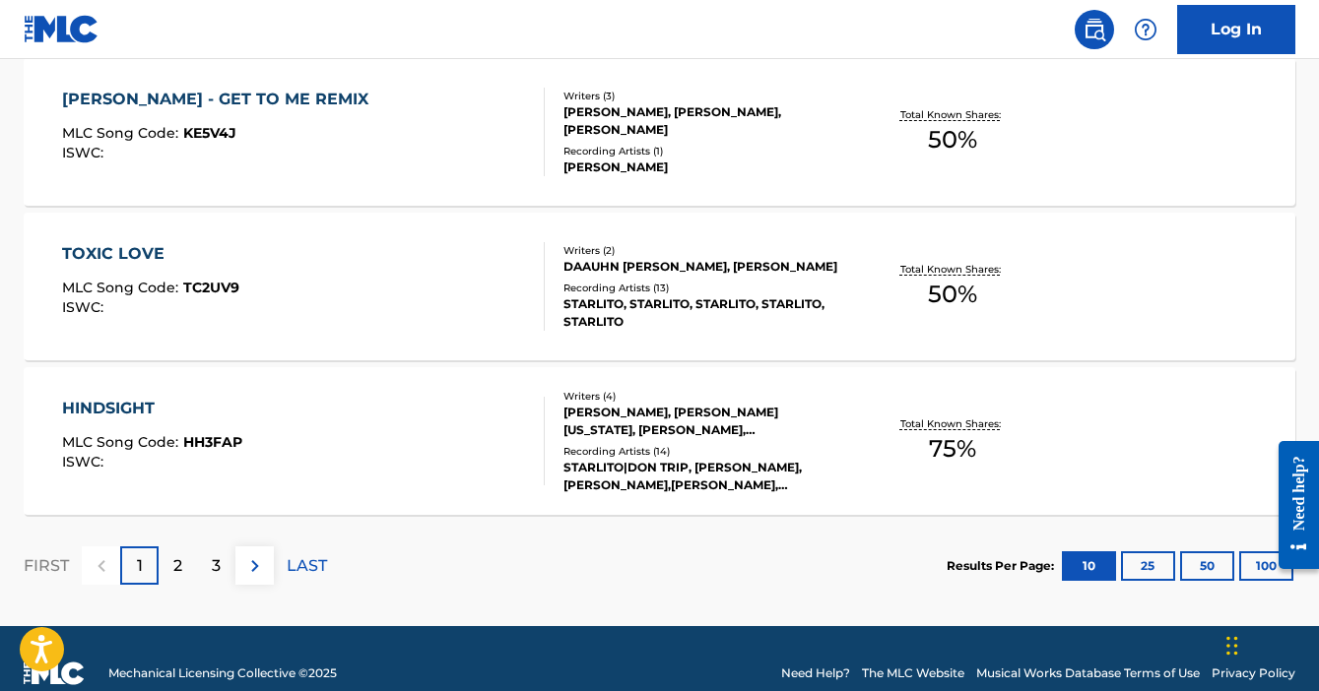
click at [212, 557] on p "3" at bounding box center [216, 567] width 9 height 24
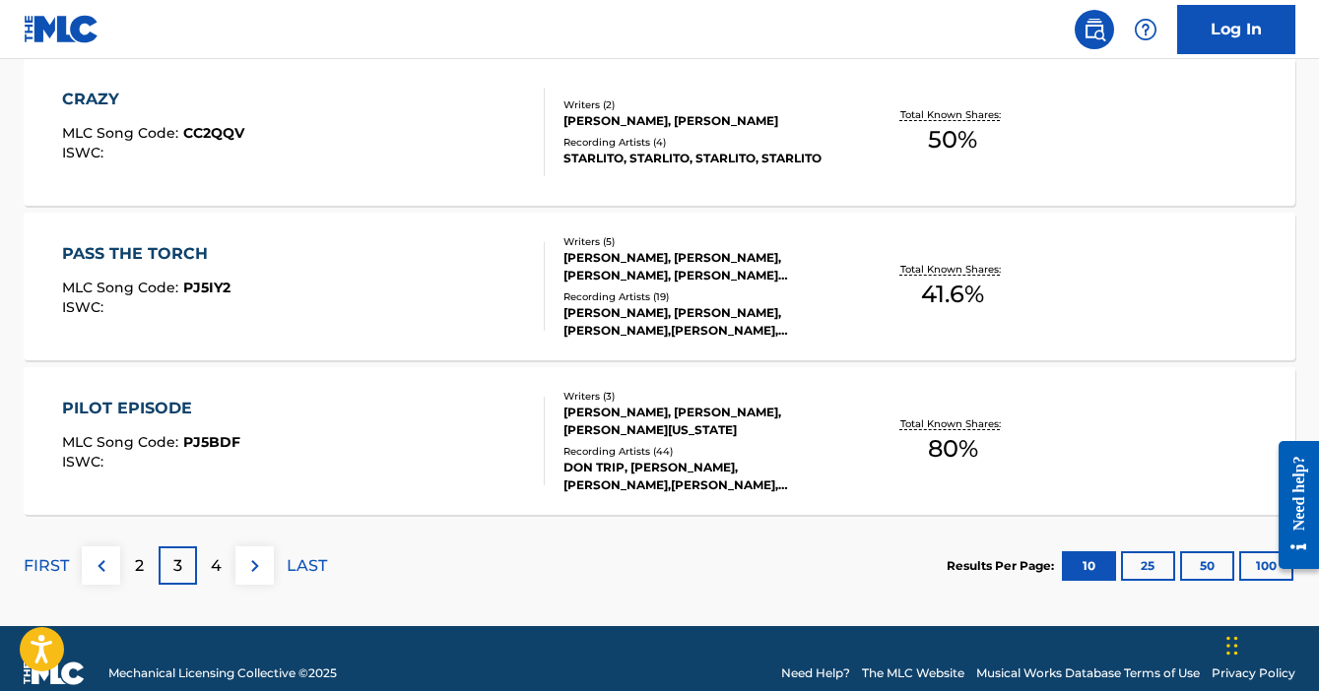
scroll to position [1720, 0]
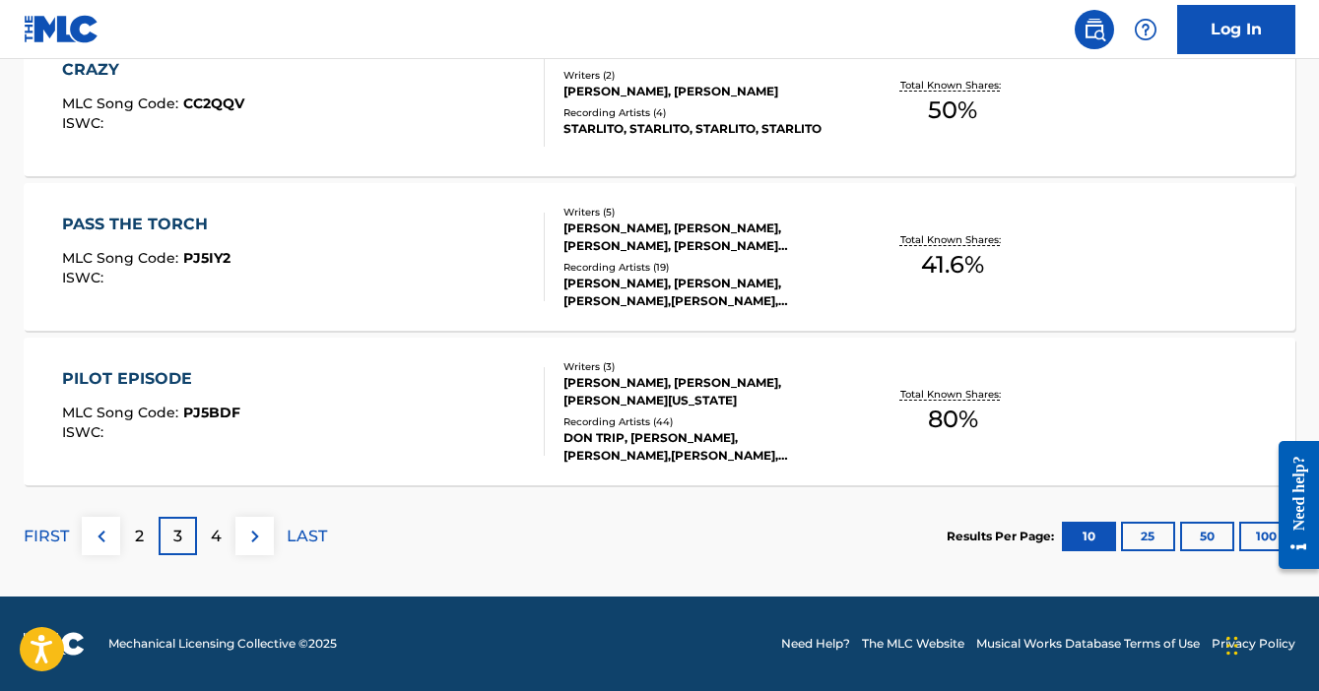
click at [522, 412] on div "PILOT EPISODE MLC Song Code : PJ5BDF ISWC :" at bounding box center [304, 411] width 484 height 89
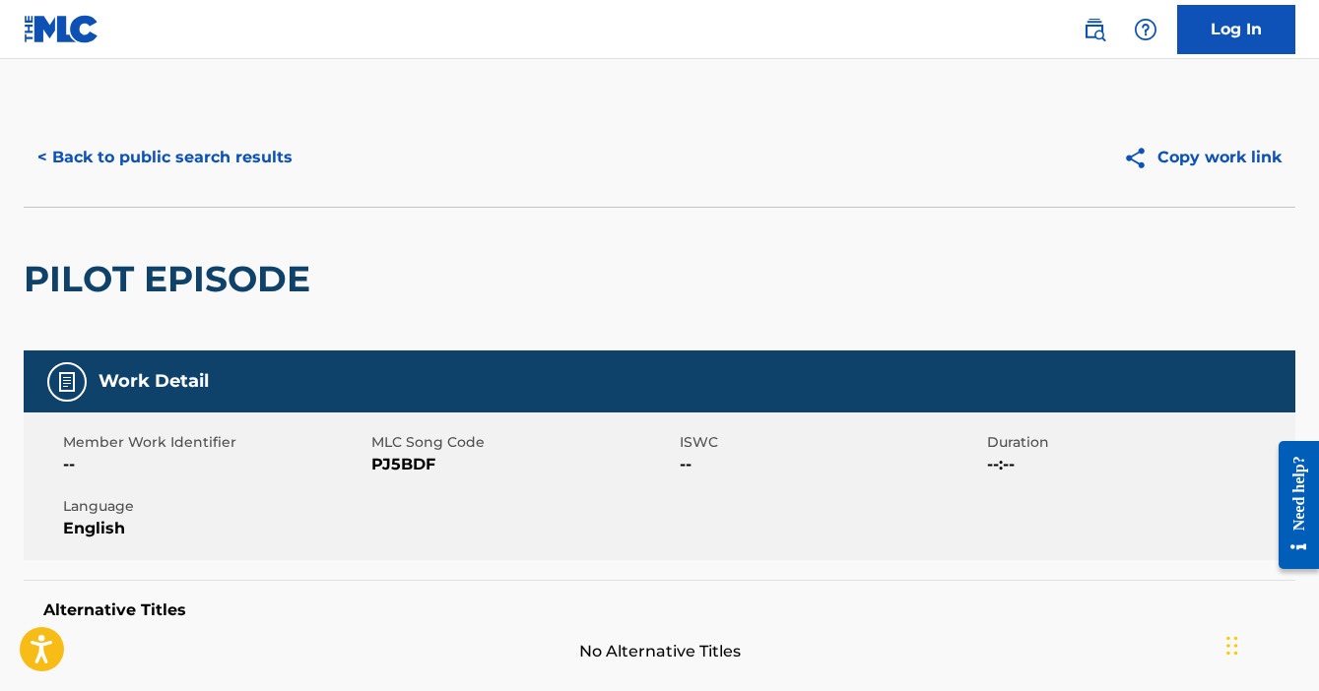
click at [230, 164] on button "< Back to public search results" at bounding box center [165, 157] width 283 height 49
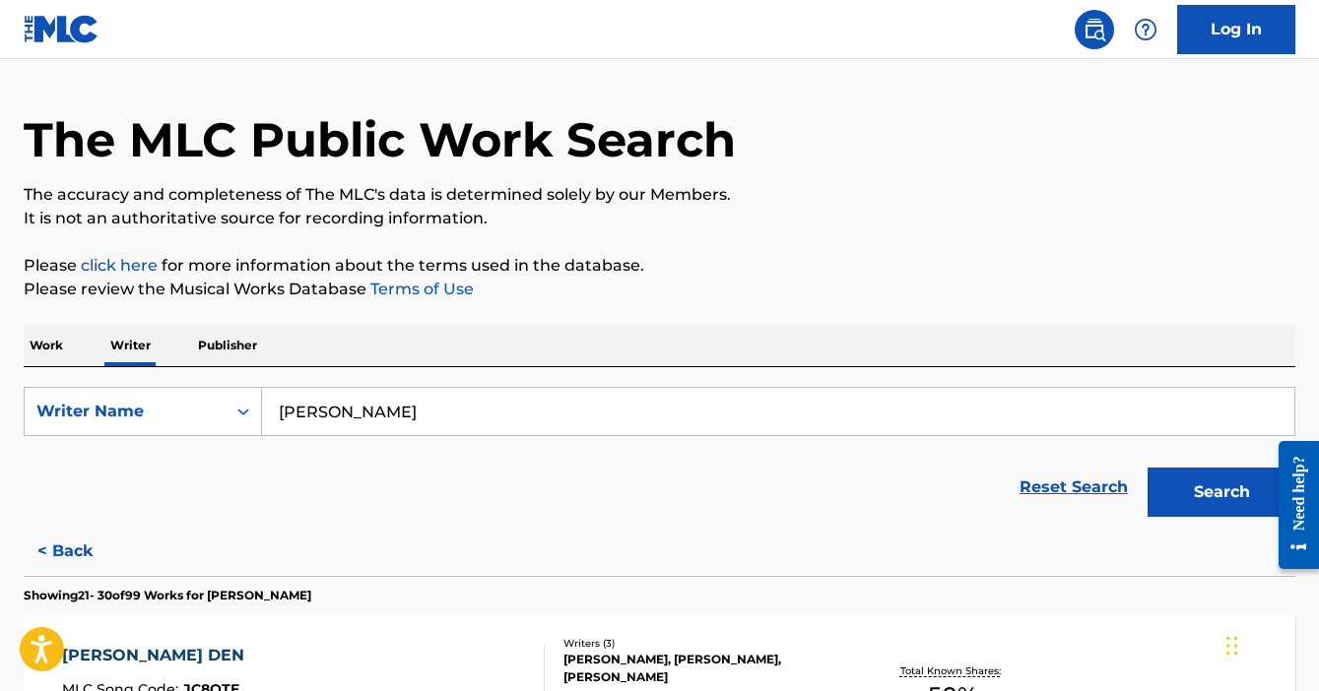
click at [372, 409] on input "Jermaine Eric Shute" at bounding box center [778, 411] width 1032 height 47
click at [371, 409] on input "Jermaine Eric Shute" at bounding box center [778, 411] width 1032 height 47
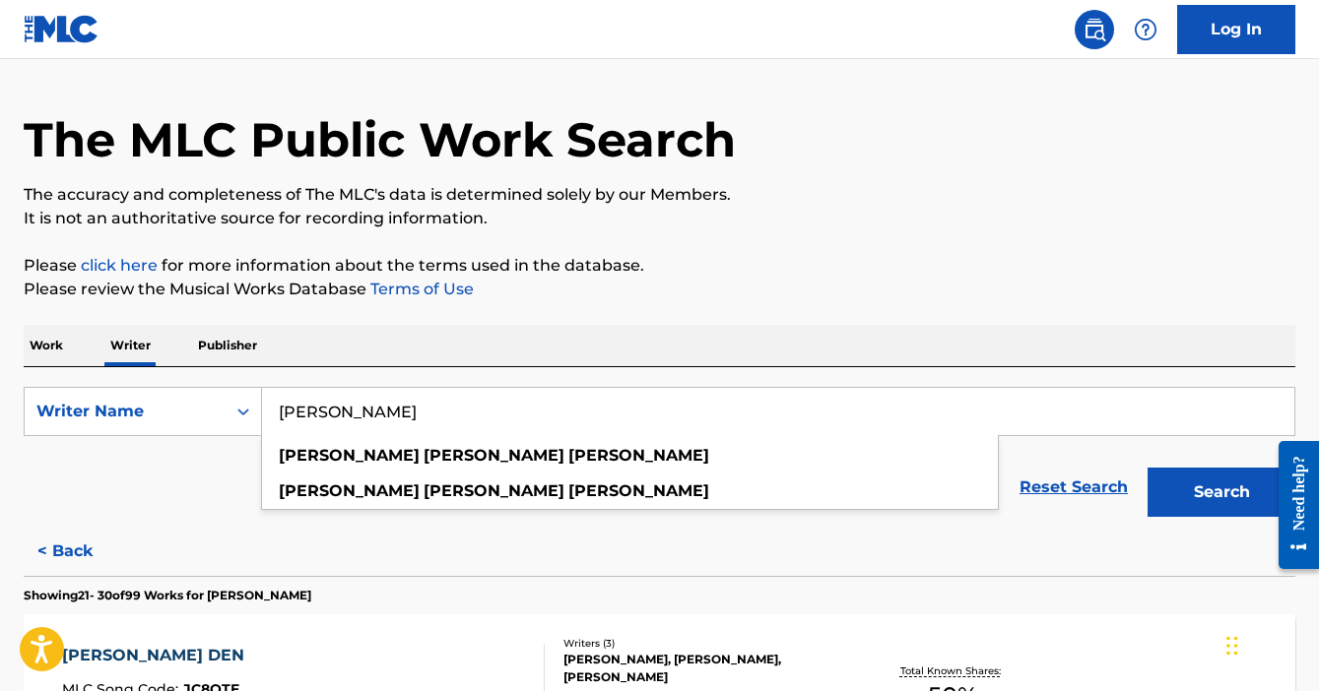
click at [371, 409] on input "Jermaine Eric Shute" at bounding box center [778, 411] width 1032 height 47
paste input "Logan Garrett"
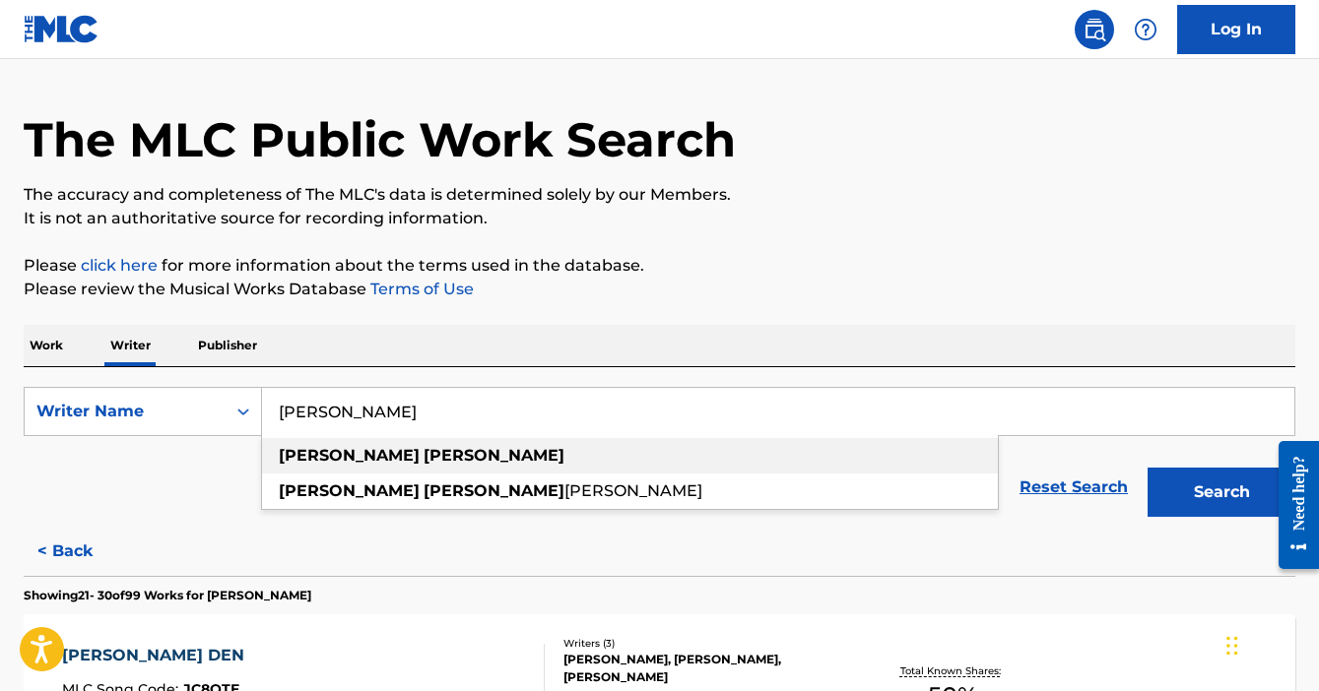
click at [424, 458] on strong "garrett" at bounding box center [494, 455] width 141 height 19
type input "logan garrett"
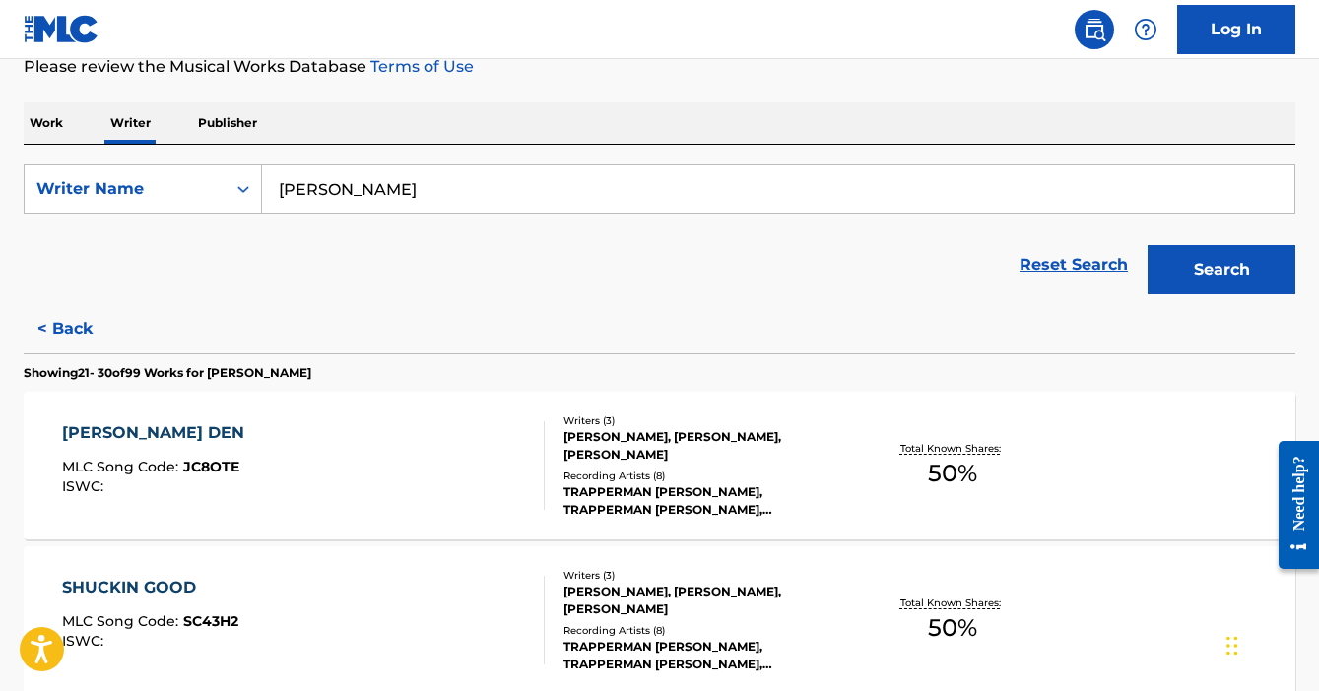
scroll to position [337, 0]
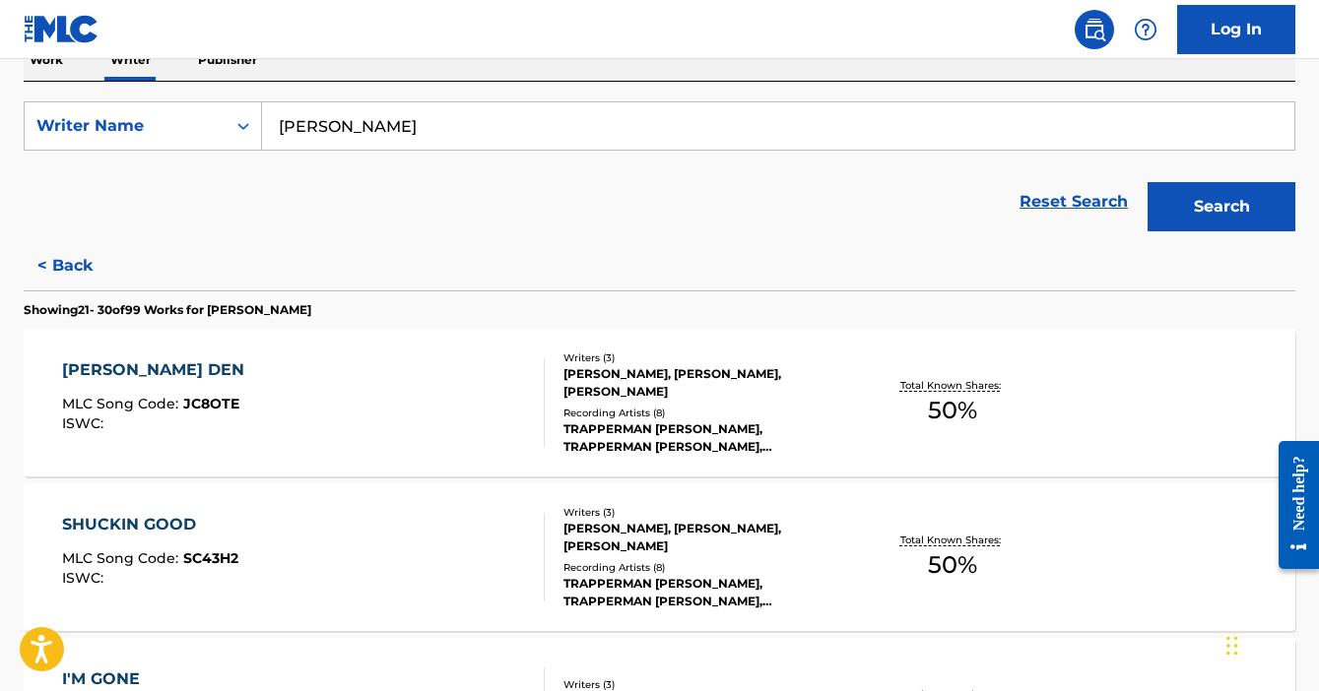
click at [1241, 189] on button "Search" at bounding box center [1221, 206] width 148 height 49
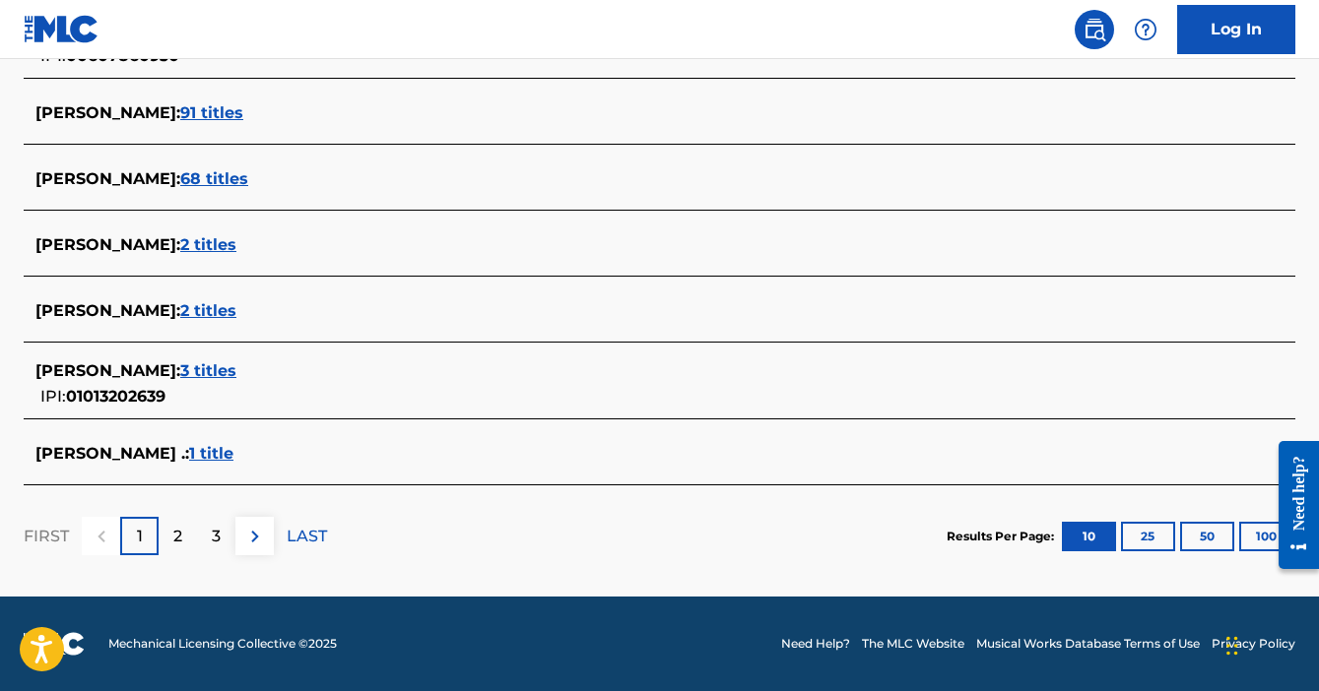
scroll to position [806, 0]
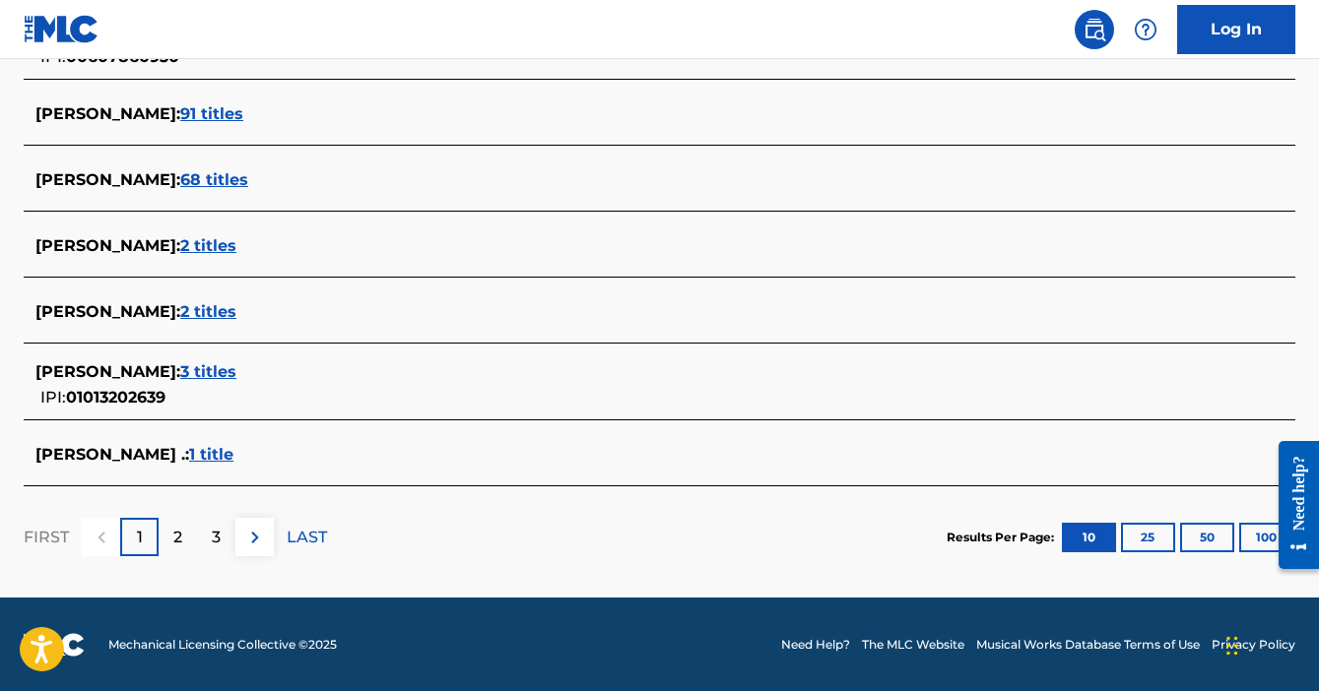
click at [208, 311] on span "2 titles" at bounding box center [208, 311] width 56 height 19
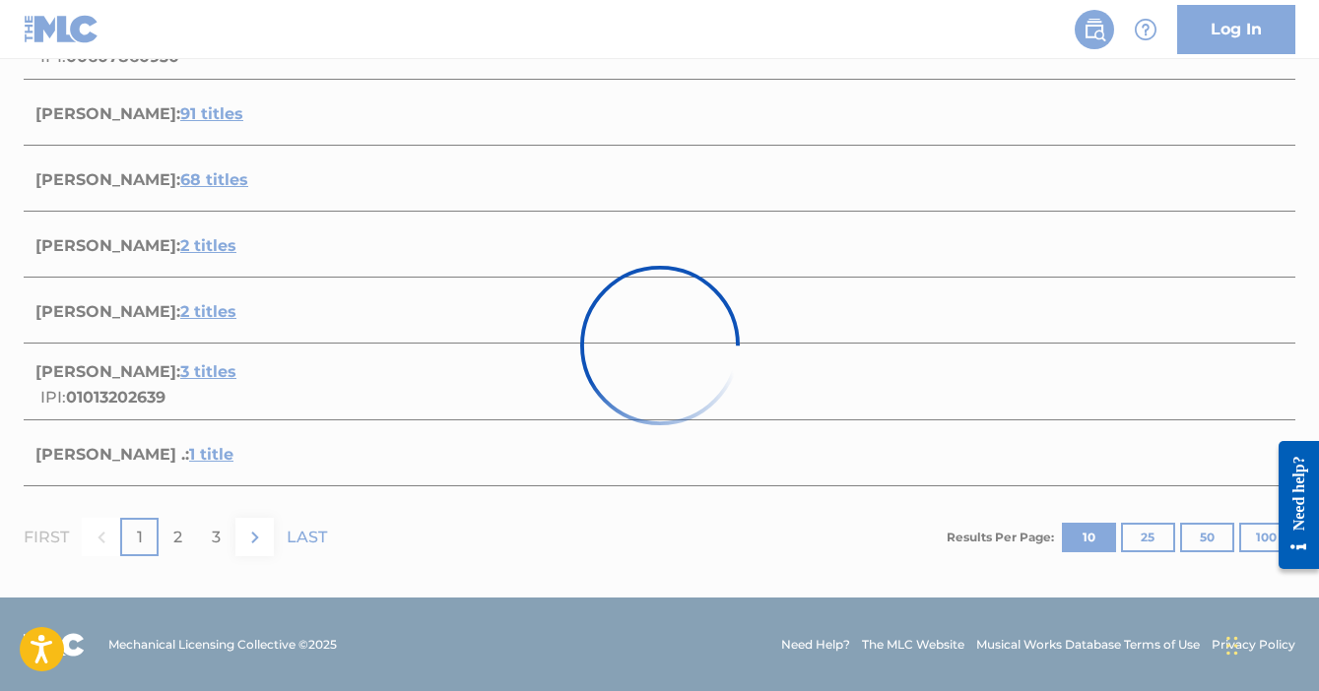
scroll to position [474, 0]
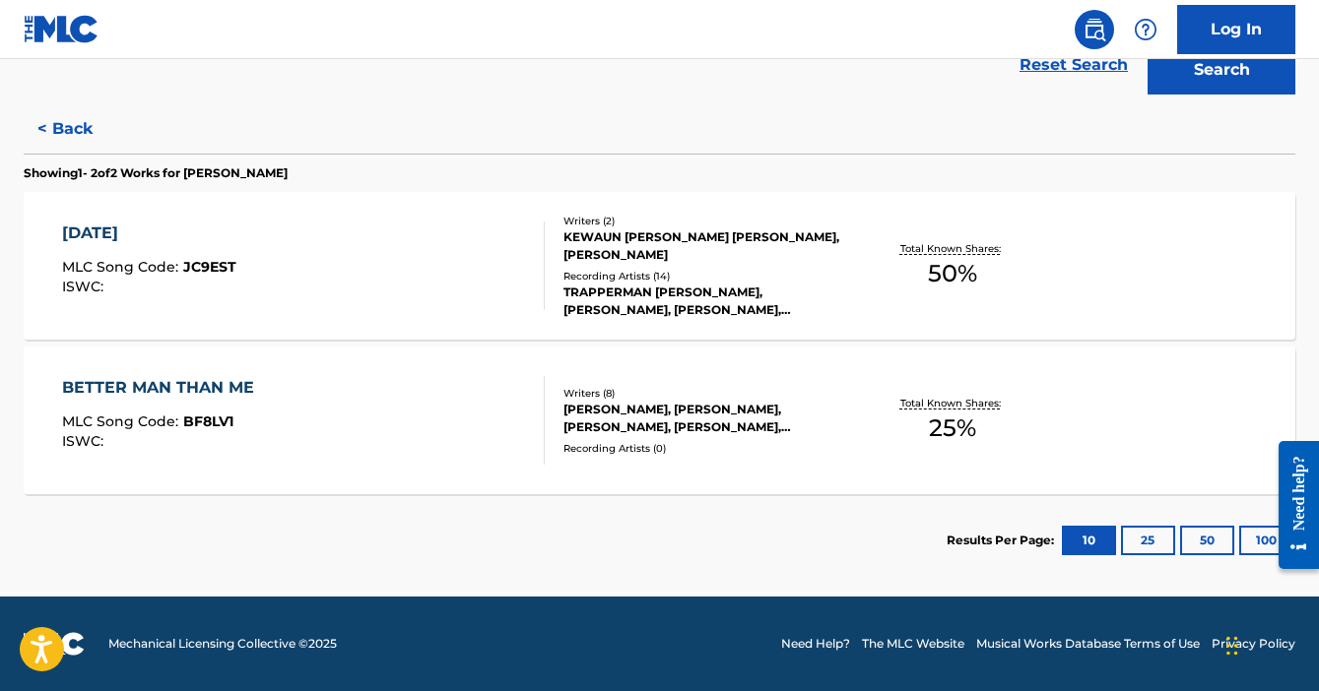
click at [272, 288] on div "JUNETEENTH MLC Song Code : JC9EST ISWC :" at bounding box center [304, 266] width 484 height 89
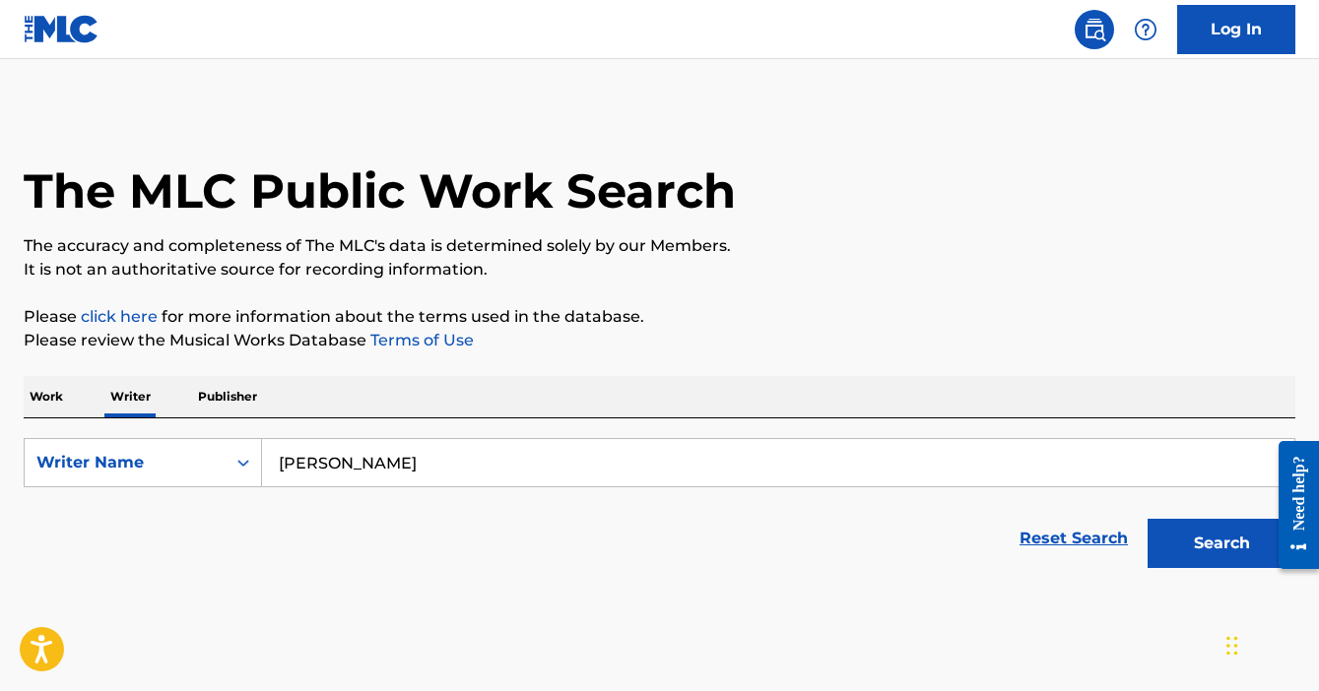
scroll to position [51, 0]
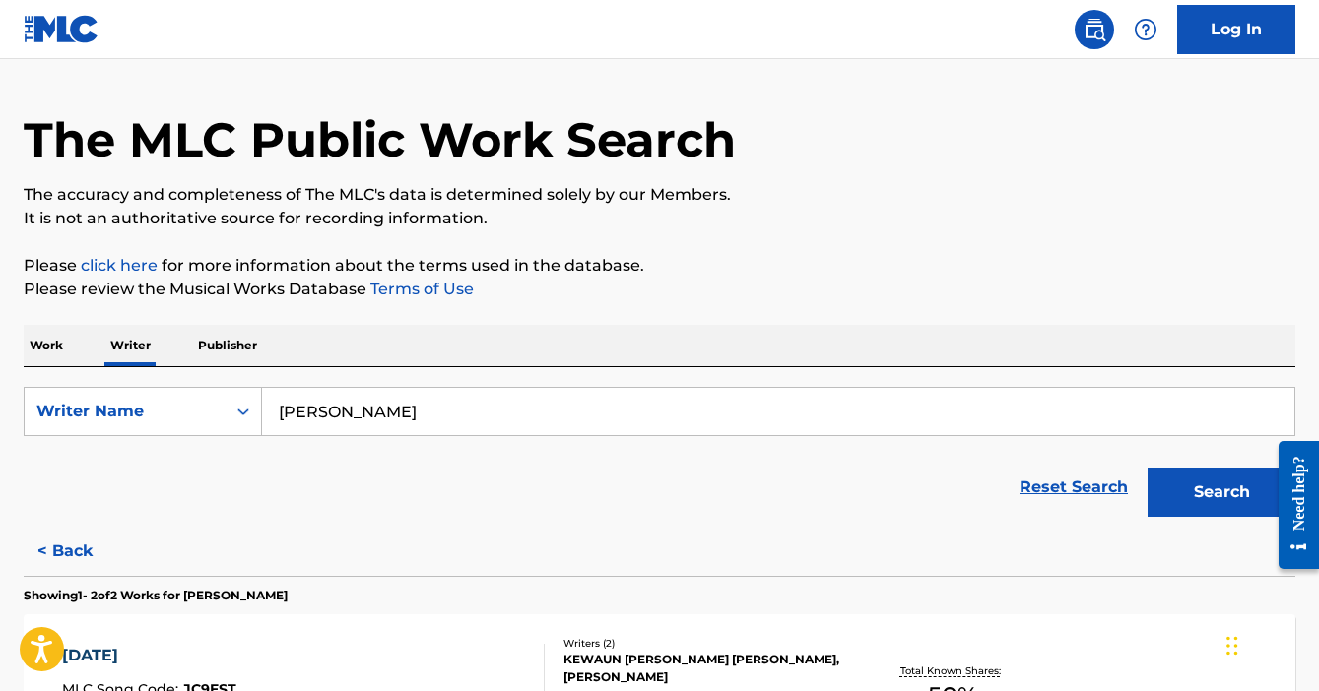
click at [242, 342] on p "Publisher" at bounding box center [227, 345] width 71 height 41
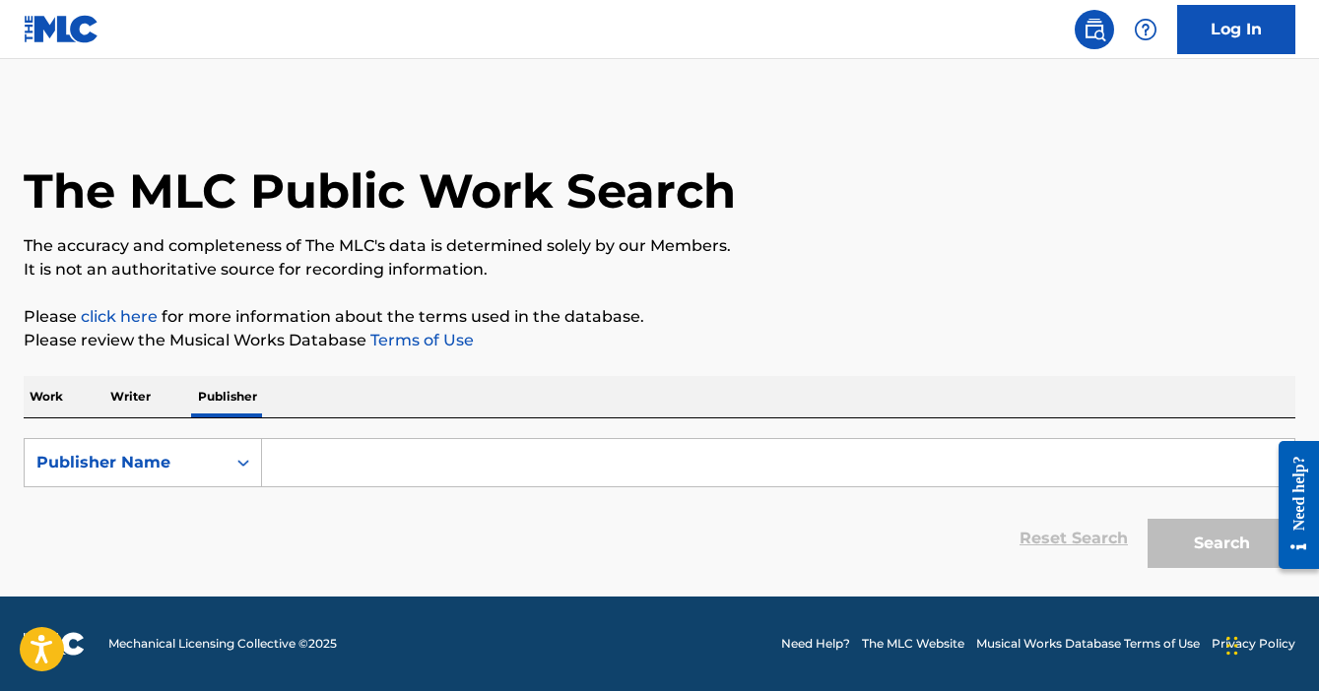
click at [146, 407] on p "Writer" at bounding box center [130, 396] width 52 height 41
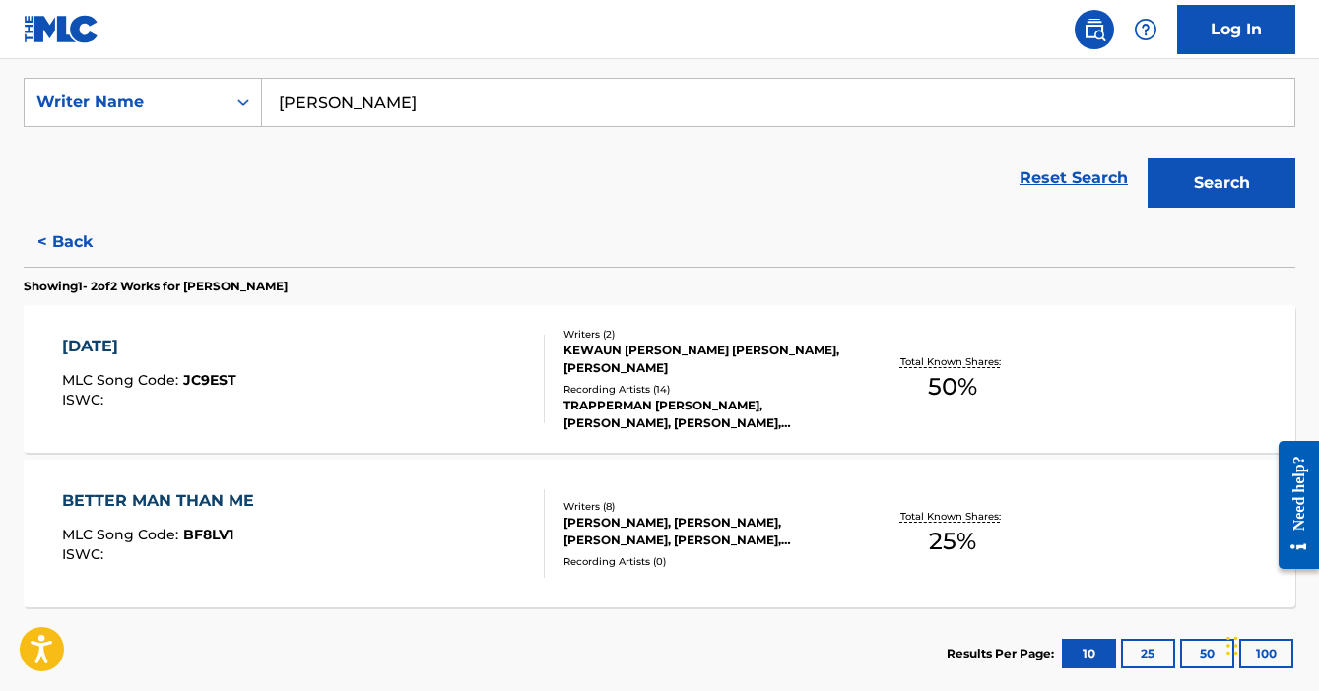
scroll to position [367, 0]
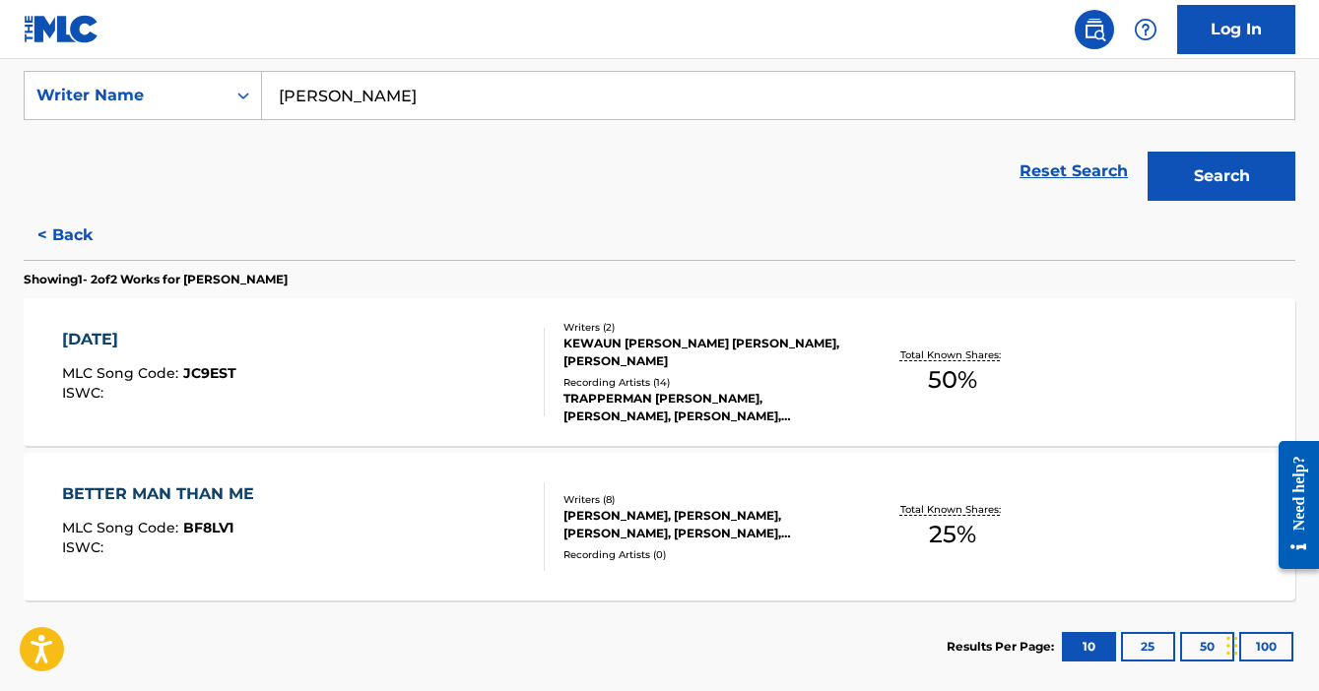
click at [333, 531] on div "BETTER MAN THAN ME MLC Song Code : BF8LV1 ISWC :" at bounding box center [304, 527] width 484 height 89
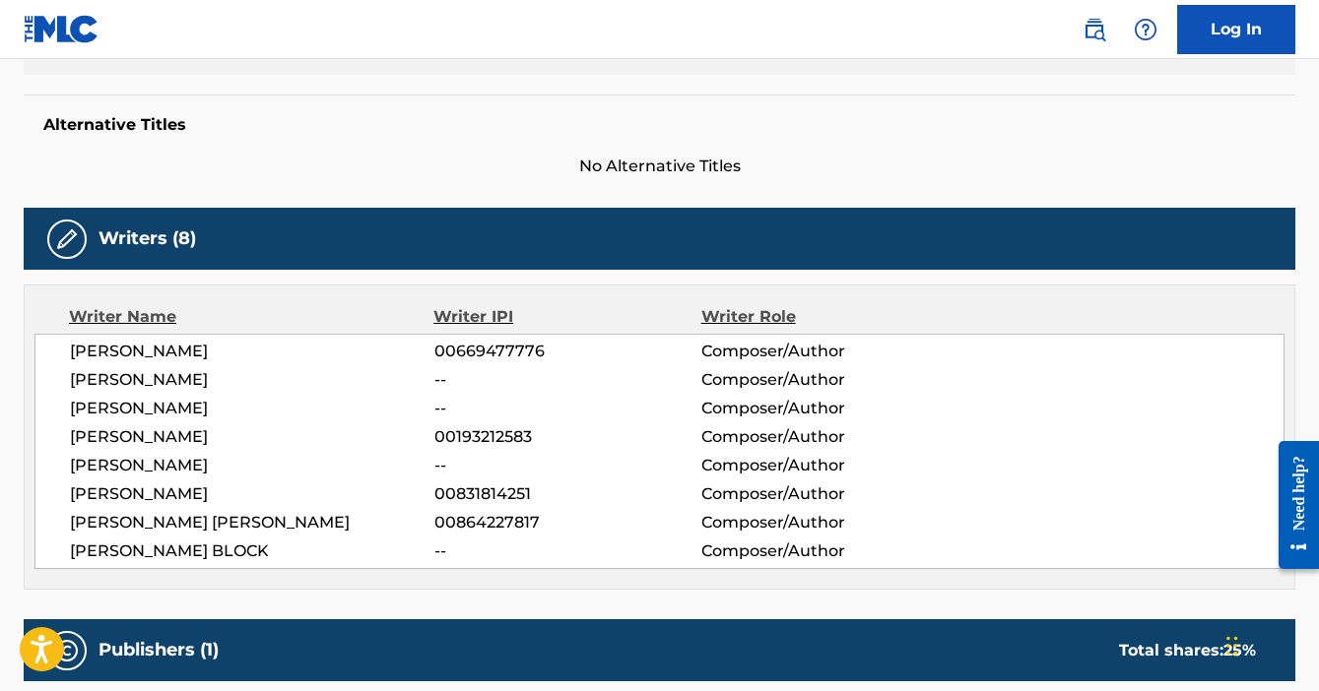
scroll to position [488, 0]
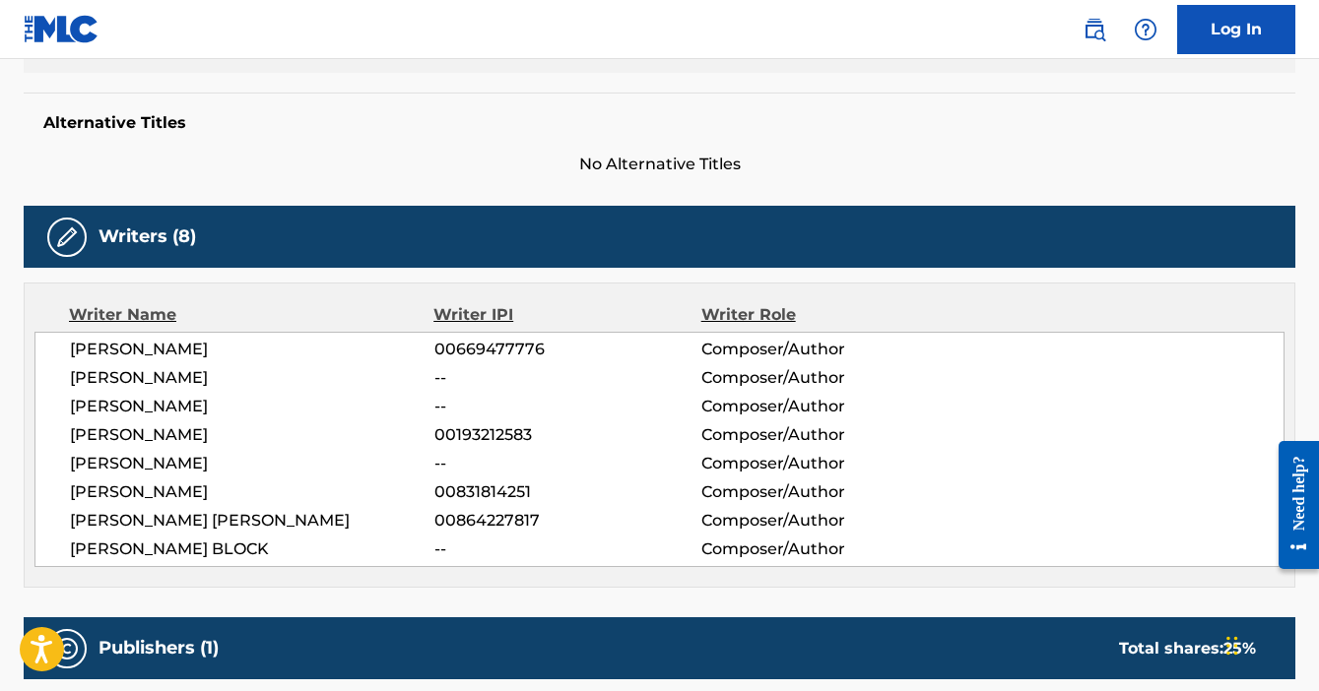
click at [263, 376] on span "[PERSON_NAME]" at bounding box center [252, 378] width 364 height 24
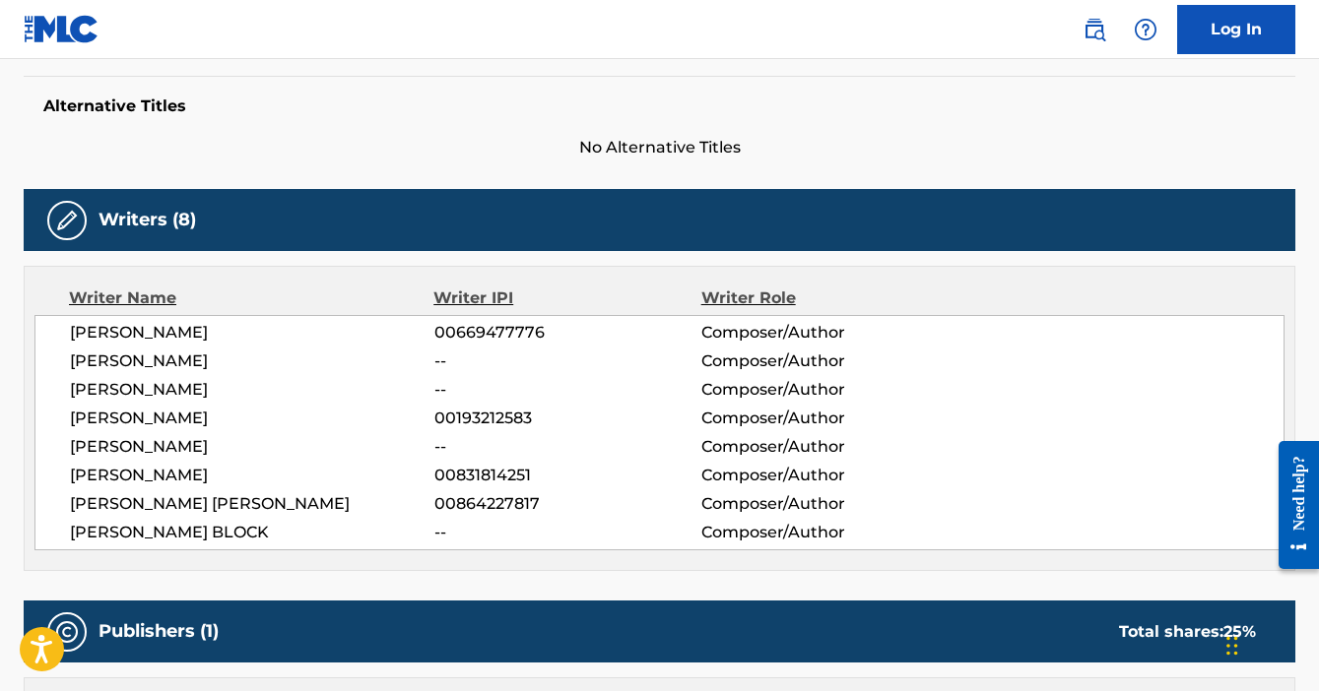
scroll to position [512, 0]
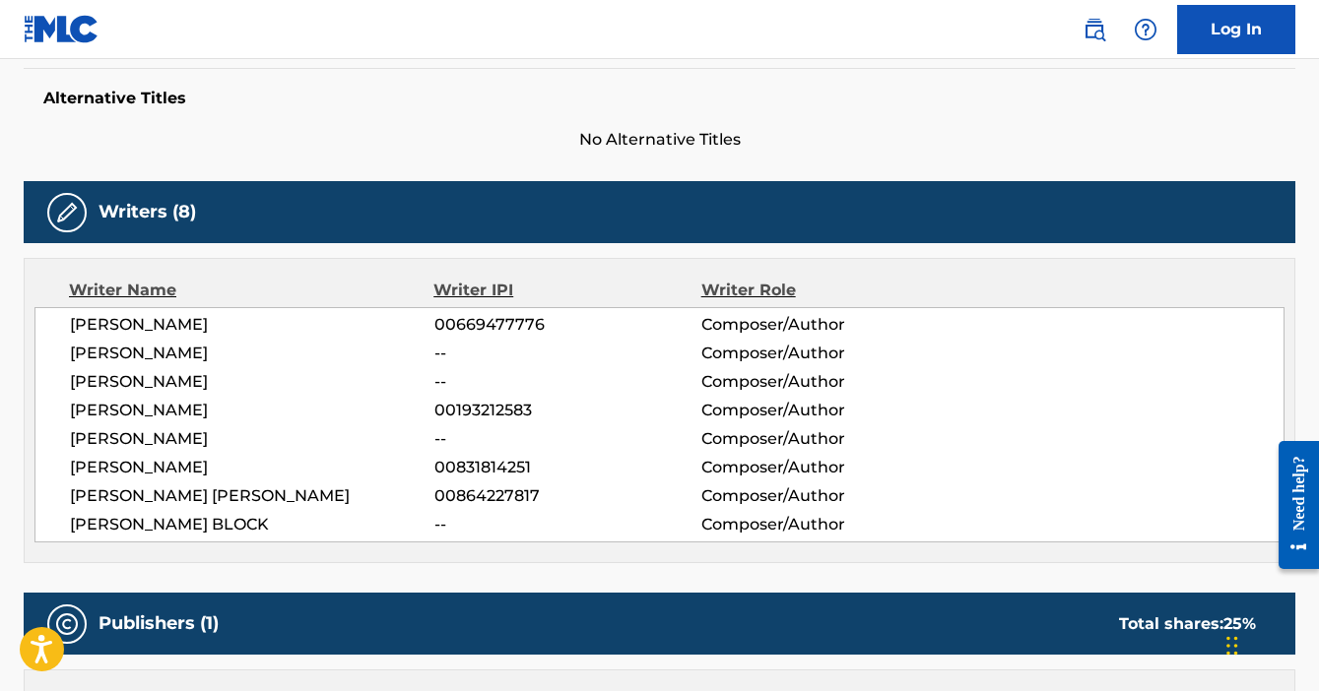
click at [460, 434] on span "--" at bounding box center [567, 439] width 267 height 24
